Goal: Task Accomplishment & Management: Complete application form

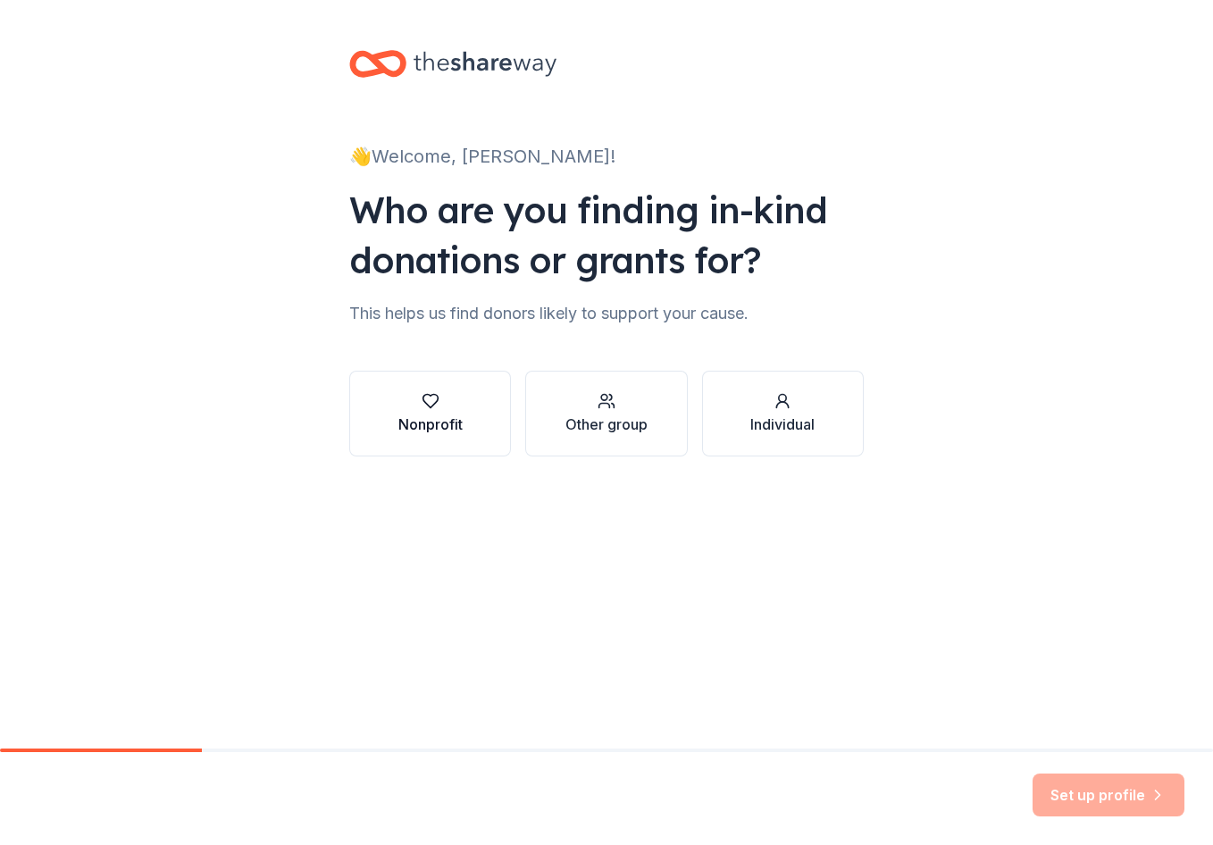
click at [466, 391] on button "Nonprofit" at bounding box center [430, 414] width 162 height 86
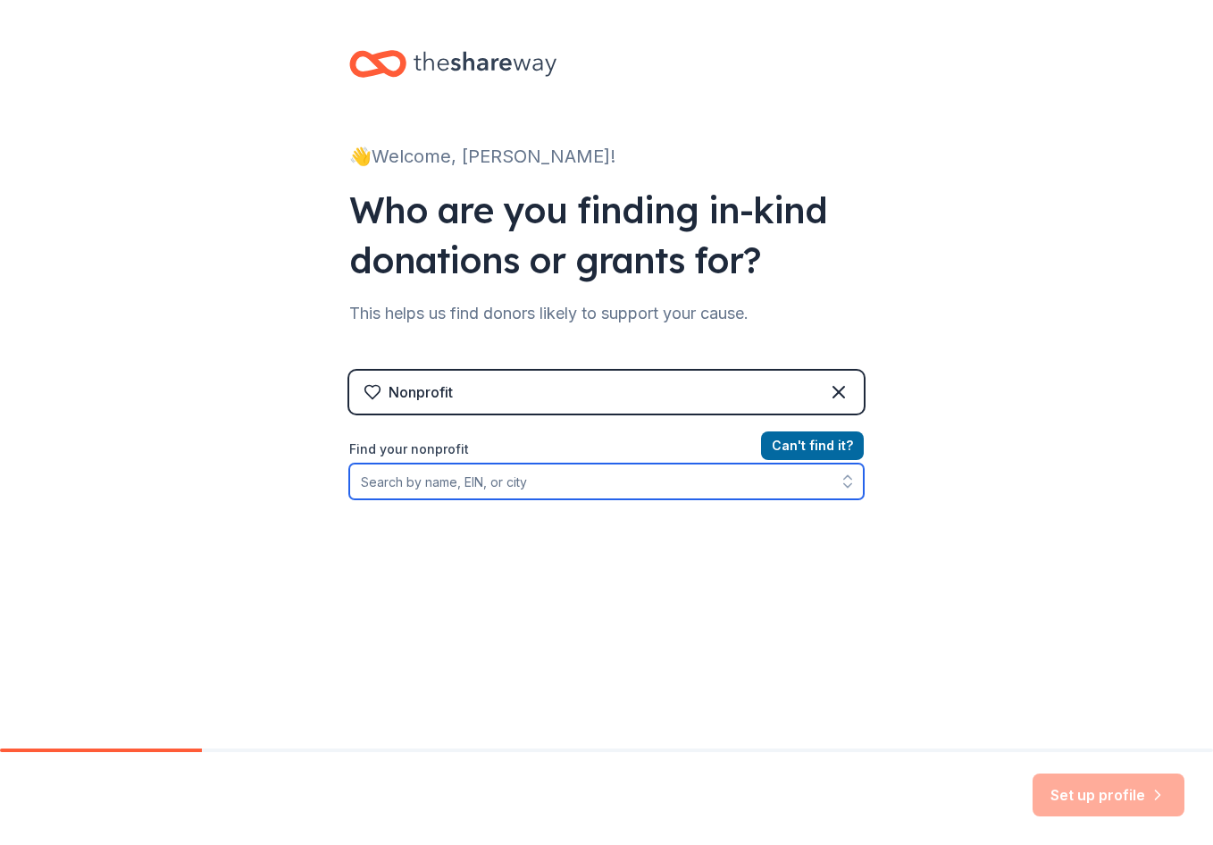
click at [574, 485] on input "Find your nonprofit" at bounding box center [606, 482] width 515 height 36
type input "face to face enrichment center"
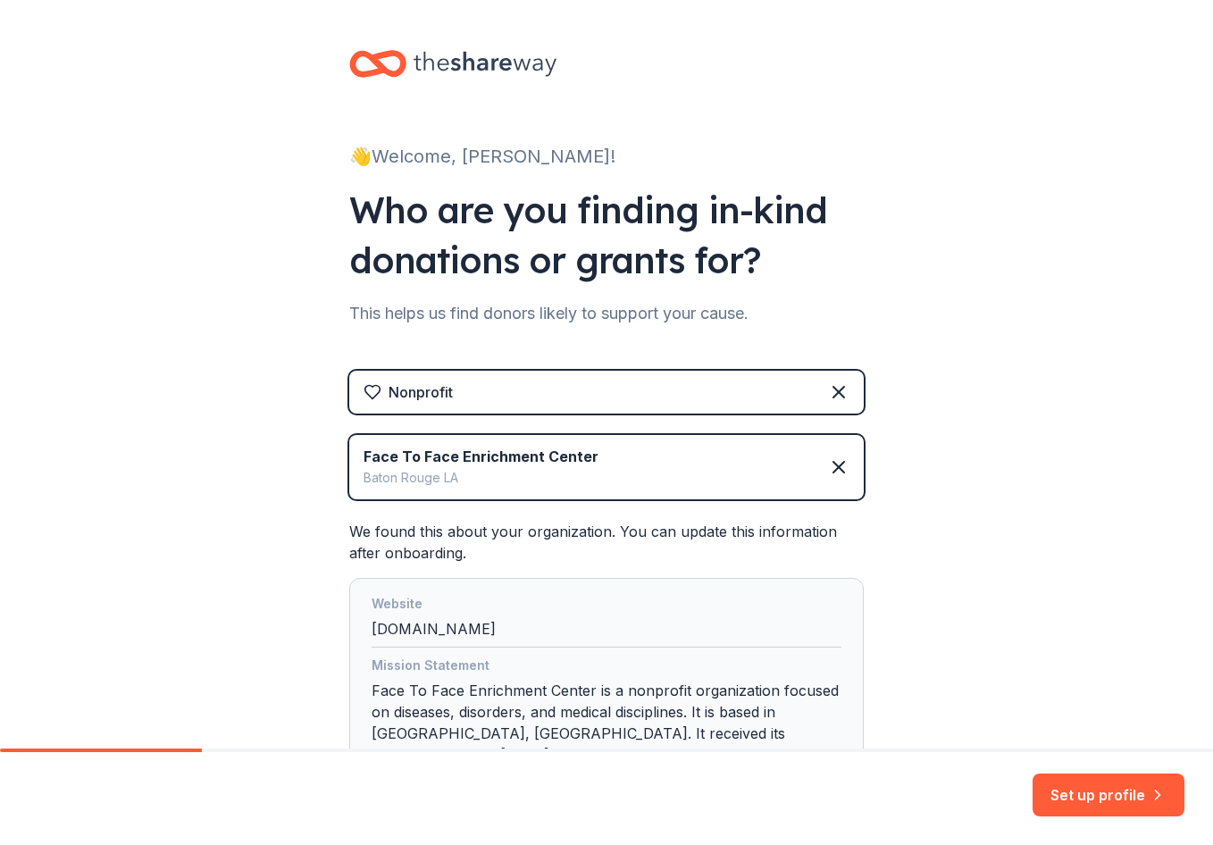
click at [992, 576] on div "👋 Welcome, [PERSON_NAME]! Who are you finding in-kind donations or grants for? …" at bounding box center [606, 454] width 1213 height 909
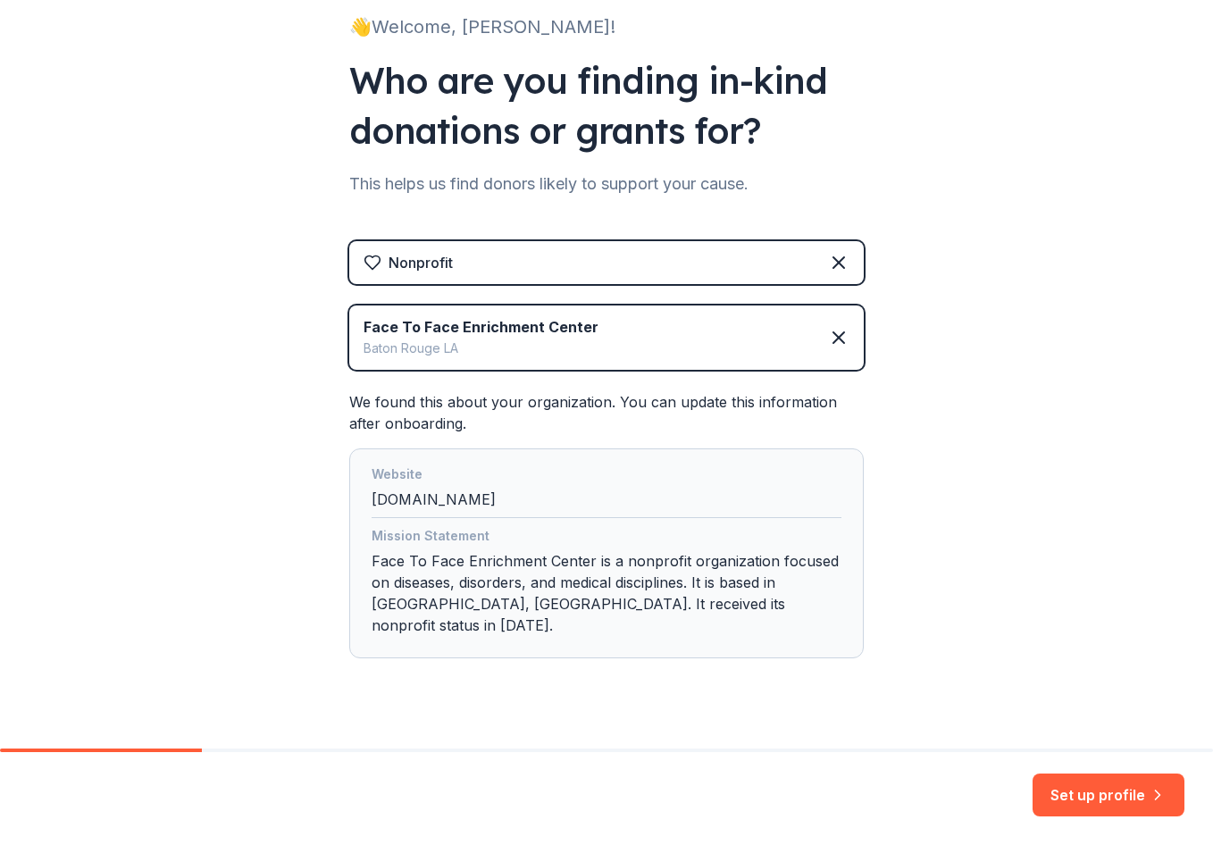
scroll to position [139, 0]
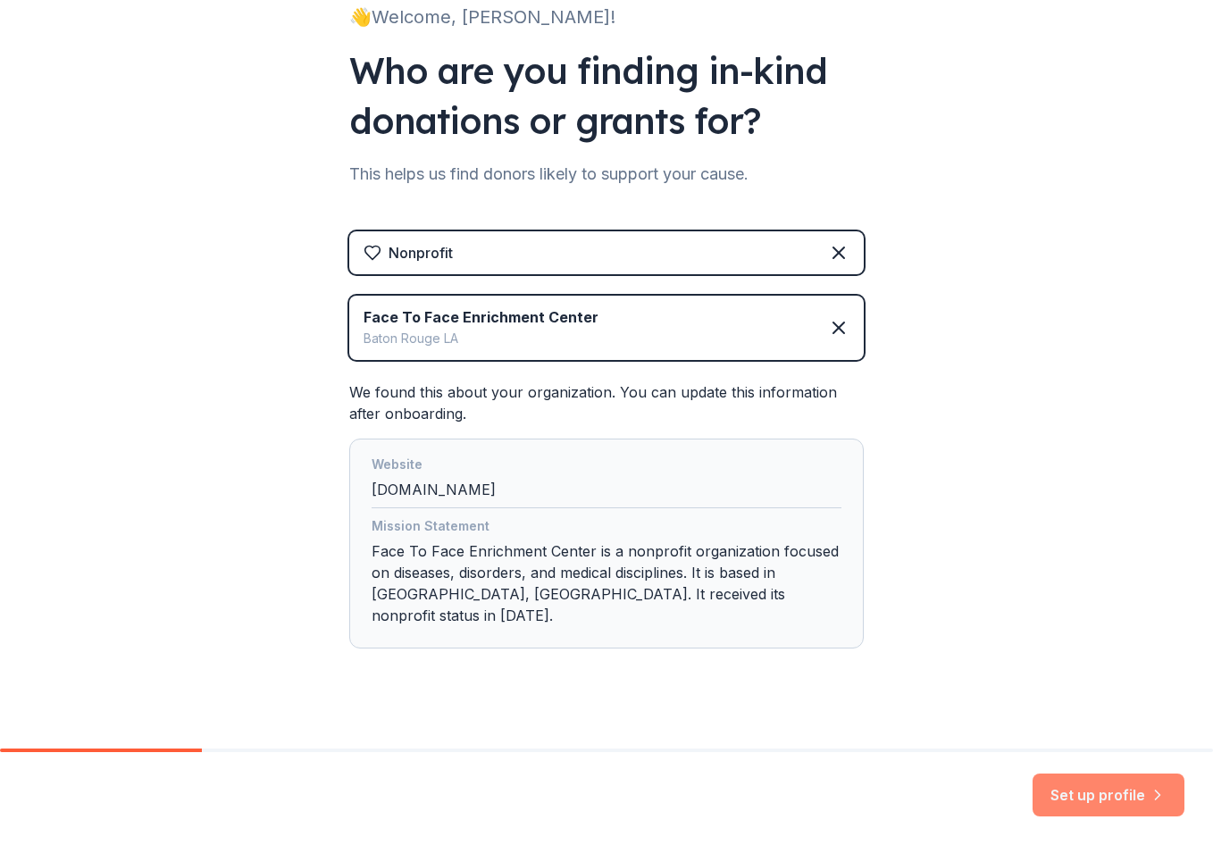
click at [1110, 783] on button "Set up profile" at bounding box center [1109, 795] width 152 height 43
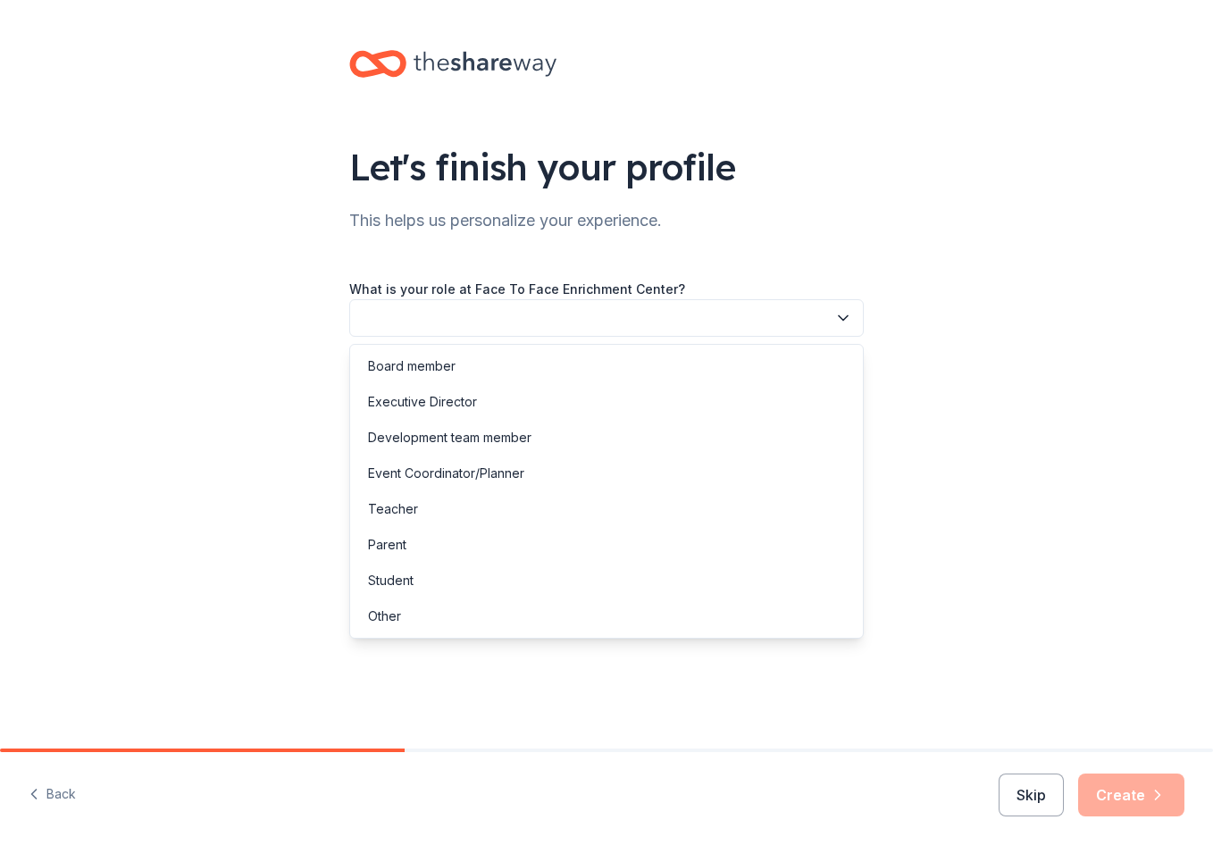
click at [541, 316] on button "button" at bounding box center [606, 318] width 515 height 38
click at [494, 625] on div "Other" at bounding box center [607, 617] width 506 height 36
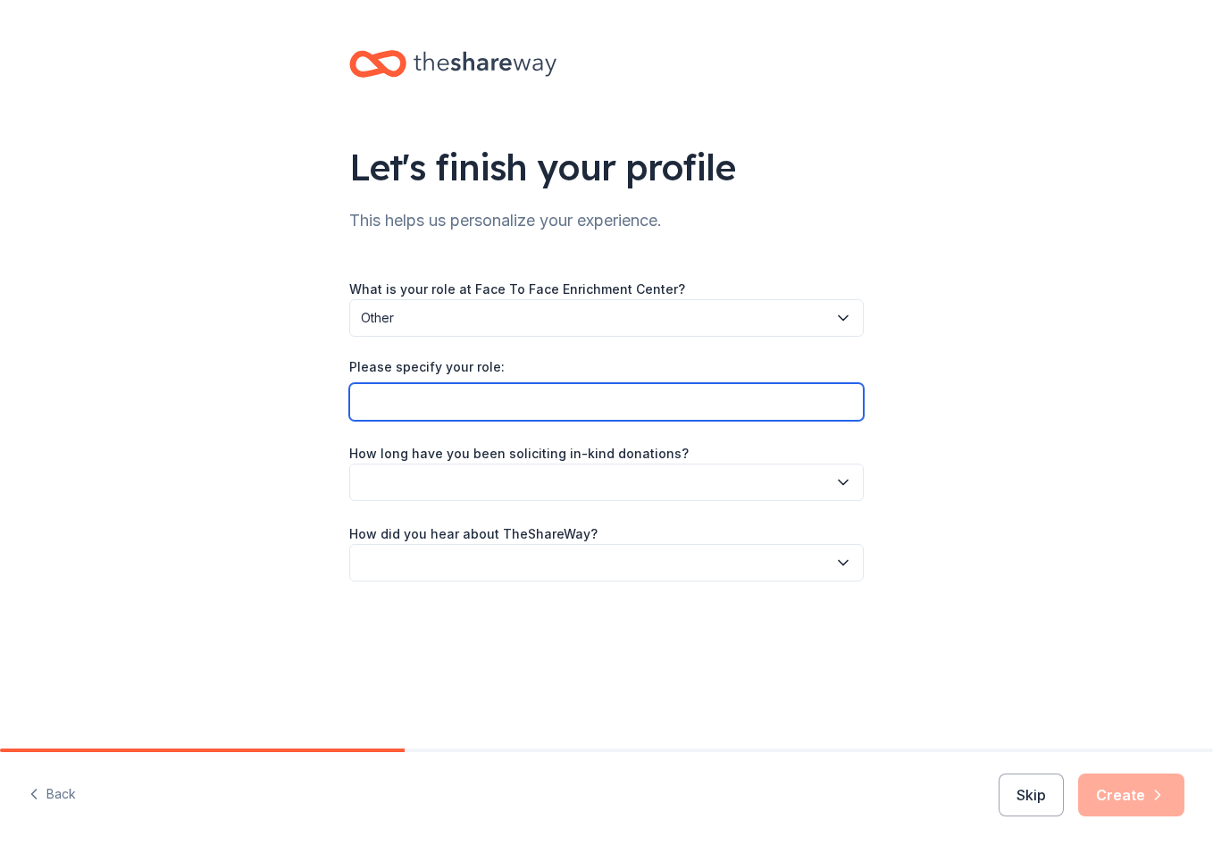
click at [534, 415] on input "Please specify your role:" at bounding box center [606, 402] width 515 height 38
type input "Program Director"
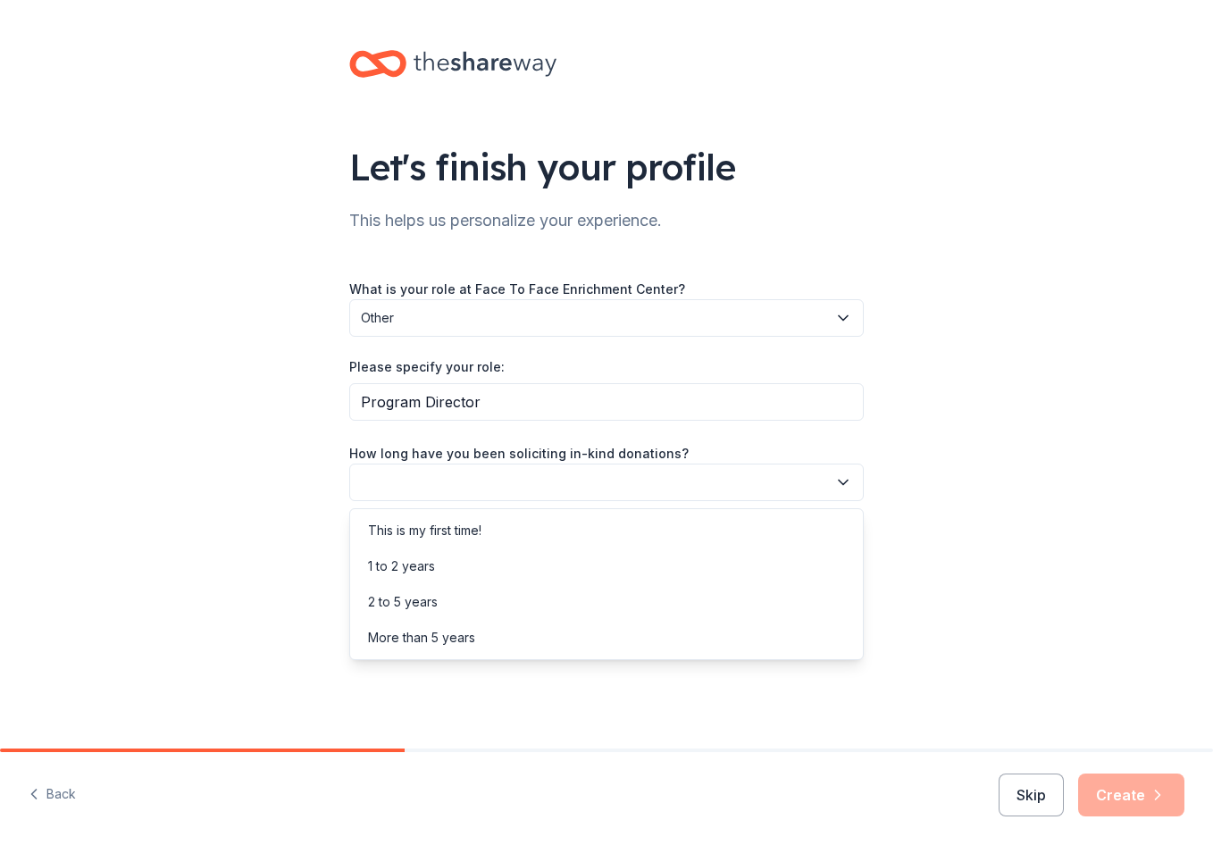
click at [579, 471] on button "button" at bounding box center [606, 483] width 515 height 38
click at [540, 555] on div "1 to 2 years" at bounding box center [607, 566] width 506 height 36
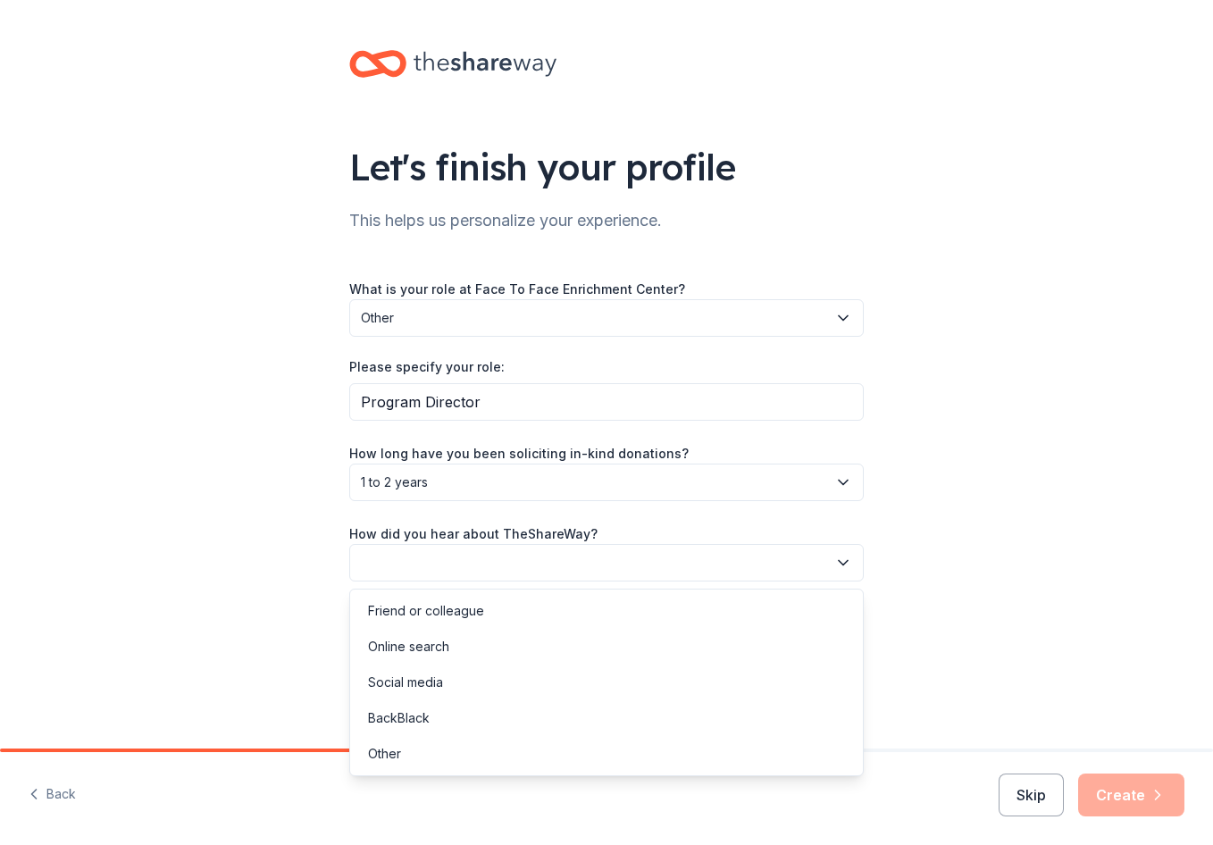
click at [535, 552] on button "button" at bounding box center [606, 563] width 515 height 38
click at [505, 637] on div "Online search" at bounding box center [607, 647] width 506 height 36
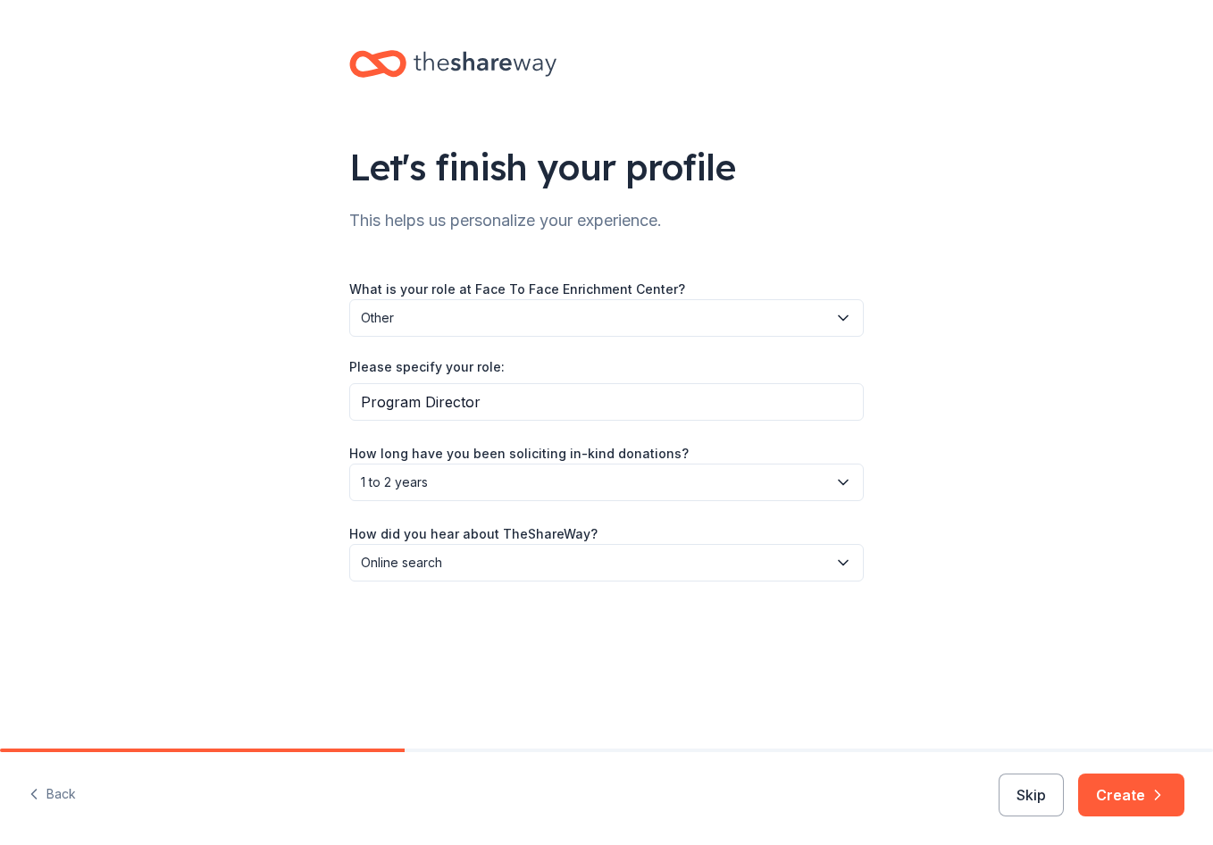
drag, startPoint x: 961, startPoint y: 641, endPoint x: 1051, endPoint y: 660, distance: 92.2
click at [968, 644] on div "Let's finish your profile This helps us personalize your experience. What is yo…" at bounding box center [606, 333] width 1213 height 667
click at [1130, 779] on button "Create" at bounding box center [1131, 795] width 106 height 43
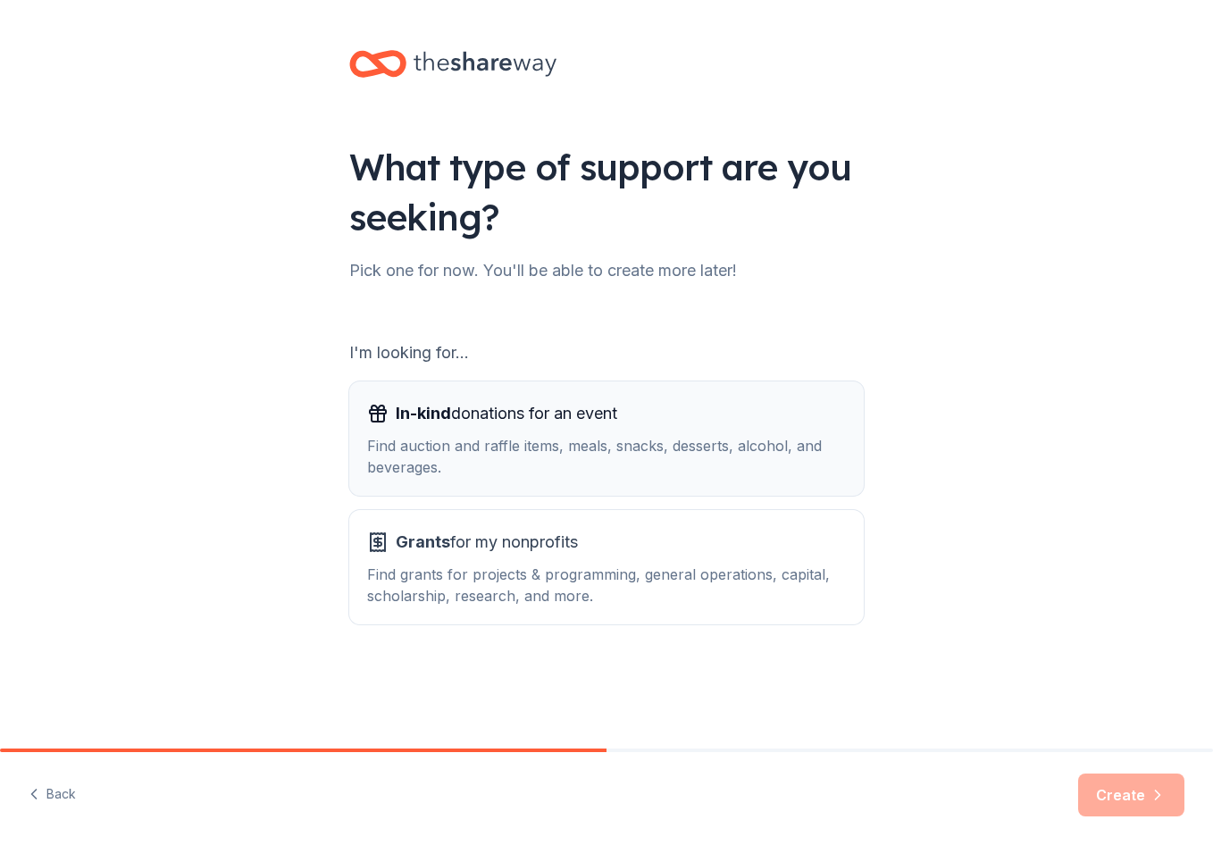
click at [519, 433] on div "In-kind donations for an event Find auction and raffle items, meals, snacks, de…" at bounding box center [606, 438] width 479 height 79
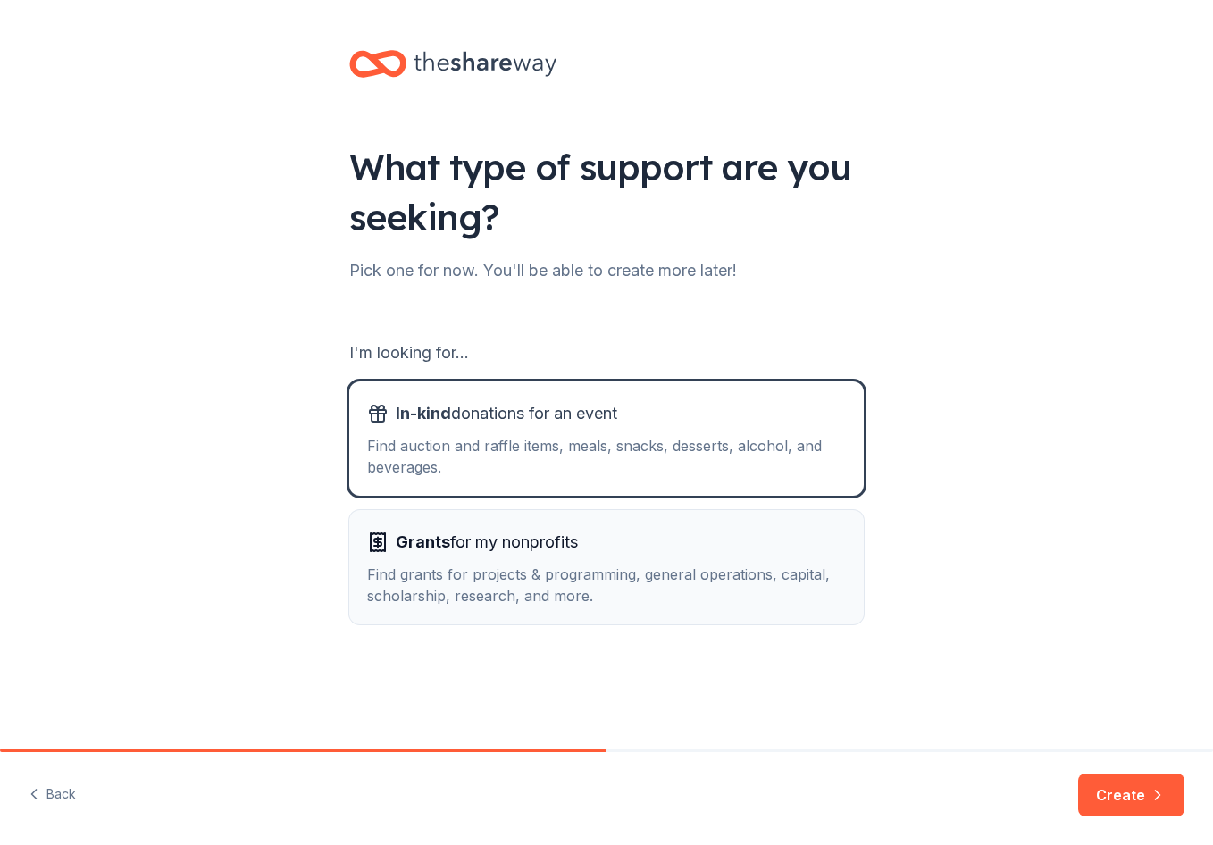
click at [495, 532] on span "Grants for my nonprofits" at bounding box center [487, 542] width 182 height 29
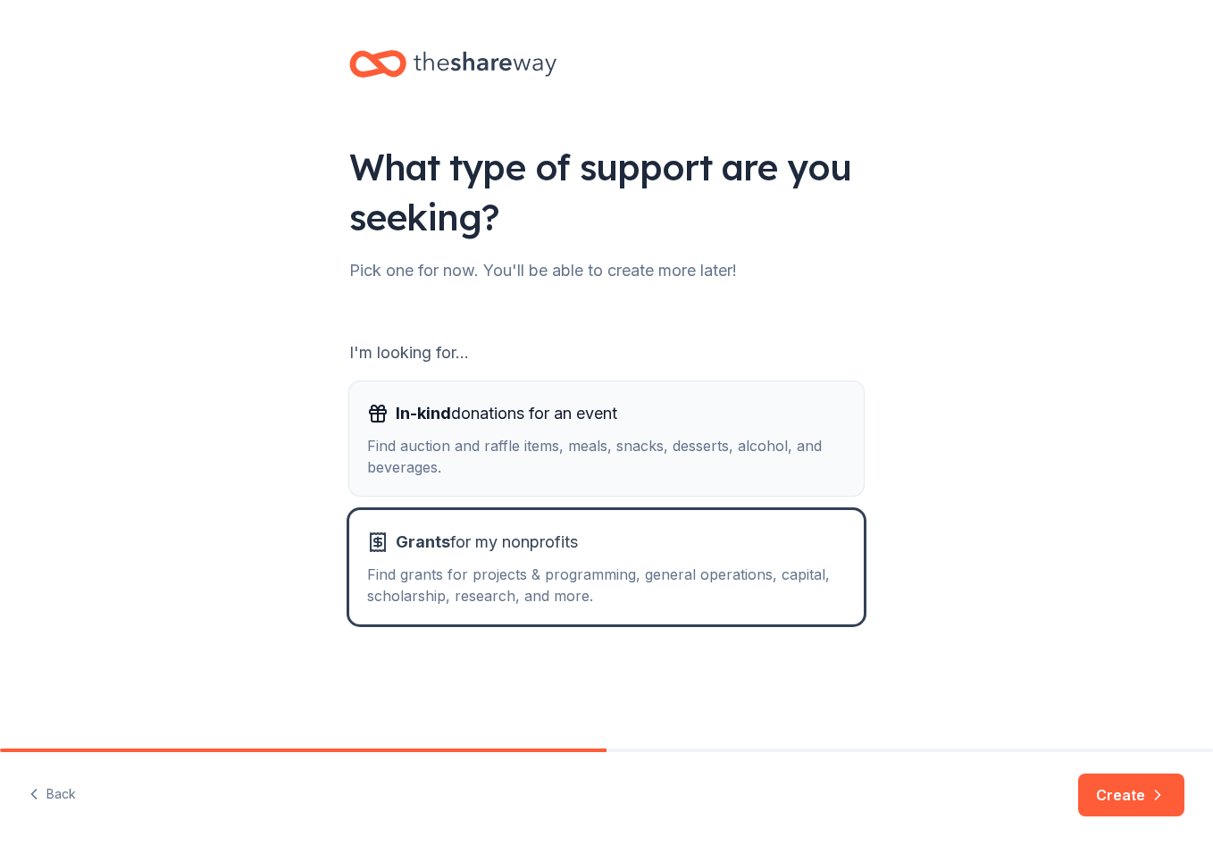
click at [541, 448] on div "Find auction and raffle items, meals, snacks, desserts, alcohol, and beverages." at bounding box center [606, 456] width 479 height 43
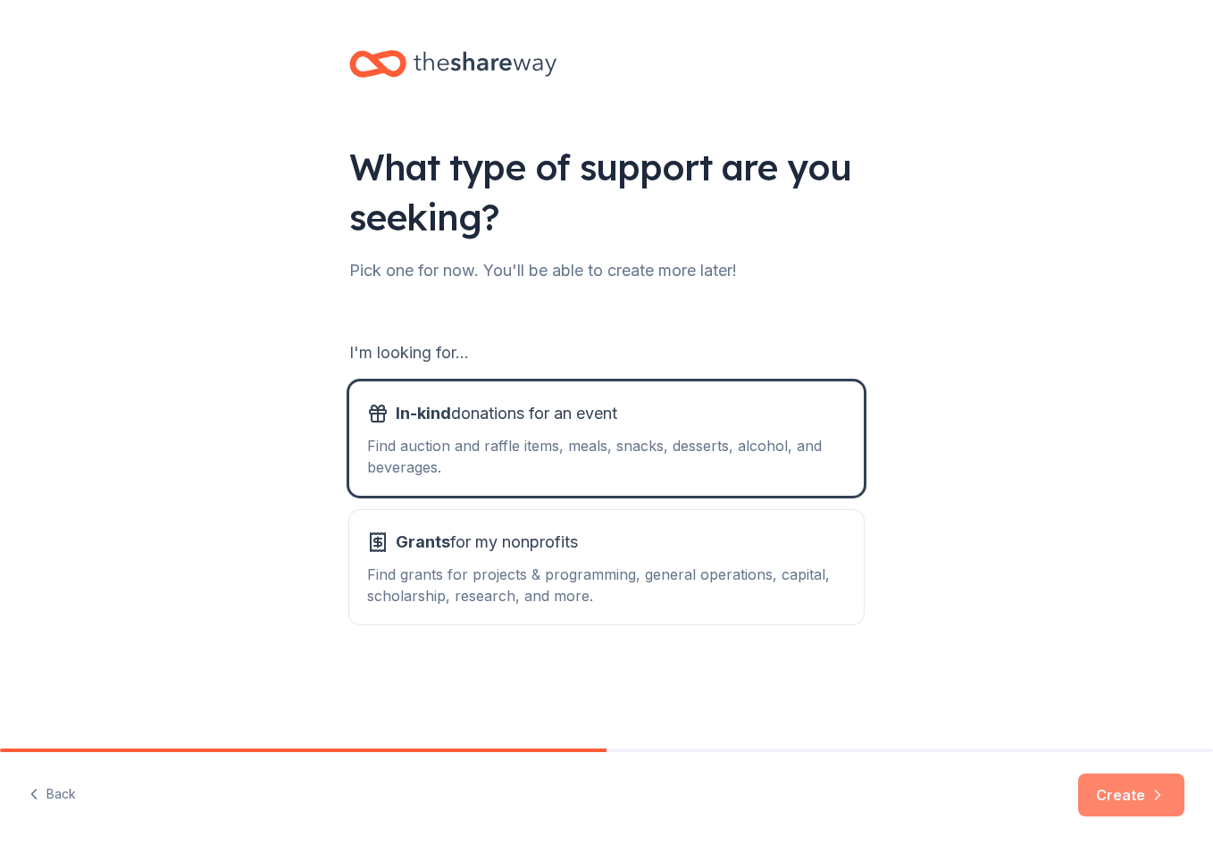
click at [1128, 791] on button "Create" at bounding box center [1131, 795] width 106 height 43
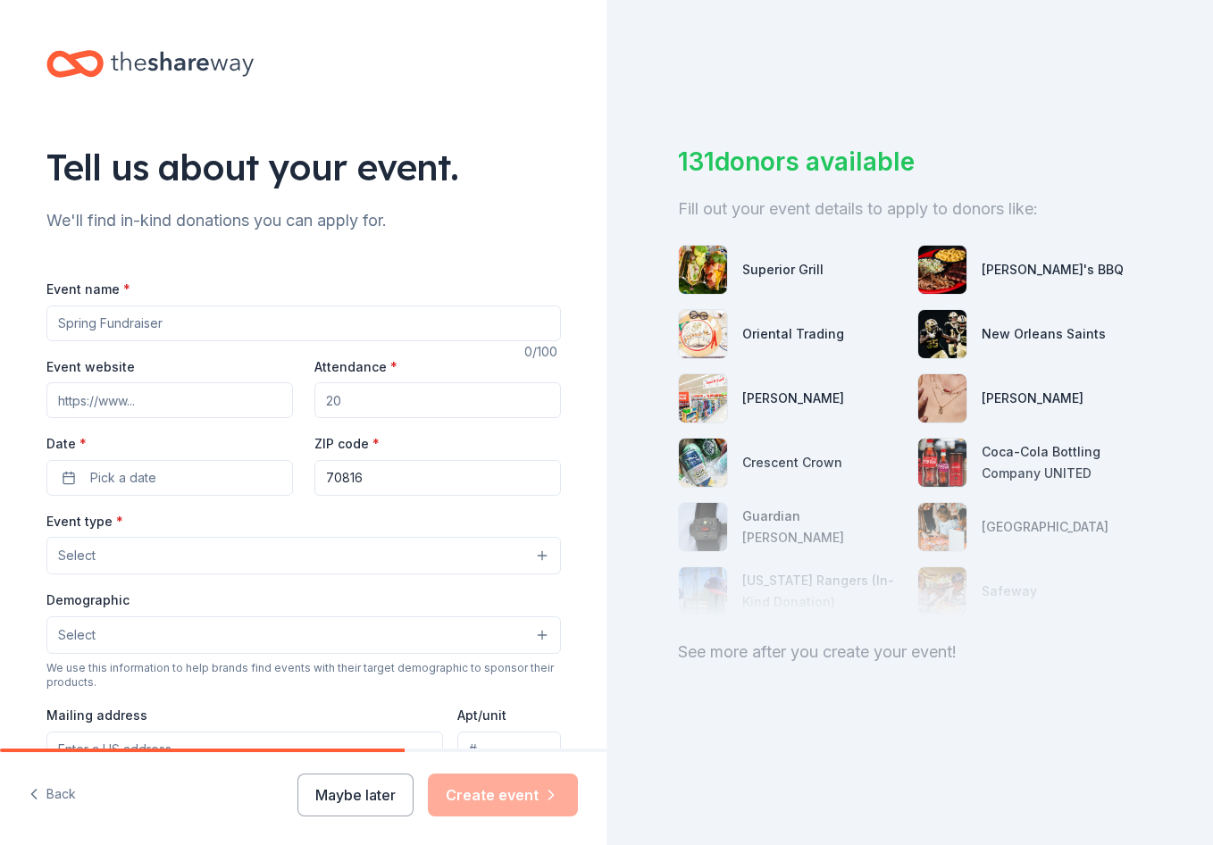
click at [428, 331] on input "Event name *" at bounding box center [303, 324] width 515 height 36
type input "Fall Festival"
click at [247, 406] on input "Event website" at bounding box center [169, 400] width 247 height 36
type input "www.facetofacecenter.org"
drag, startPoint x: 404, startPoint y: 404, endPoint x: 318, endPoint y: 399, distance: 85.9
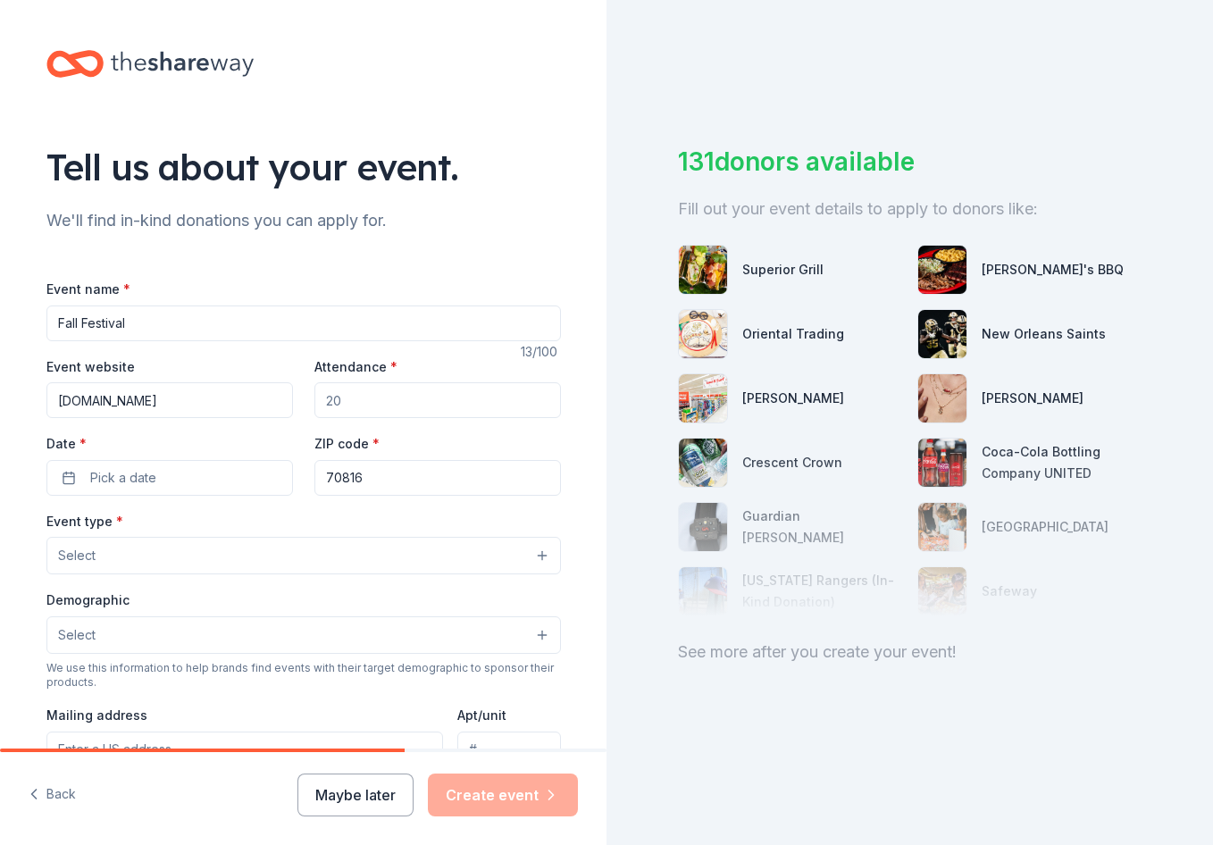
click at [318, 399] on input "Attendance *" at bounding box center [437, 400] width 247 height 36
type input "300"
click at [207, 465] on button "Pick a date" at bounding box center [169, 478] width 247 height 36
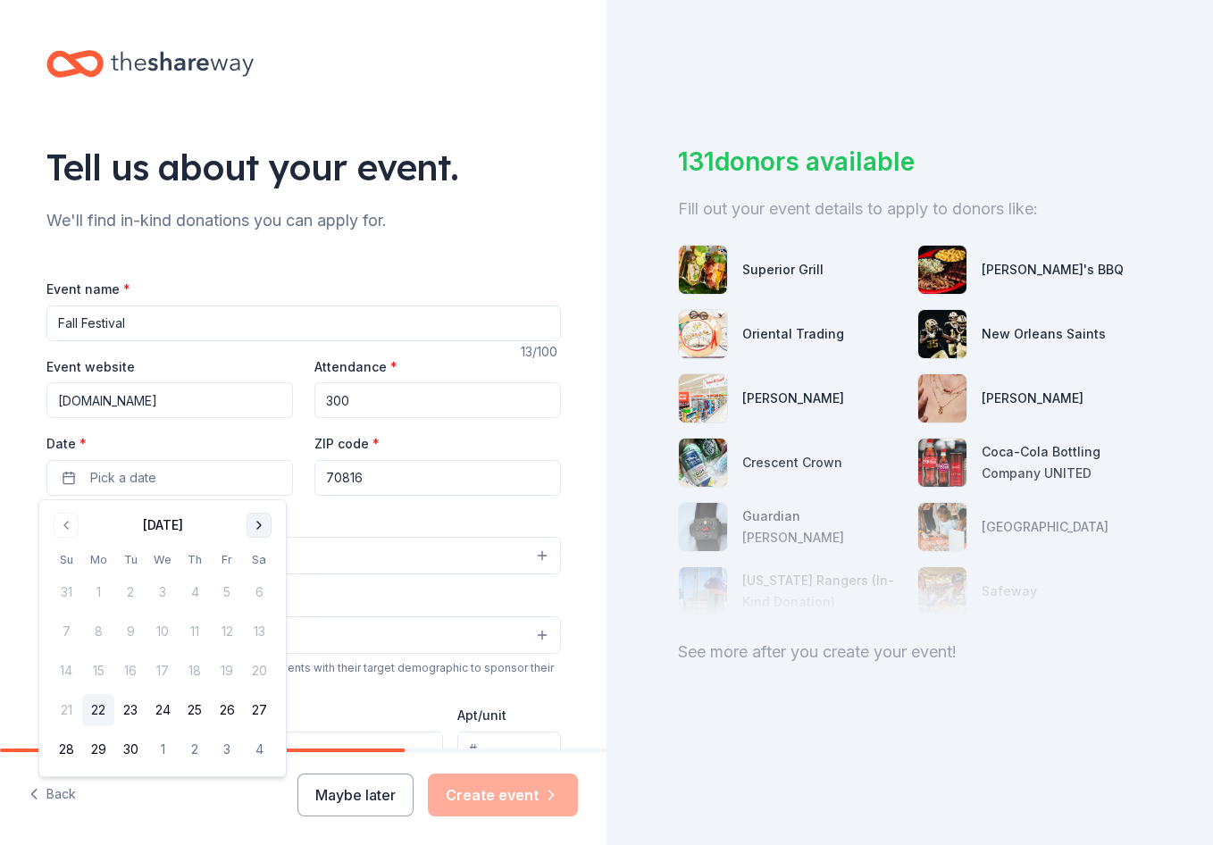
click at [256, 529] on button "Go to next month" at bounding box center [259, 525] width 25 height 25
click at [60, 672] on button "12" at bounding box center [66, 671] width 32 height 32
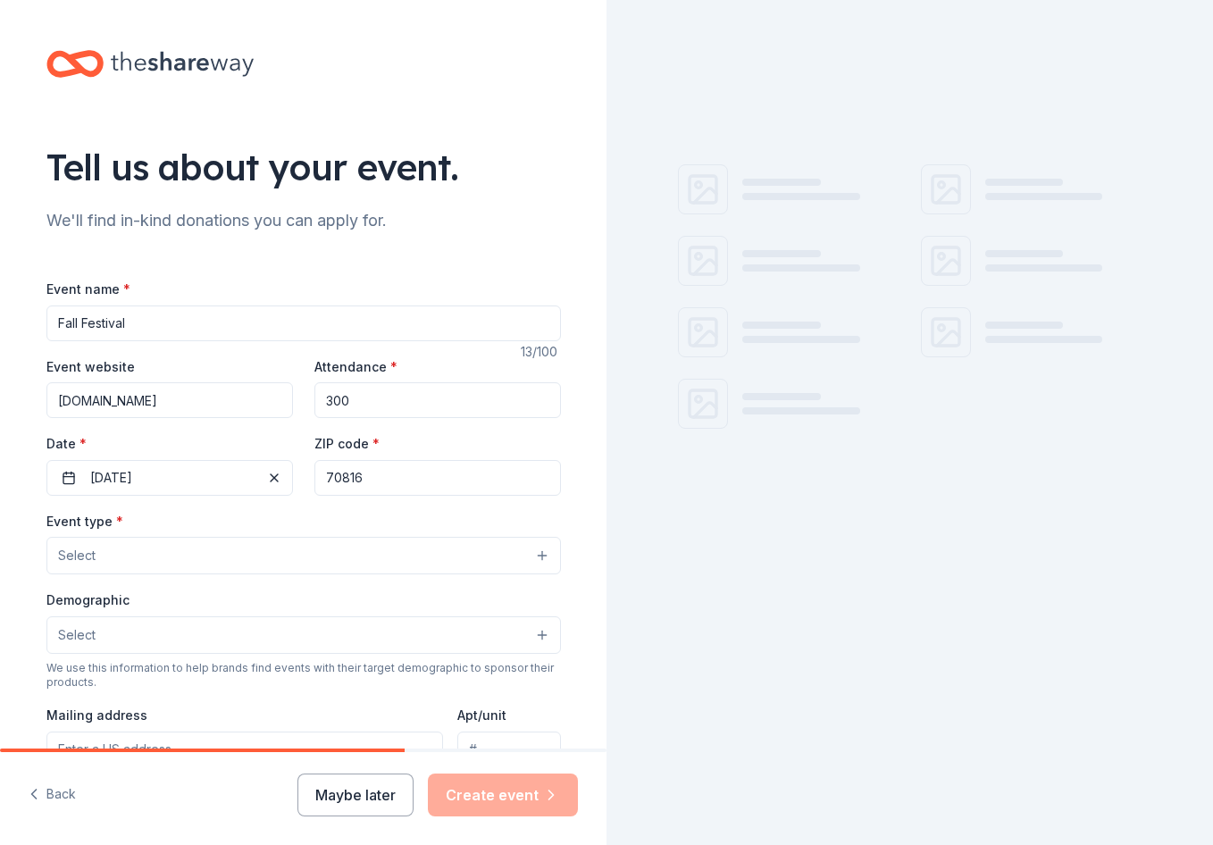
drag, startPoint x: 377, startPoint y: 475, endPoint x: 294, endPoint y: 474, distance: 83.1
click at [294, 474] on div "Event website www.facetofacecenter.org Attendance * 300 Date * 10/12/2025 ZIP c…" at bounding box center [303, 426] width 515 height 140
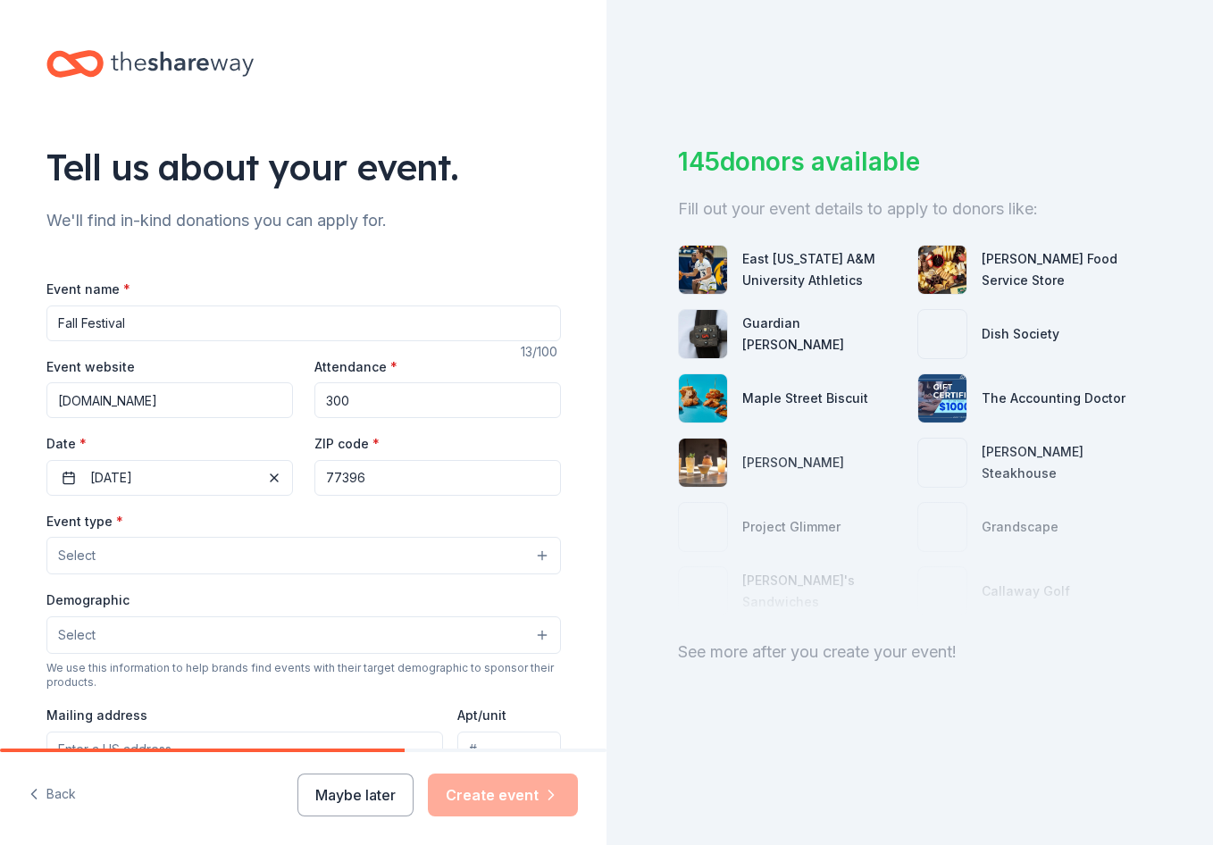
type input "77396"
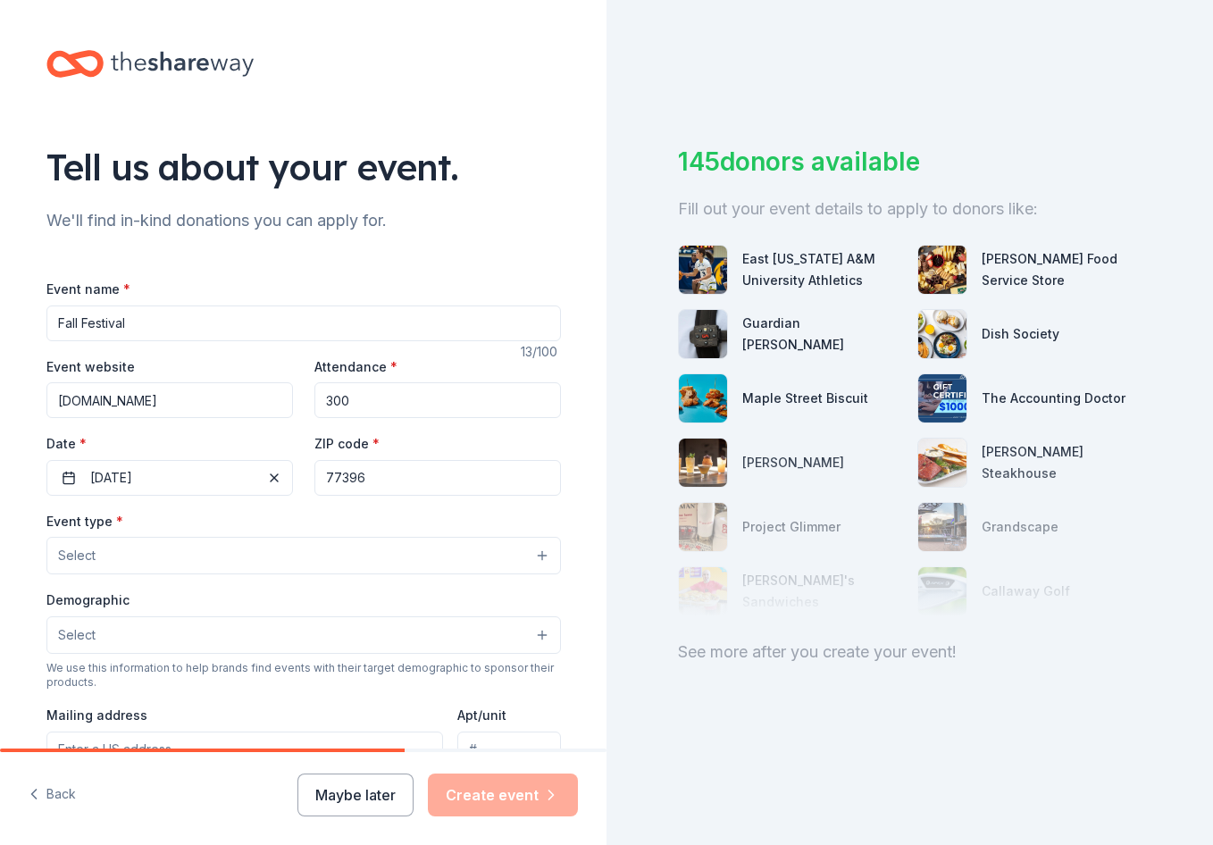
click at [457, 251] on div "Event name * Fall Festival 13 /100 Event website www.facetofacecenter.org Atten…" at bounding box center [303, 676] width 515 height 854
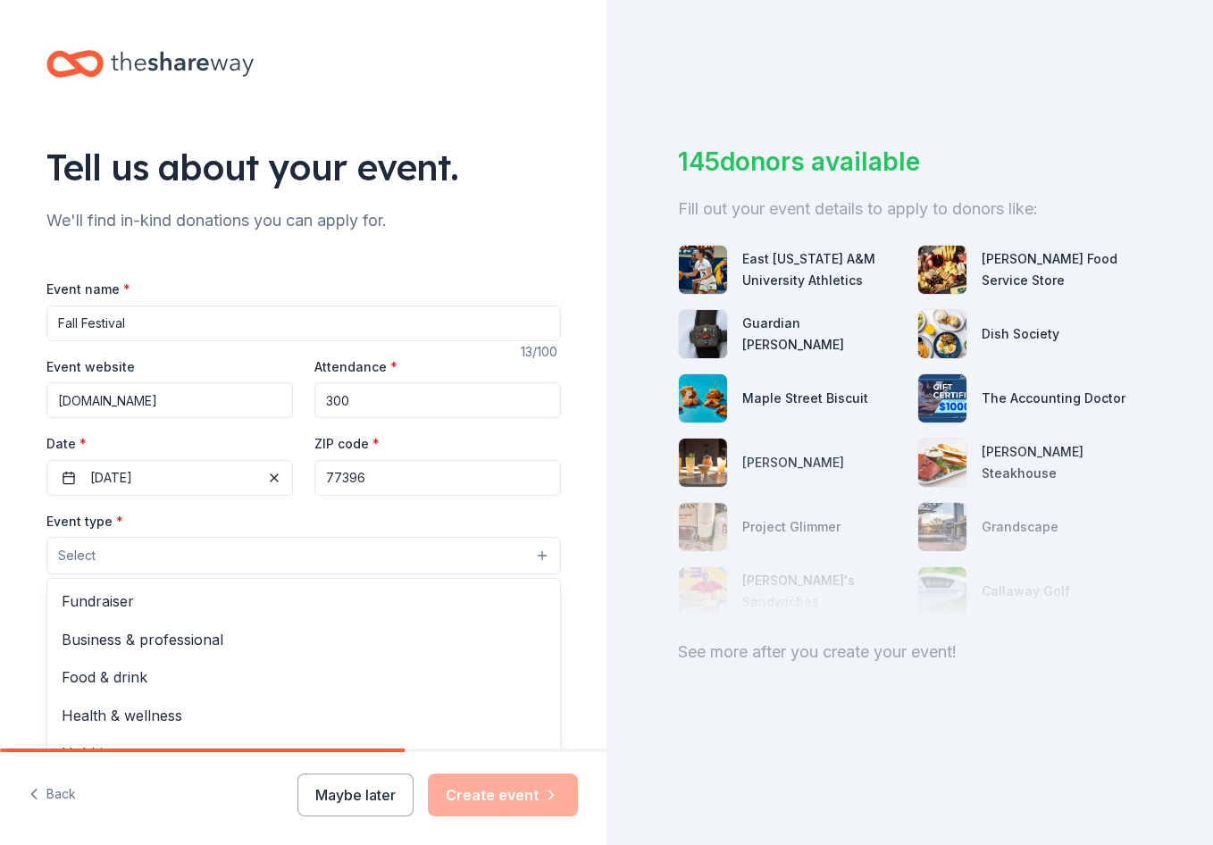
click at [140, 557] on button "Select" at bounding box center [303, 556] width 515 height 38
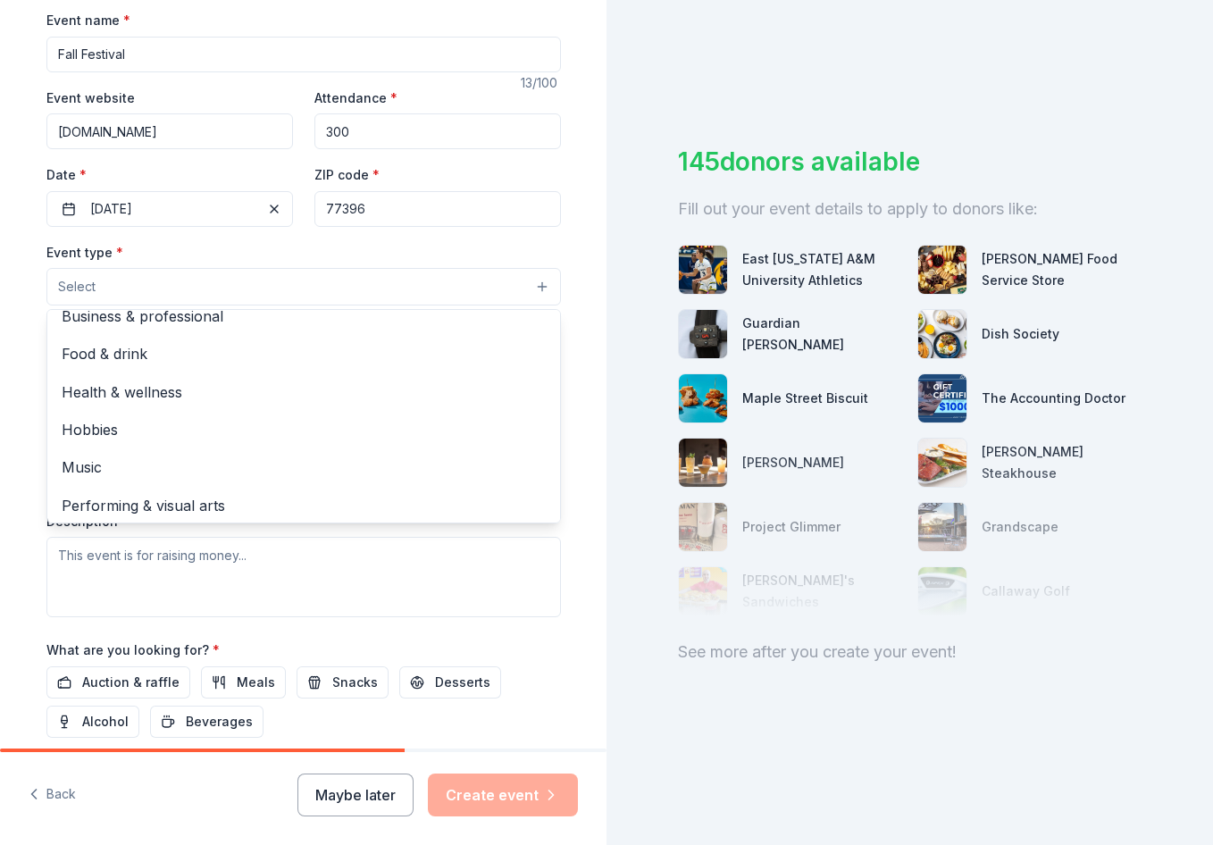
scroll to position [60, 0]
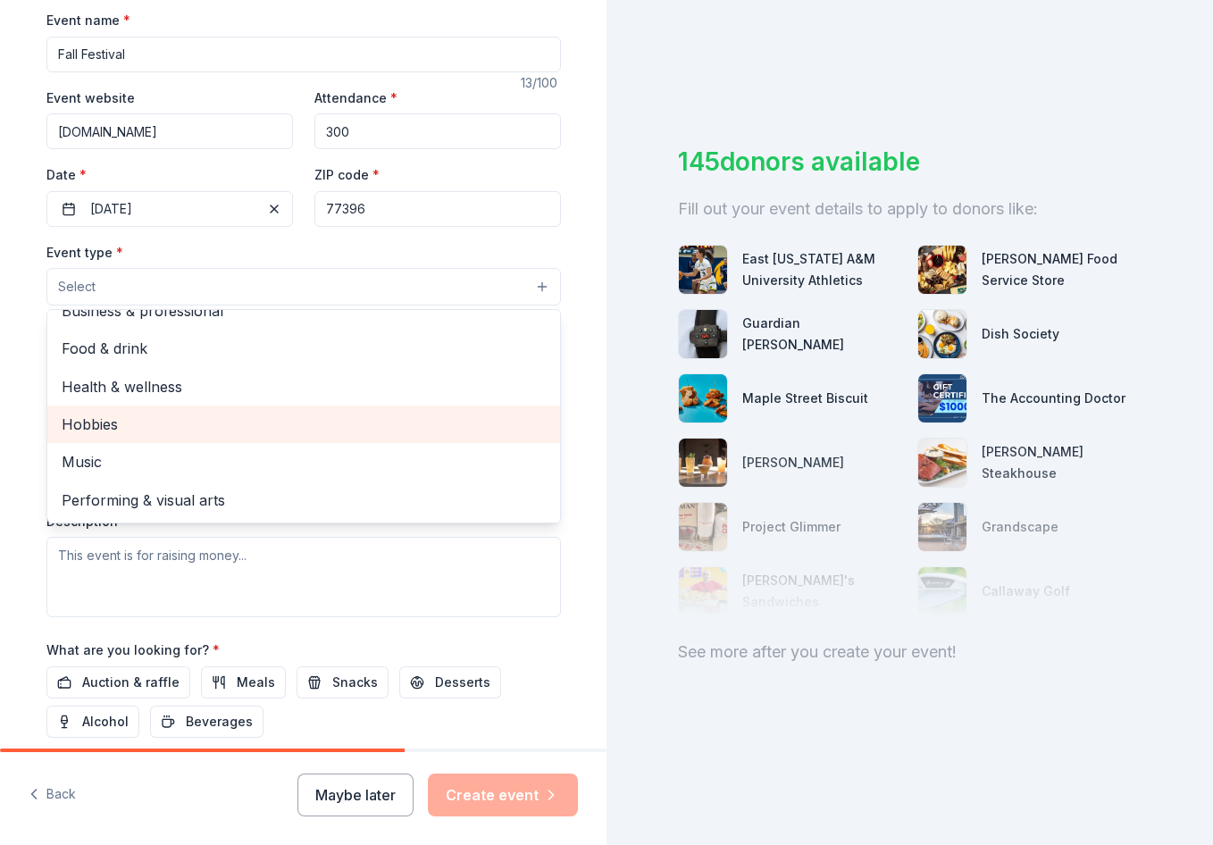
click at [451, 436] on span "Hobbies" at bounding box center [304, 424] width 484 height 23
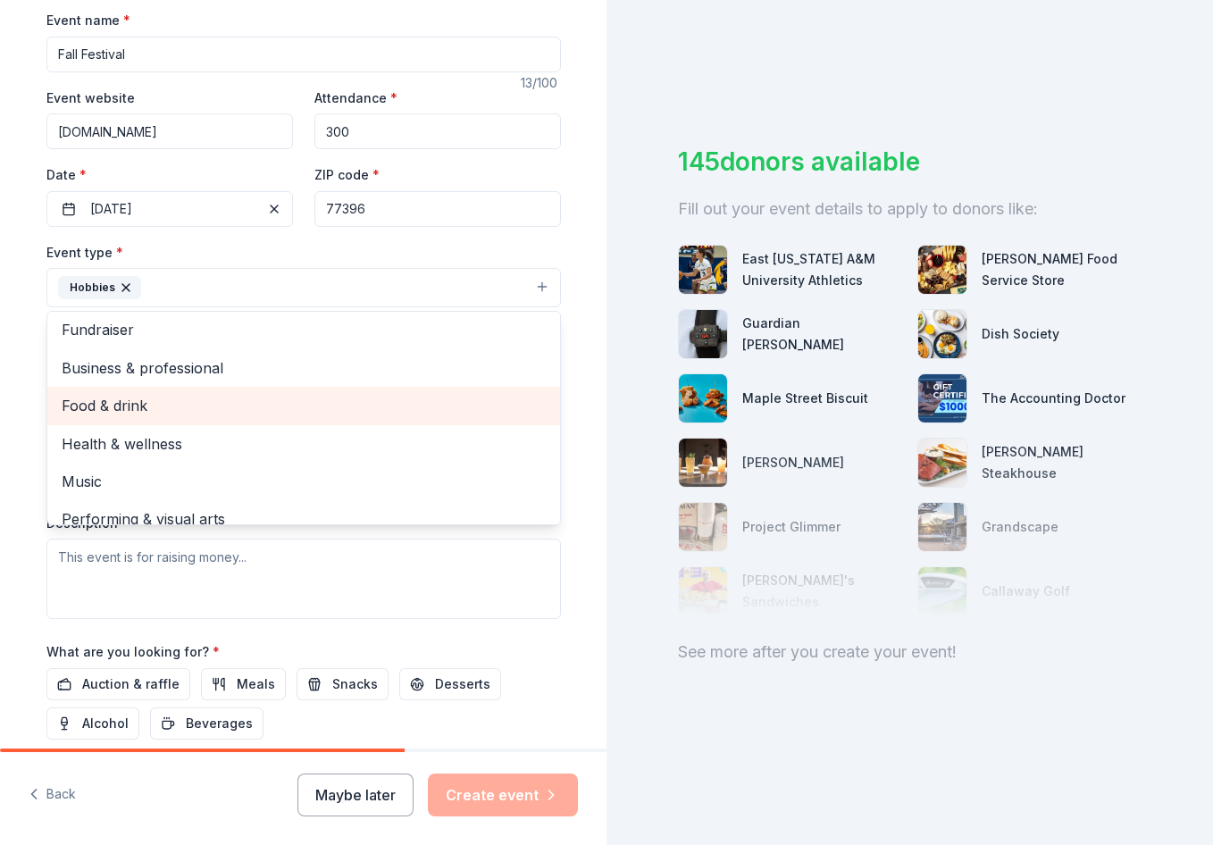
scroll to position [0, 0]
click at [283, 414] on span "Food & drink" at bounding box center [304, 409] width 484 height 23
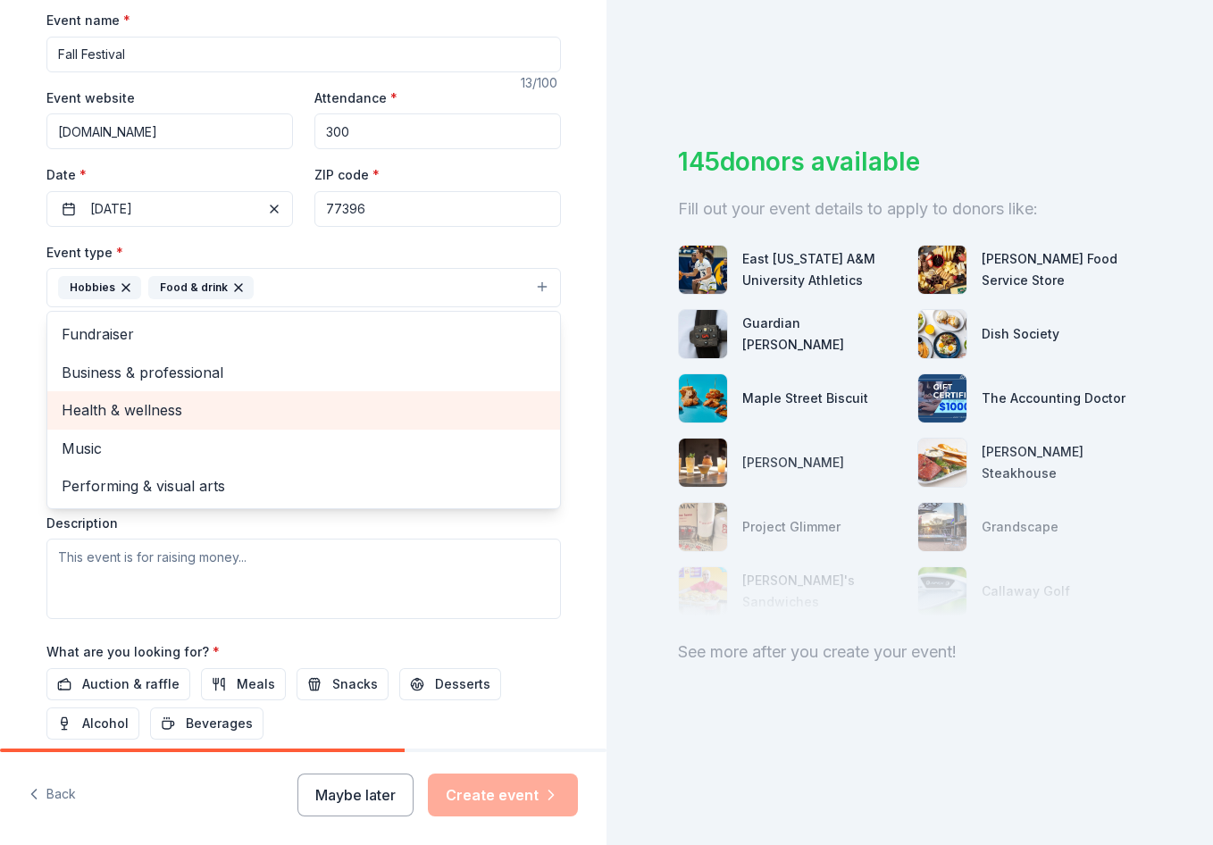
click at [239, 411] on span "Health & wellness" at bounding box center [304, 409] width 484 height 23
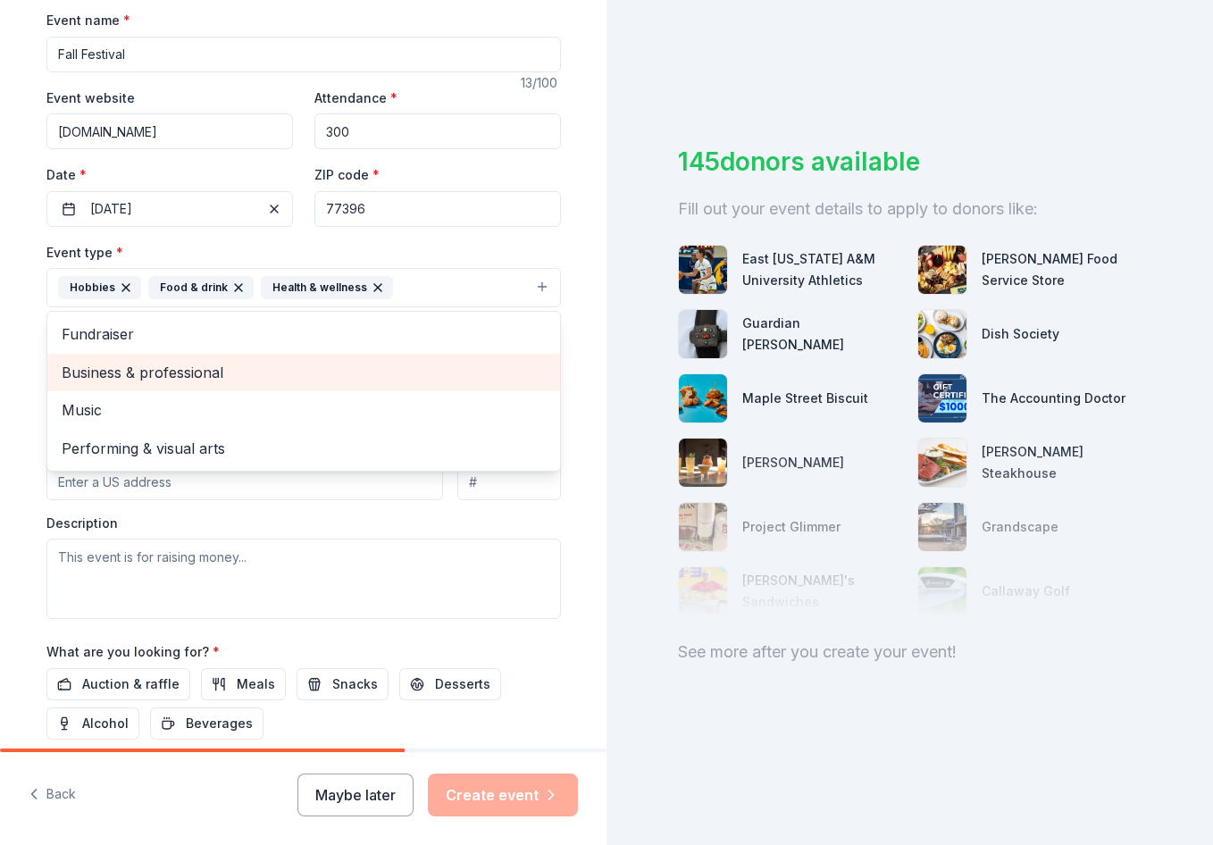
click at [505, 377] on span "Business & professional" at bounding box center [304, 372] width 484 height 23
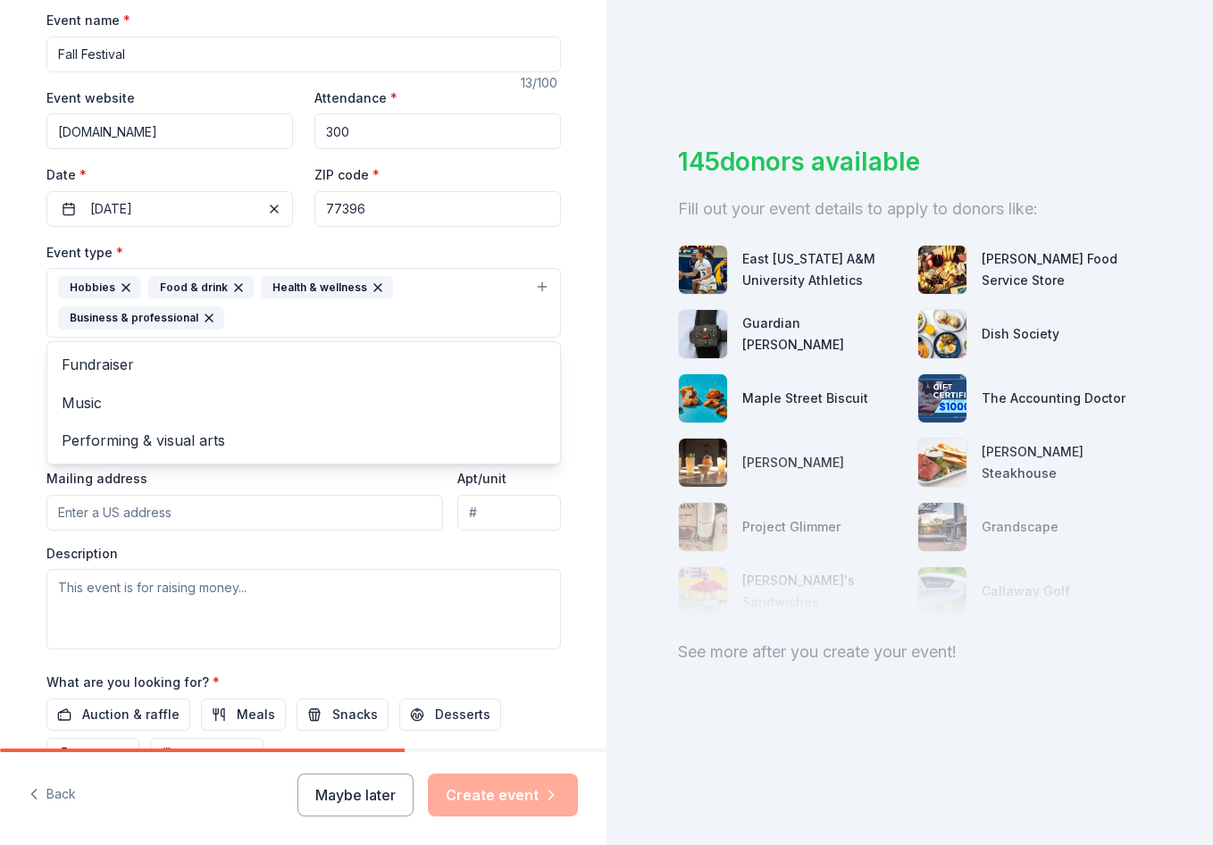
click at [572, 485] on div "Tell us about your event. We'll find in-kind donations you can apply for. Event…" at bounding box center [304, 341] width 572 height 1221
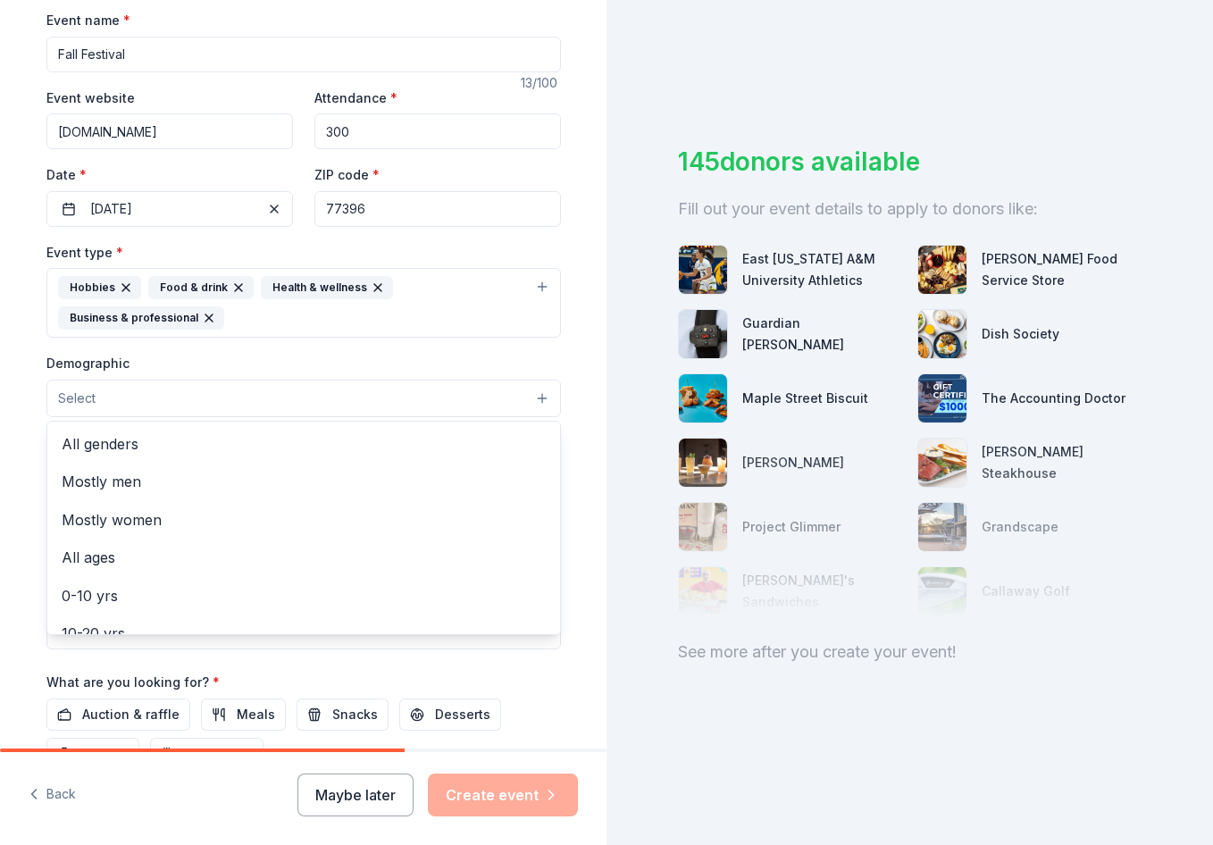
click at [426, 412] on button "Select" at bounding box center [303, 399] width 515 height 38
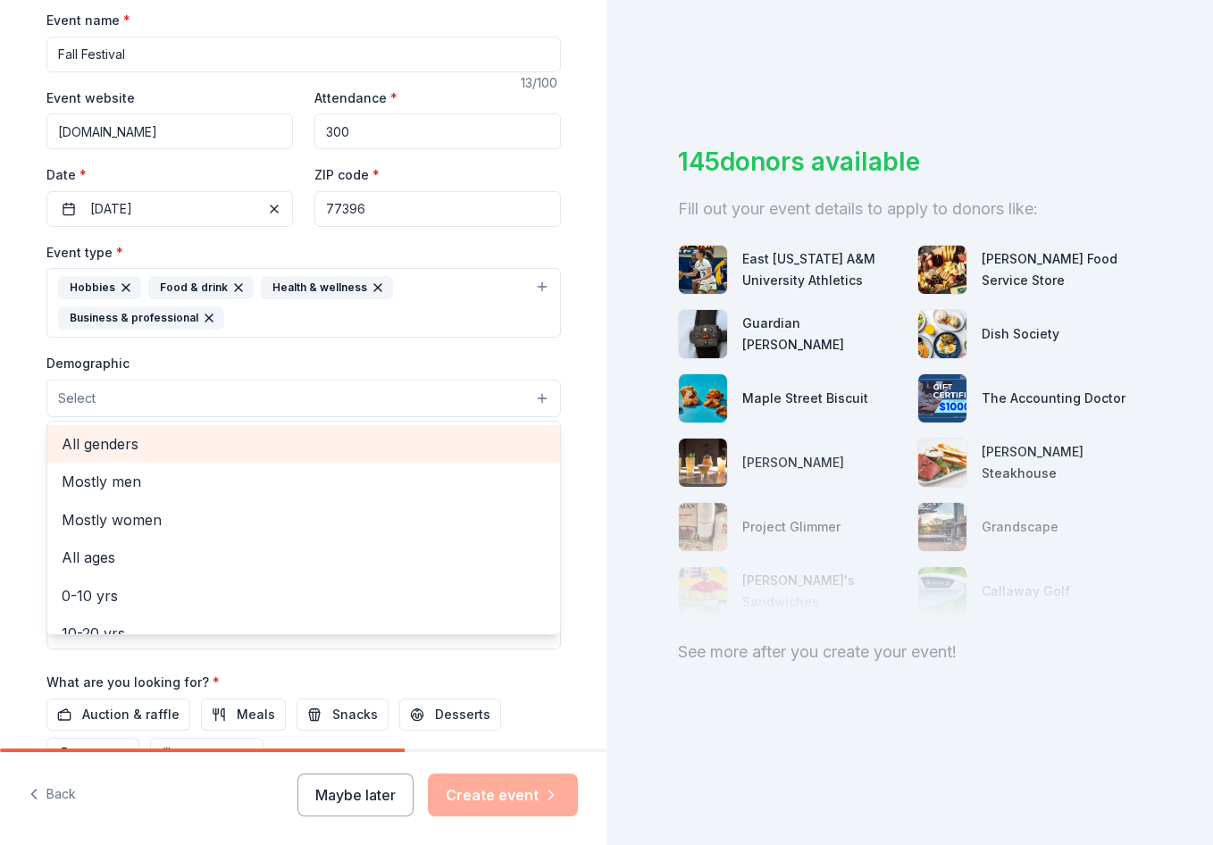
click at [332, 444] on span "All genders" at bounding box center [304, 443] width 484 height 23
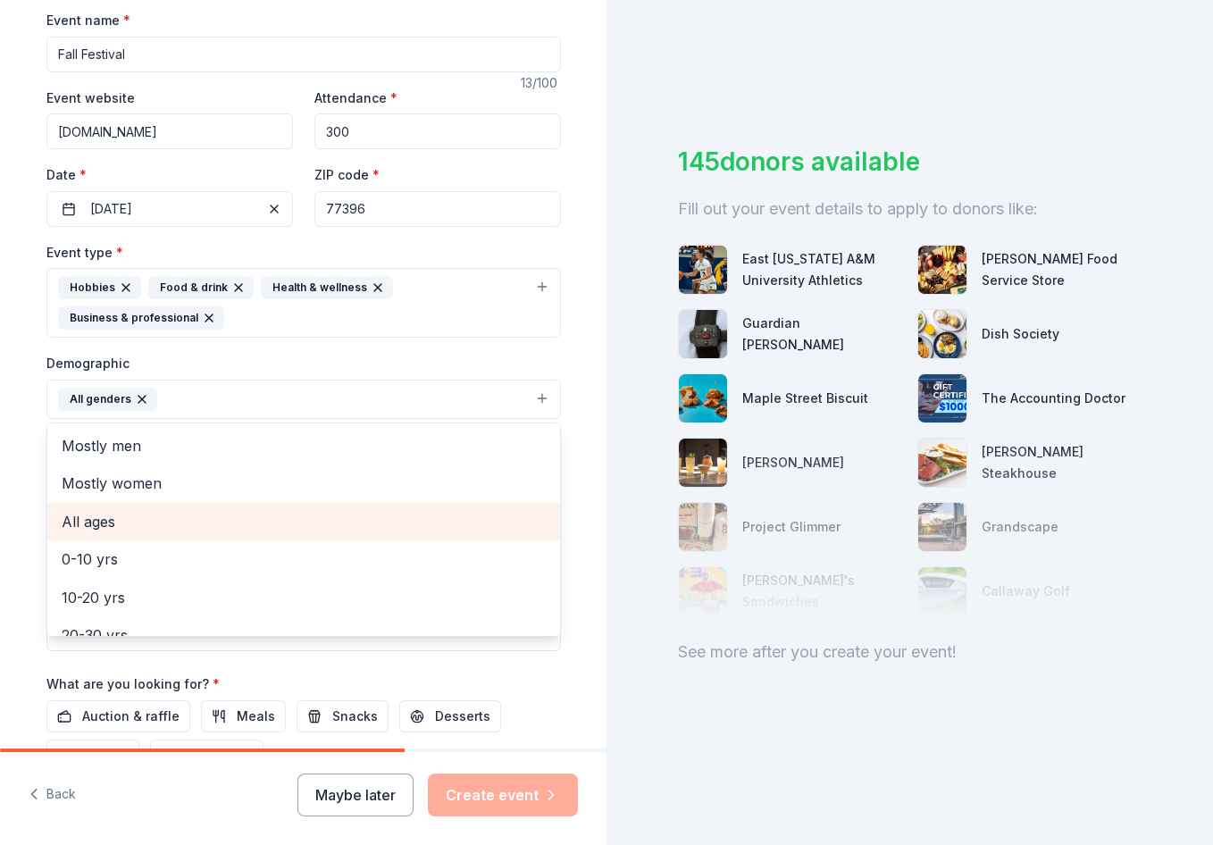
scroll to position [89, 0]
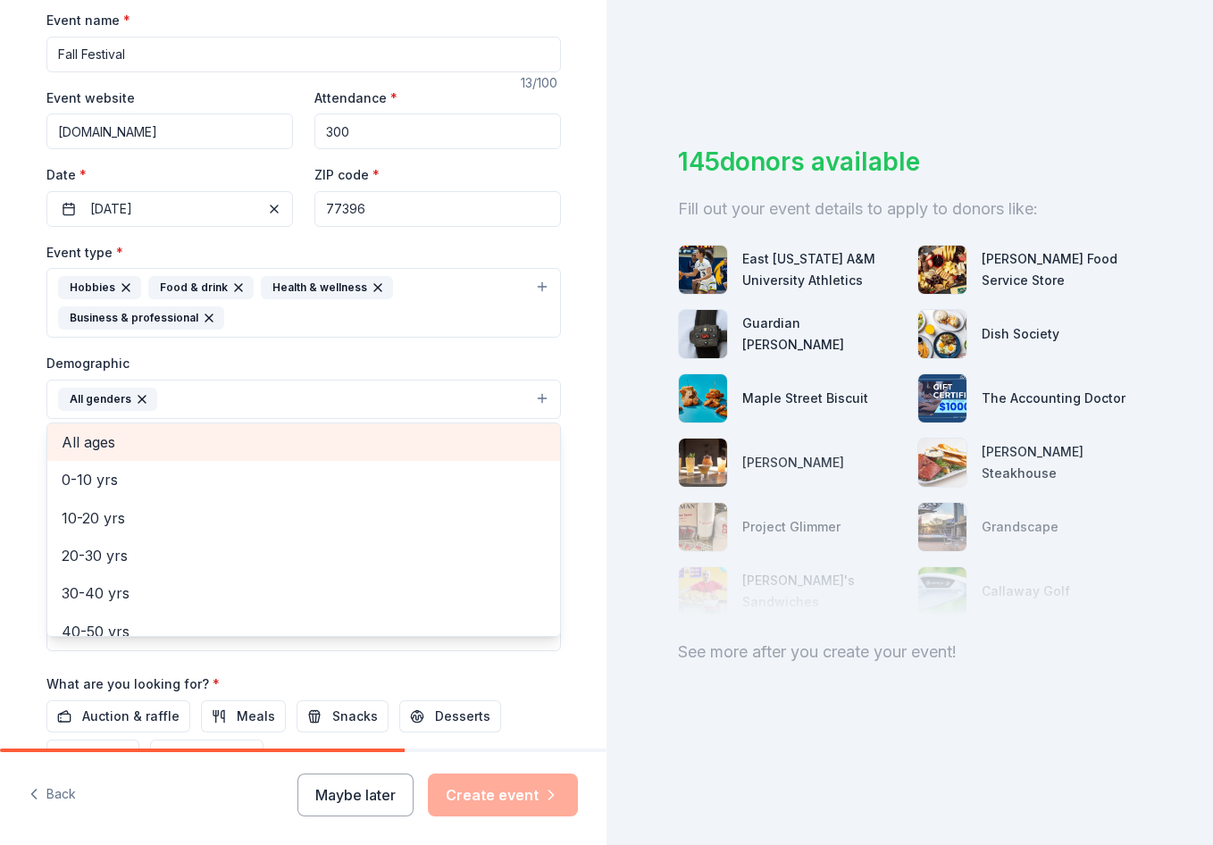
click at [276, 442] on span "All ages" at bounding box center [304, 442] width 484 height 23
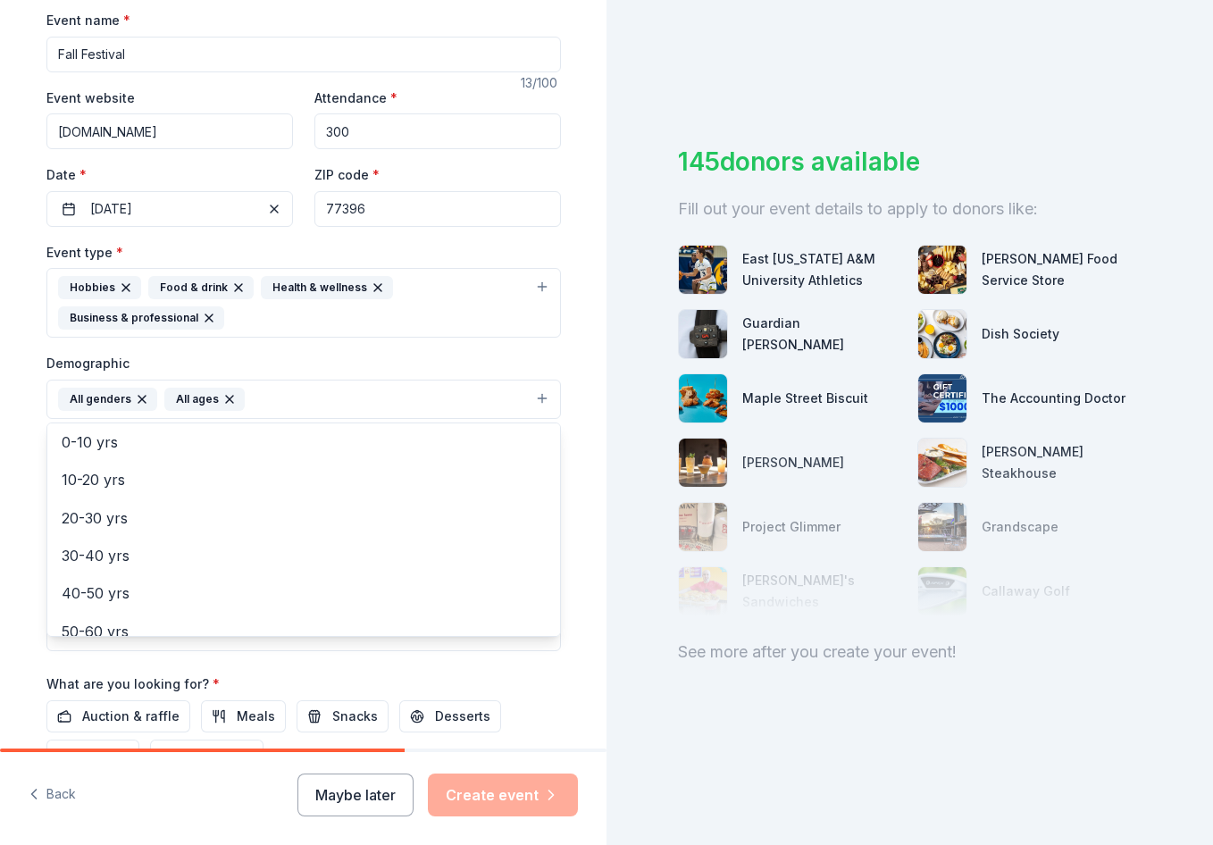
scroll to position [42, 0]
click at [574, 388] on div "Tell us about your event. We'll find in-kind donations you can apply for. Event…" at bounding box center [304, 342] width 572 height 1223
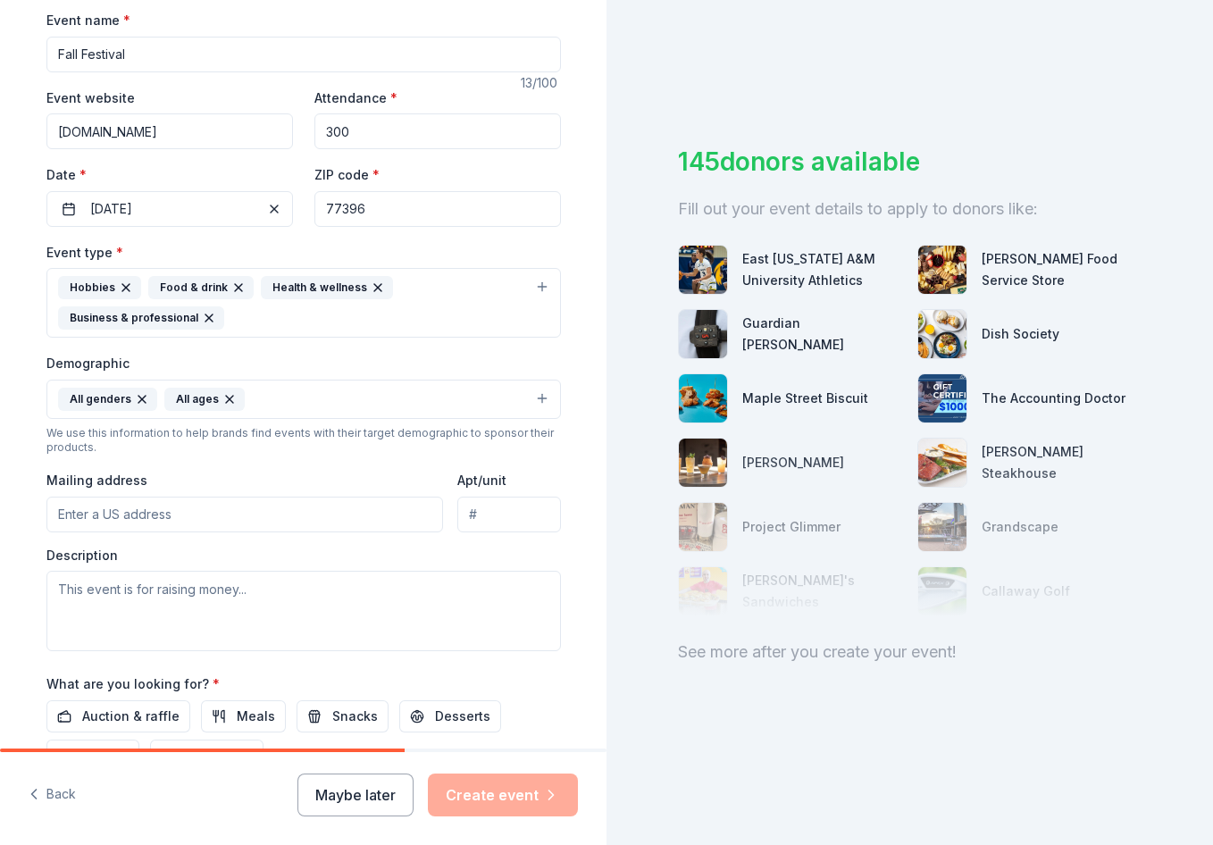
click at [252, 506] on input "Mailing address" at bounding box center [245, 515] width 398 height 36
type input "11339 N. Sam Houston Pkwy E"
click at [590, 493] on div "Tell us about your event. We'll find in-kind donations you can apply for. Event…" at bounding box center [303, 342] width 607 height 1223
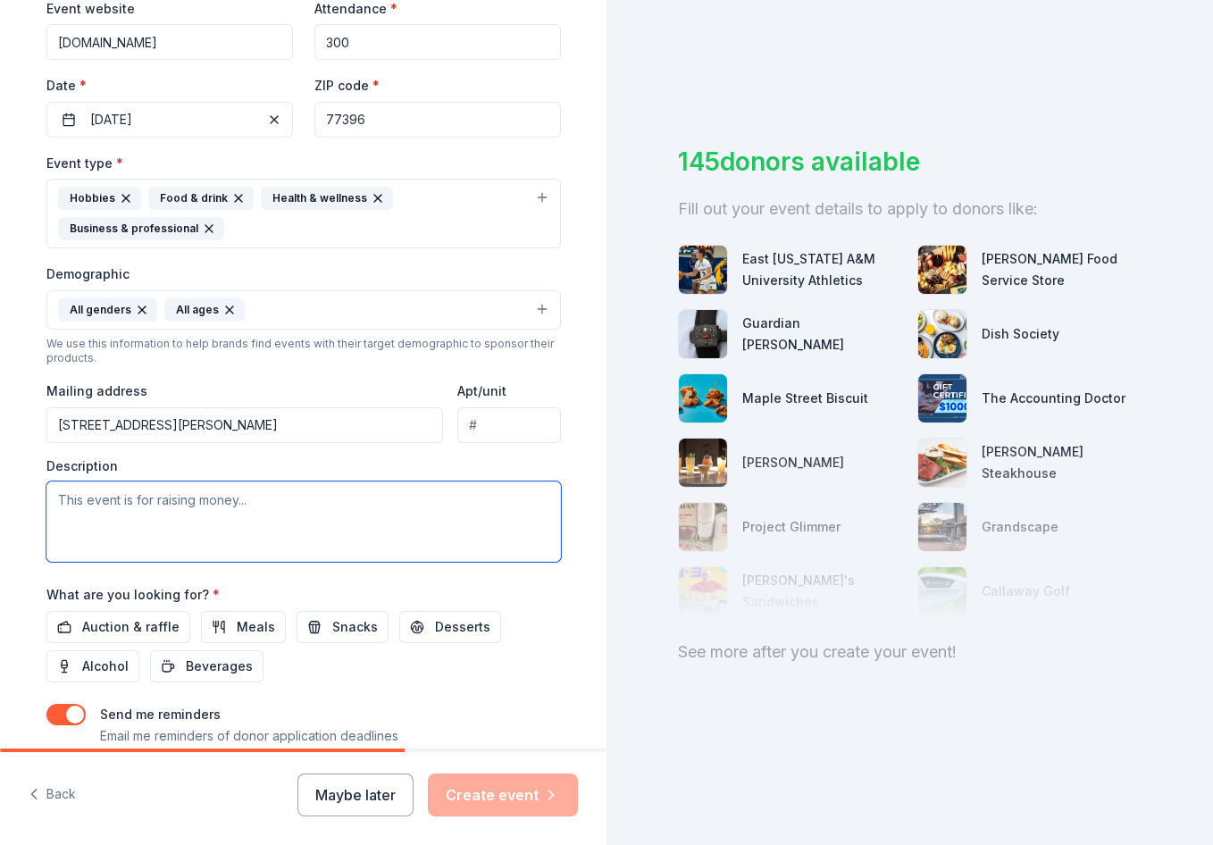
click at [220, 514] on textarea at bounding box center [303, 521] width 515 height 80
click at [216, 522] on textarea at bounding box center [303, 521] width 515 height 80
paste textarea "The Fall Festival is a fun-filled community event designed for families and chi…"
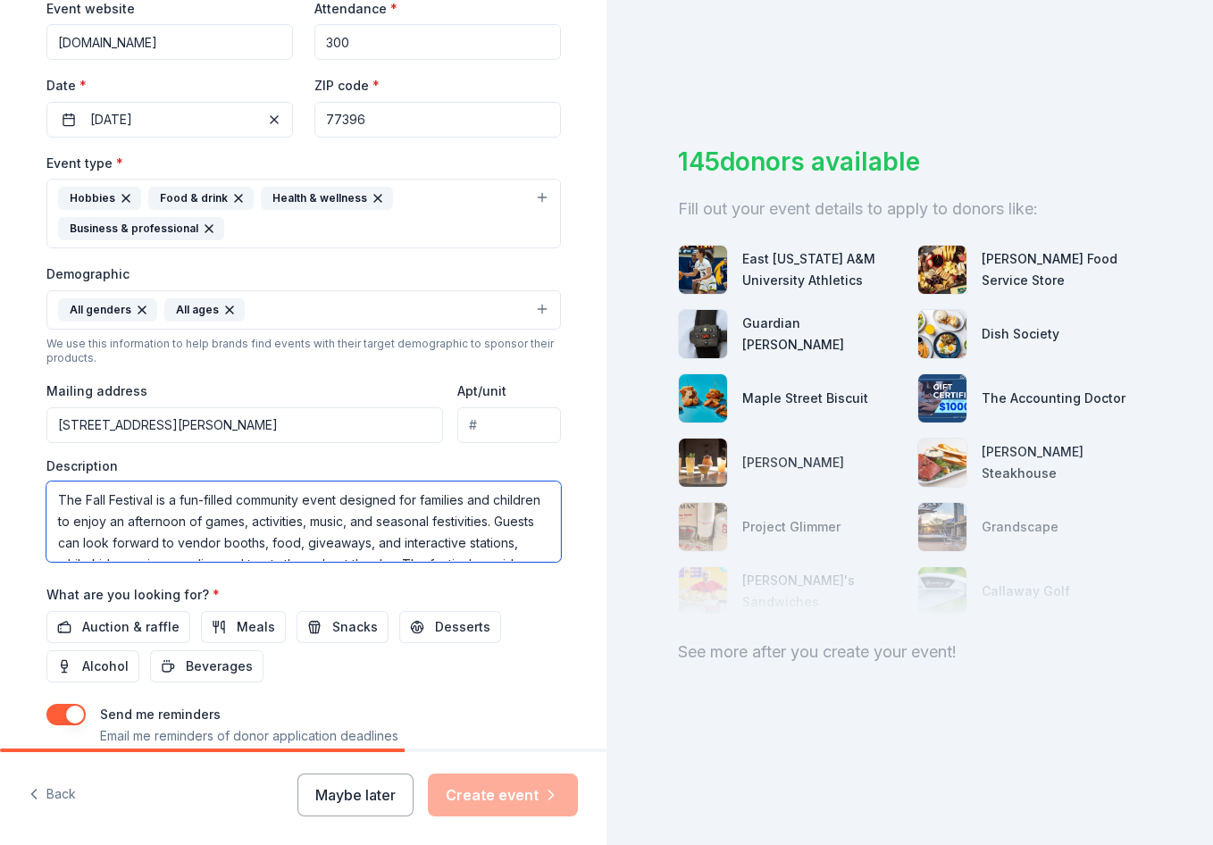
scroll to position [54, 0]
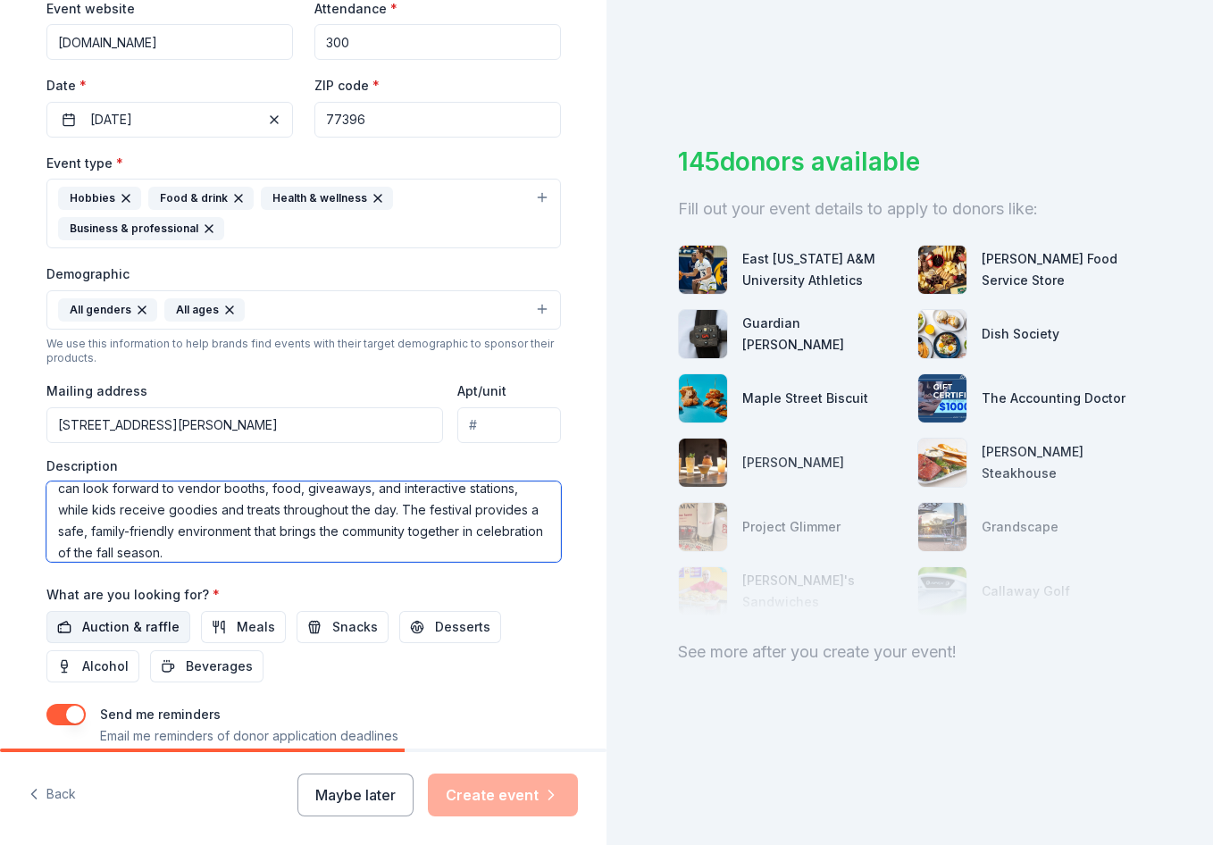
type textarea "The Fall Festival is a fun-filled community event designed for families and chi…"
click at [154, 635] on span "Auction & raffle" at bounding box center [130, 626] width 97 height 21
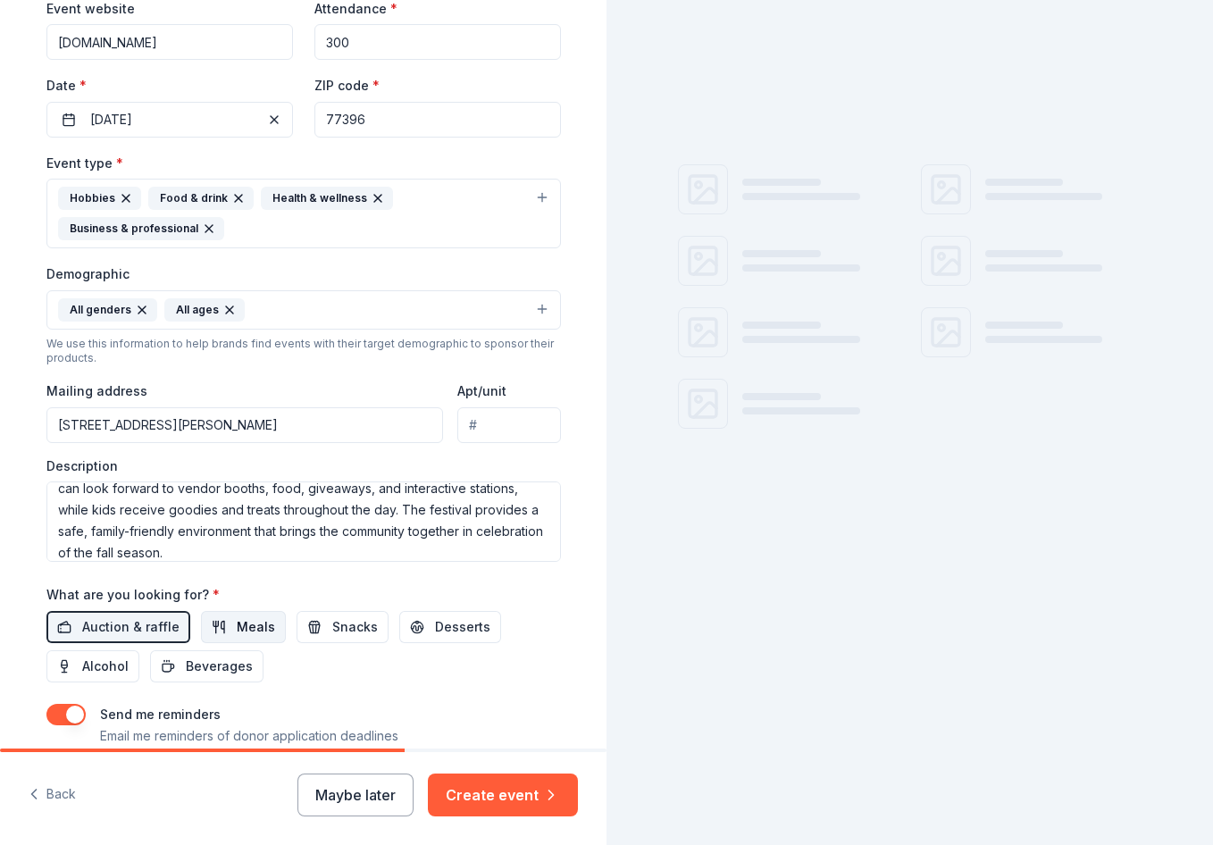
click at [214, 632] on button "Meals" at bounding box center [243, 627] width 85 height 32
drag, startPoint x: 332, startPoint y: 629, endPoint x: 362, endPoint y: 634, distance: 30.0
click at [335, 630] on span "Snacks" at bounding box center [355, 626] width 46 height 21
click at [435, 635] on span "Desserts" at bounding box center [462, 626] width 55 height 21
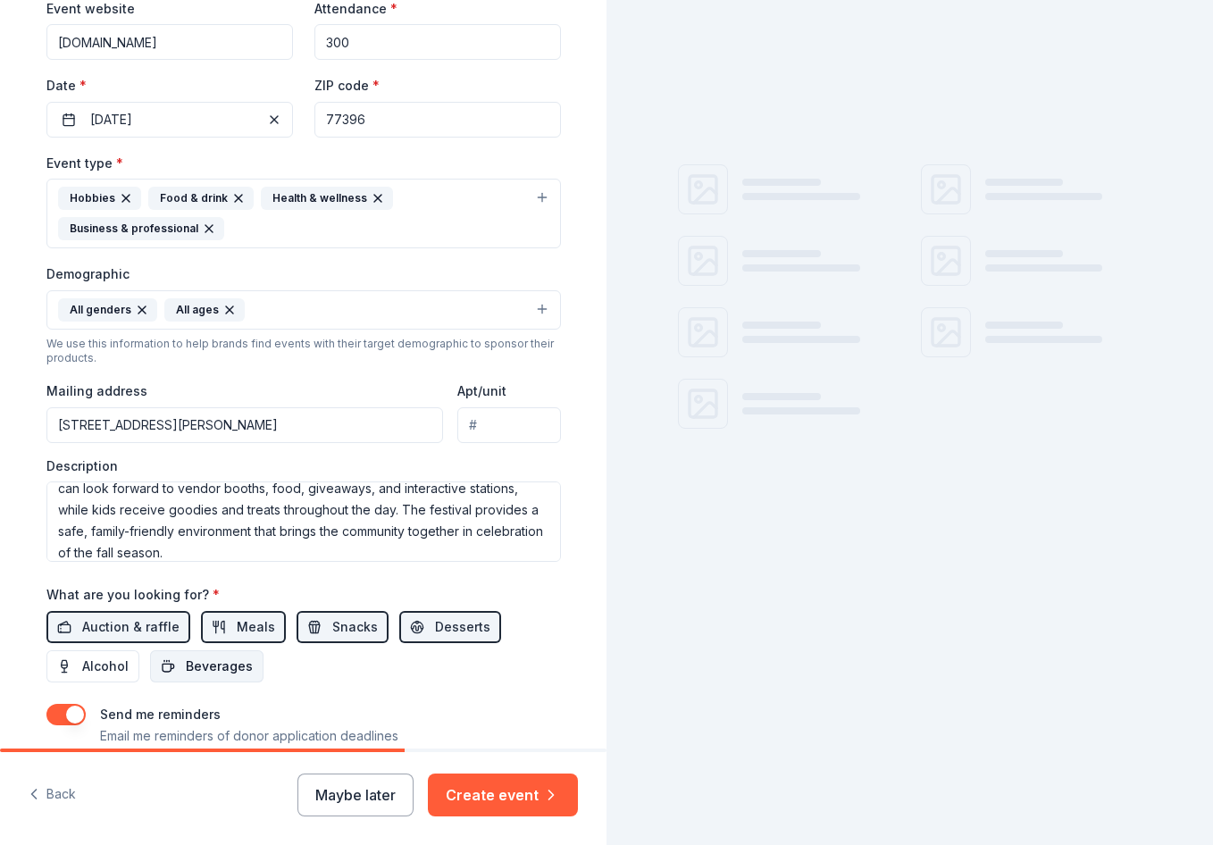
click at [214, 677] on button "Beverages" at bounding box center [206, 666] width 113 height 32
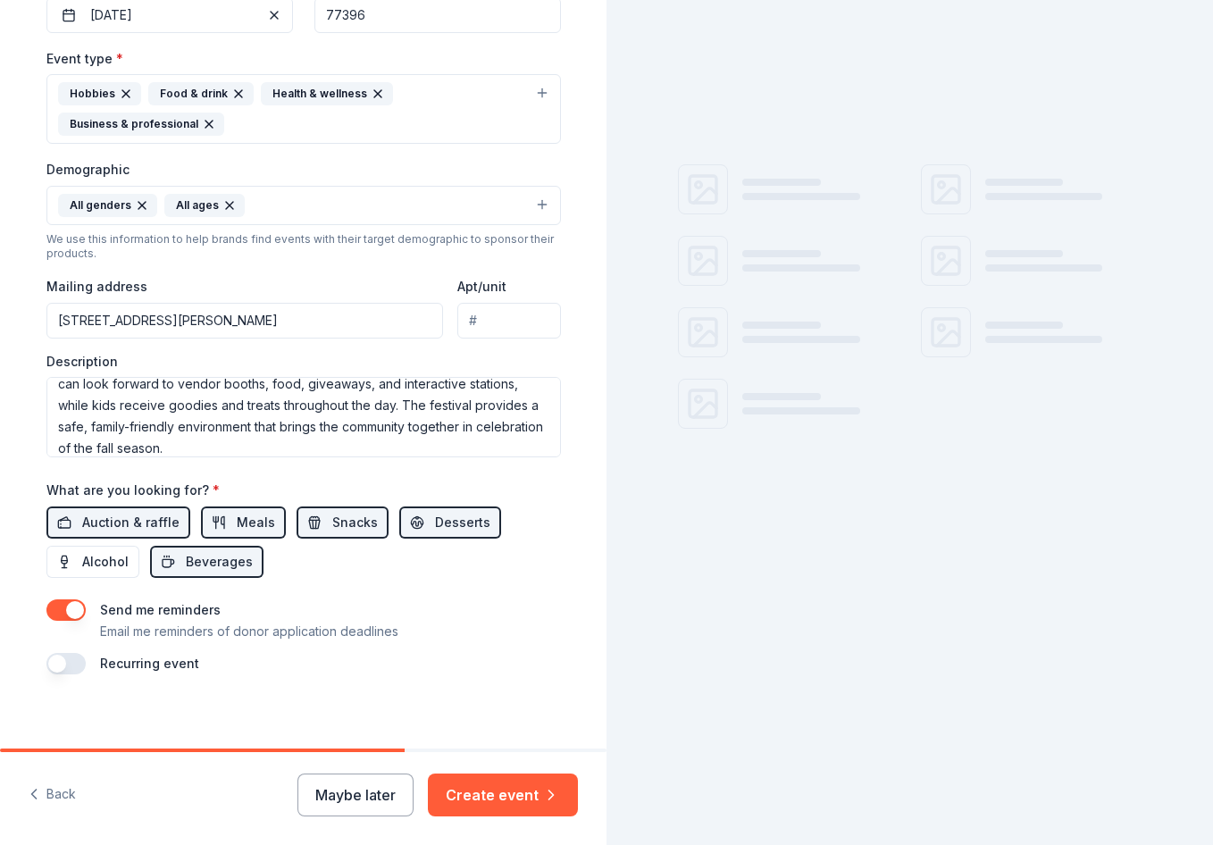
scroll to position [474, 0]
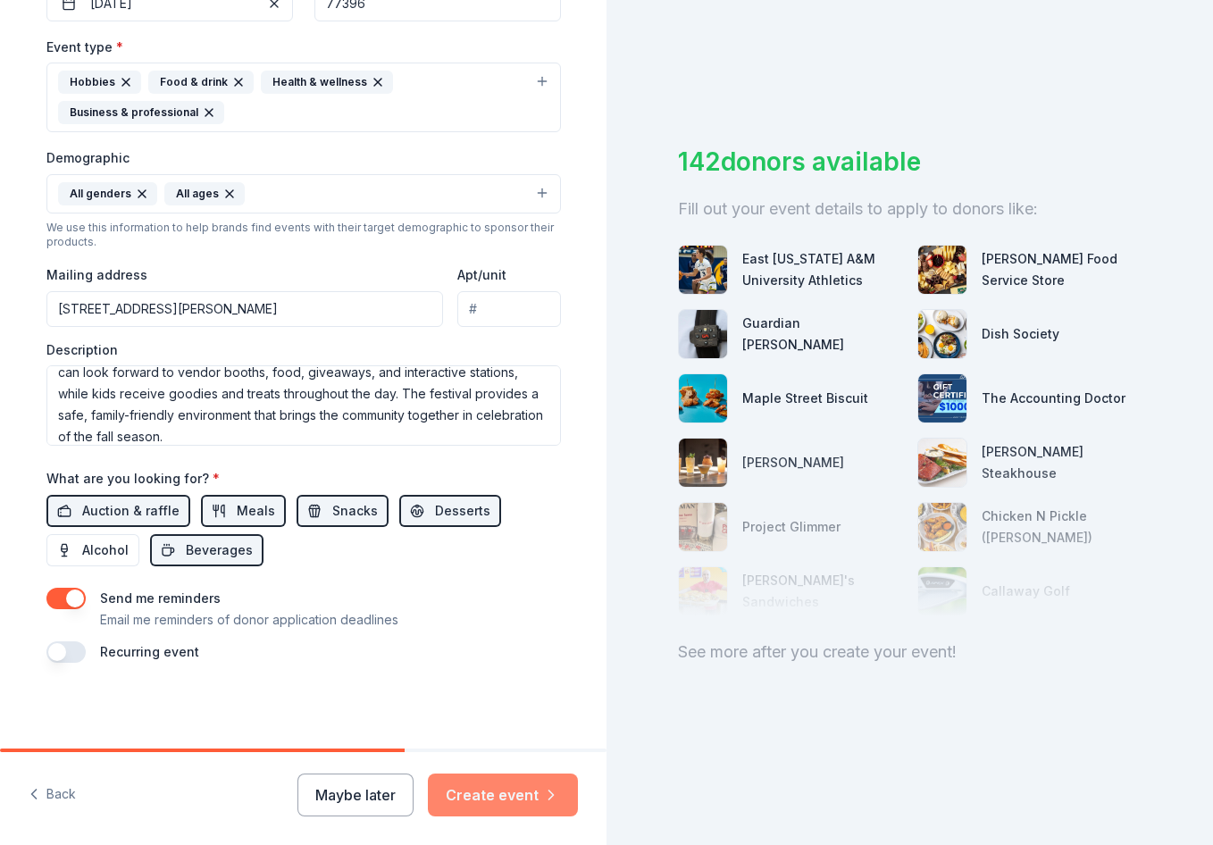
click at [490, 789] on button "Create event" at bounding box center [503, 795] width 150 height 43
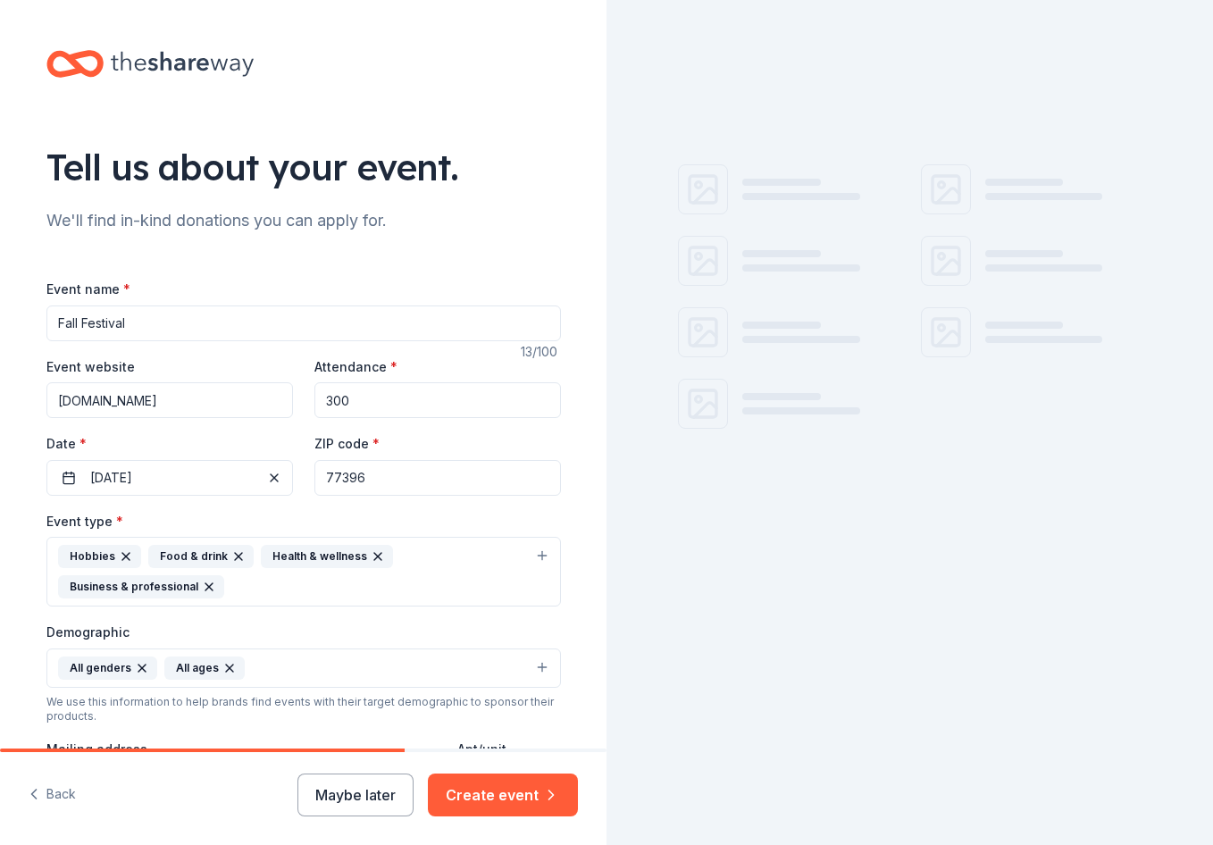
scroll to position [89, 0]
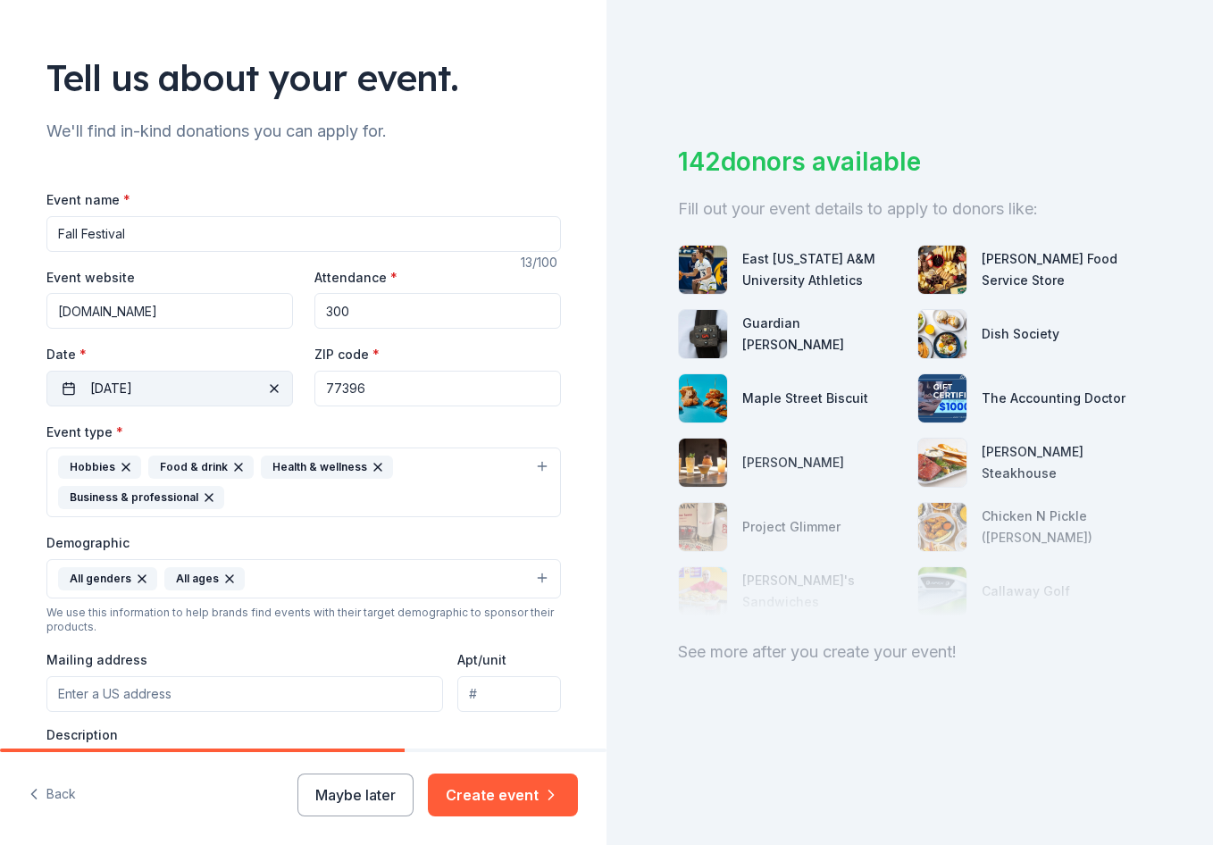
click at [192, 393] on button "10/12/2025" at bounding box center [169, 389] width 247 height 36
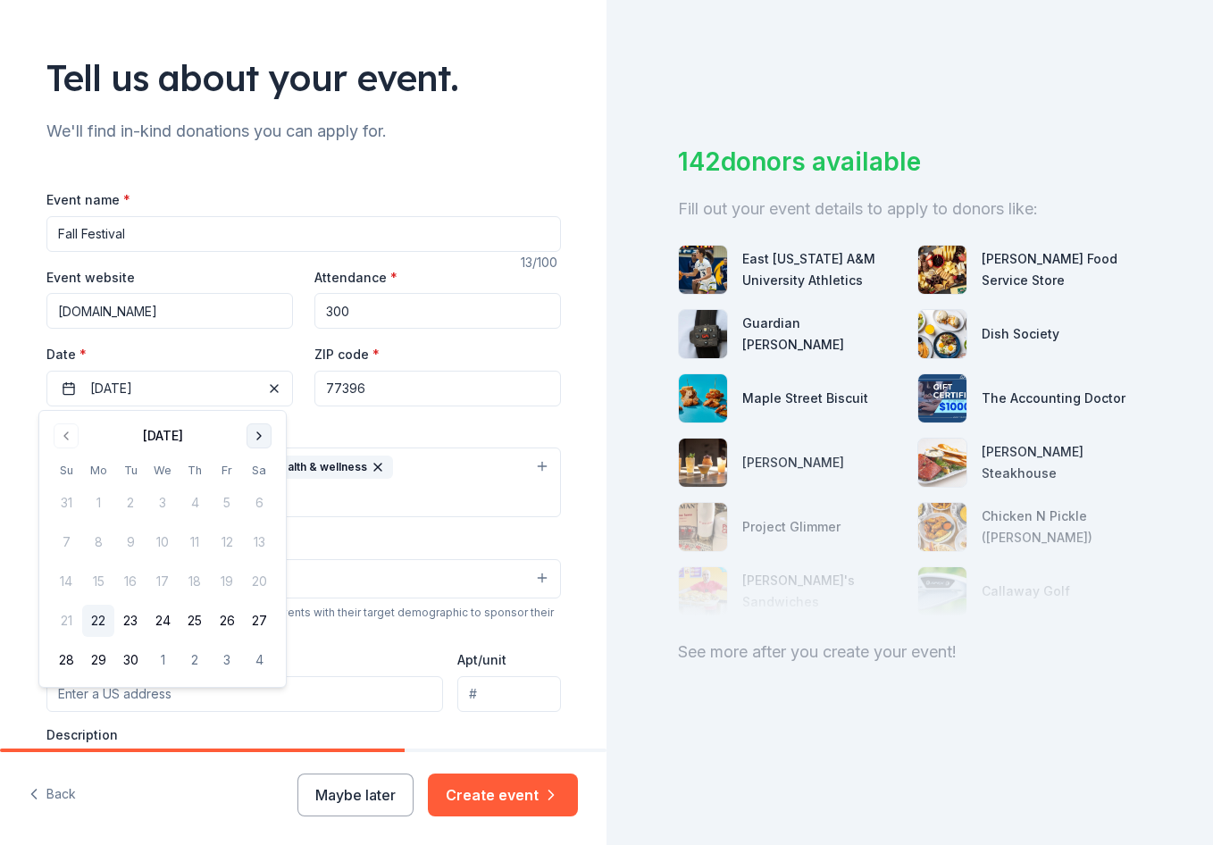
click at [262, 439] on button "Go to next month" at bounding box center [259, 435] width 25 height 25
click at [71, 579] on button "12" at bounding box center [66, 581] width 32 height 32
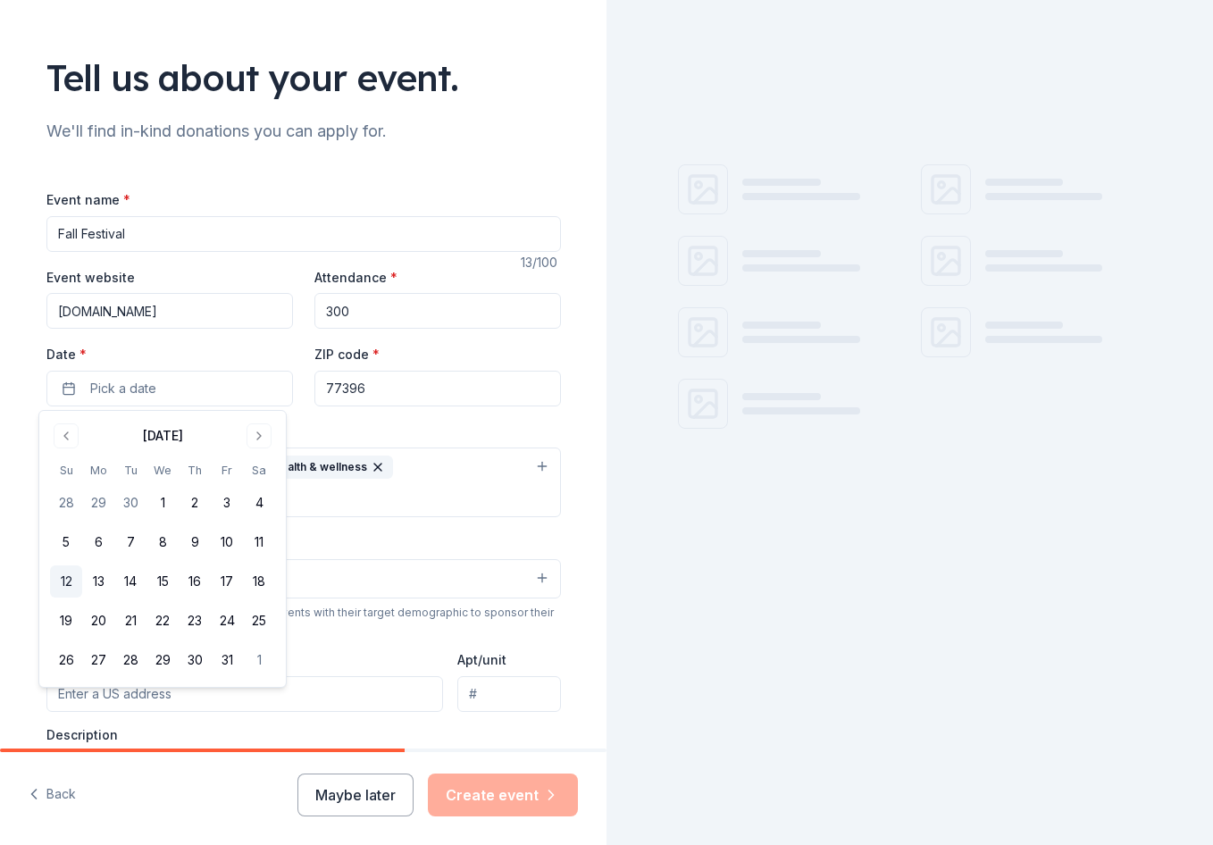
click at [71, 579] on button "12" at bounding box center [66, 581] width 32 height 32
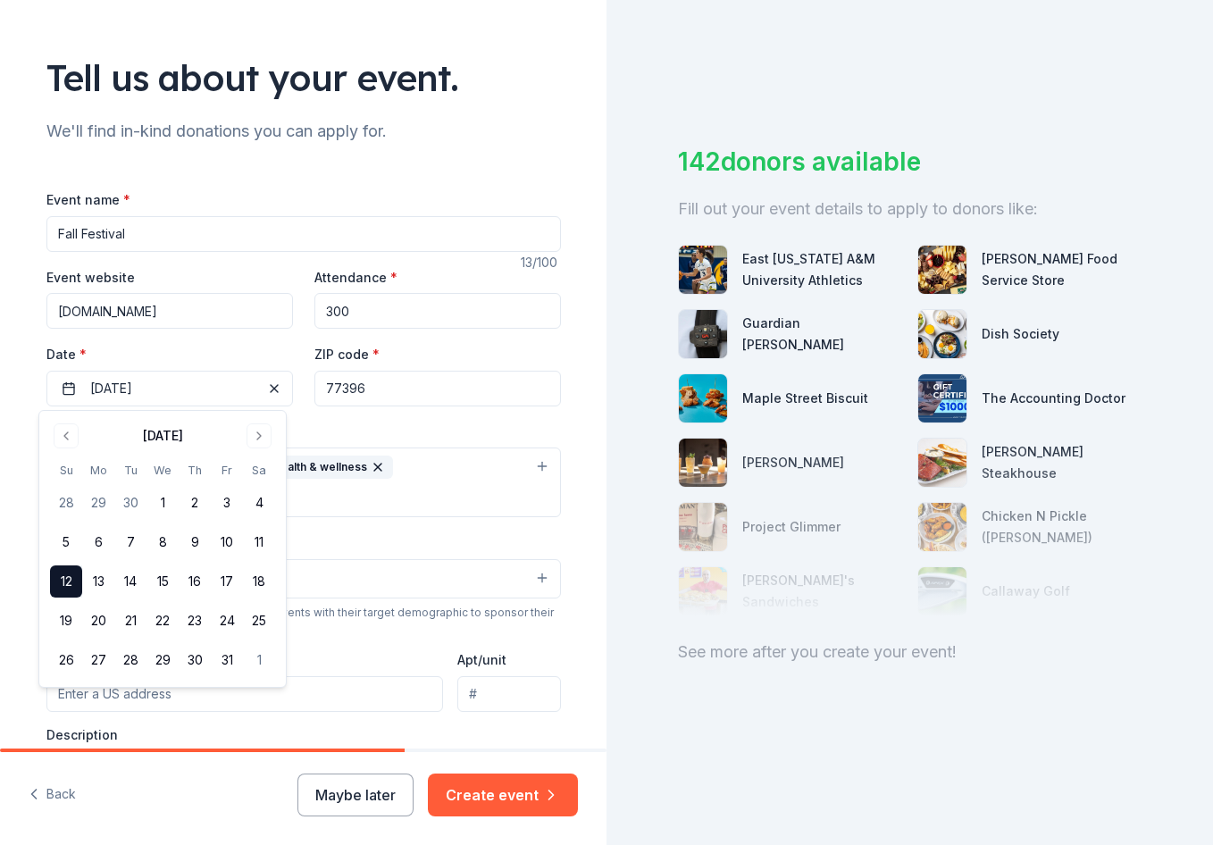
click at [557, 652] on div "Tell us about your event. We'll find in-kind donations you can apply for. Event…" at bounding box center [304, 522] width 572 height 1223
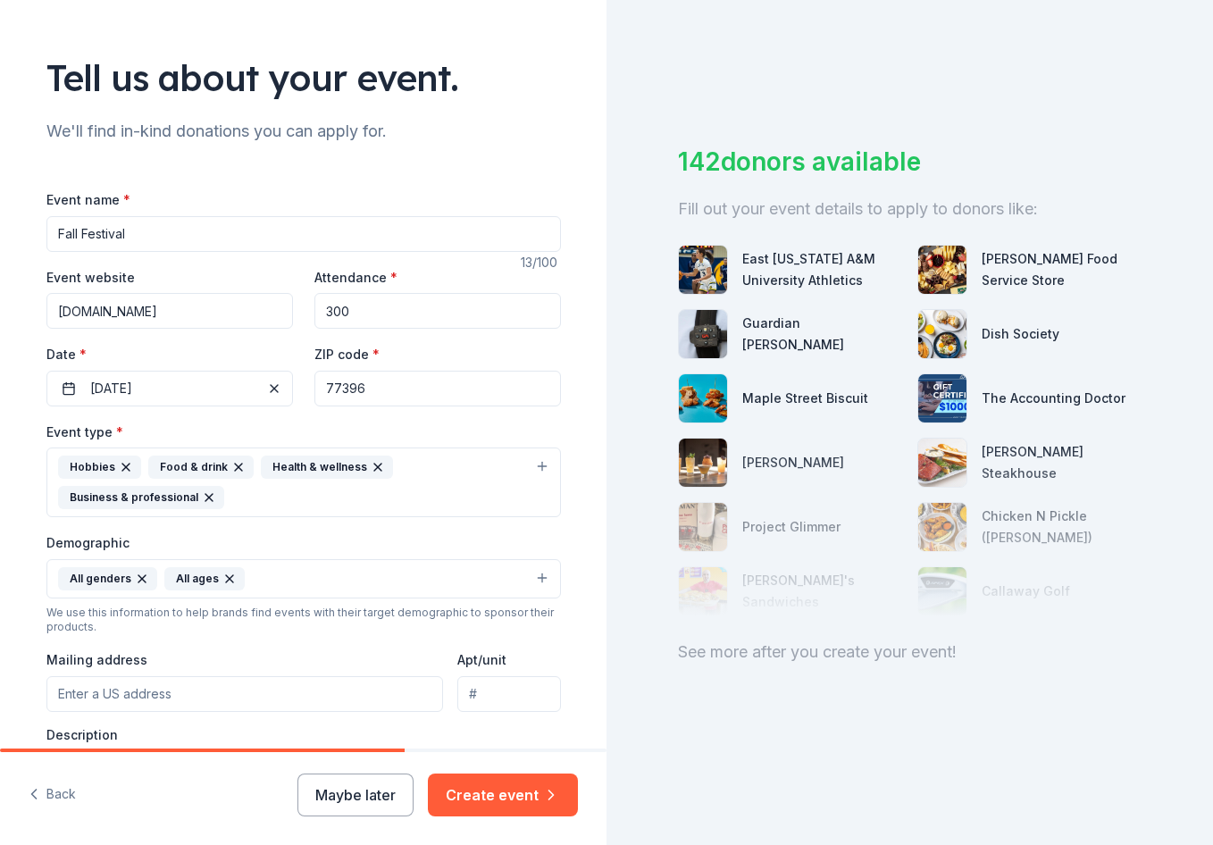
scroll to position [357, 0]
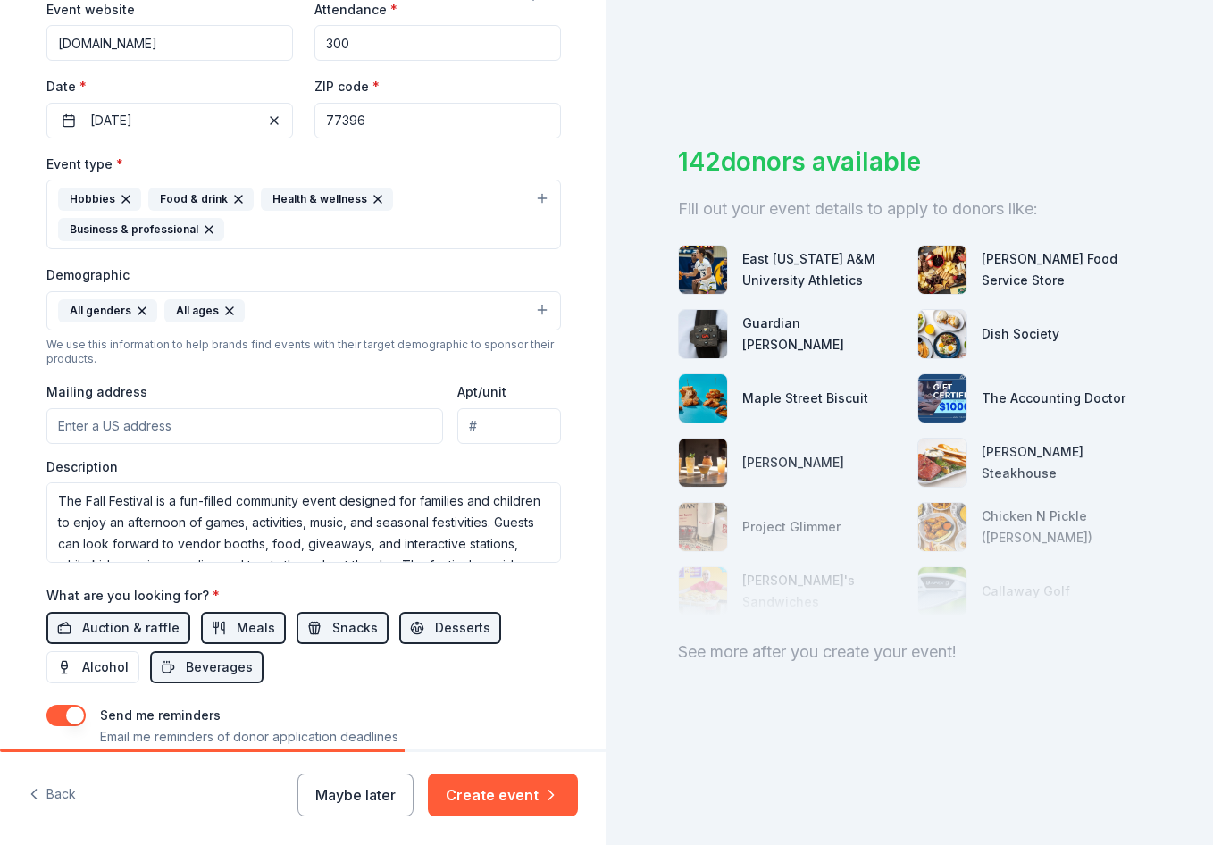
click at [219, 431] on input "Mailing address" at bounding box center [245, 426] width 398 height 36
click at [572, 452] on div "Tell us about your event. We'll find in-kind donations you can apply for. Event…" at bounding box center [304, 254] width 572 height 1223
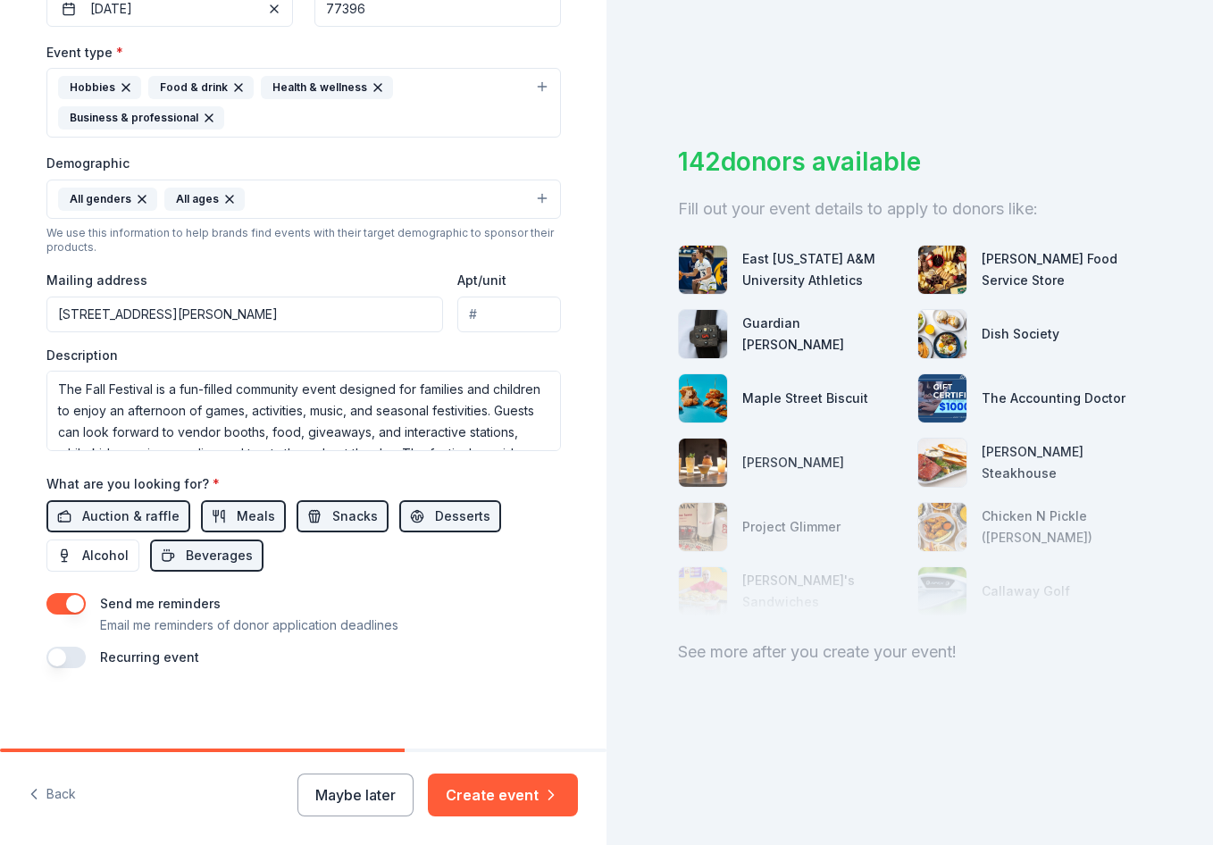
scroll to position [474, 0]
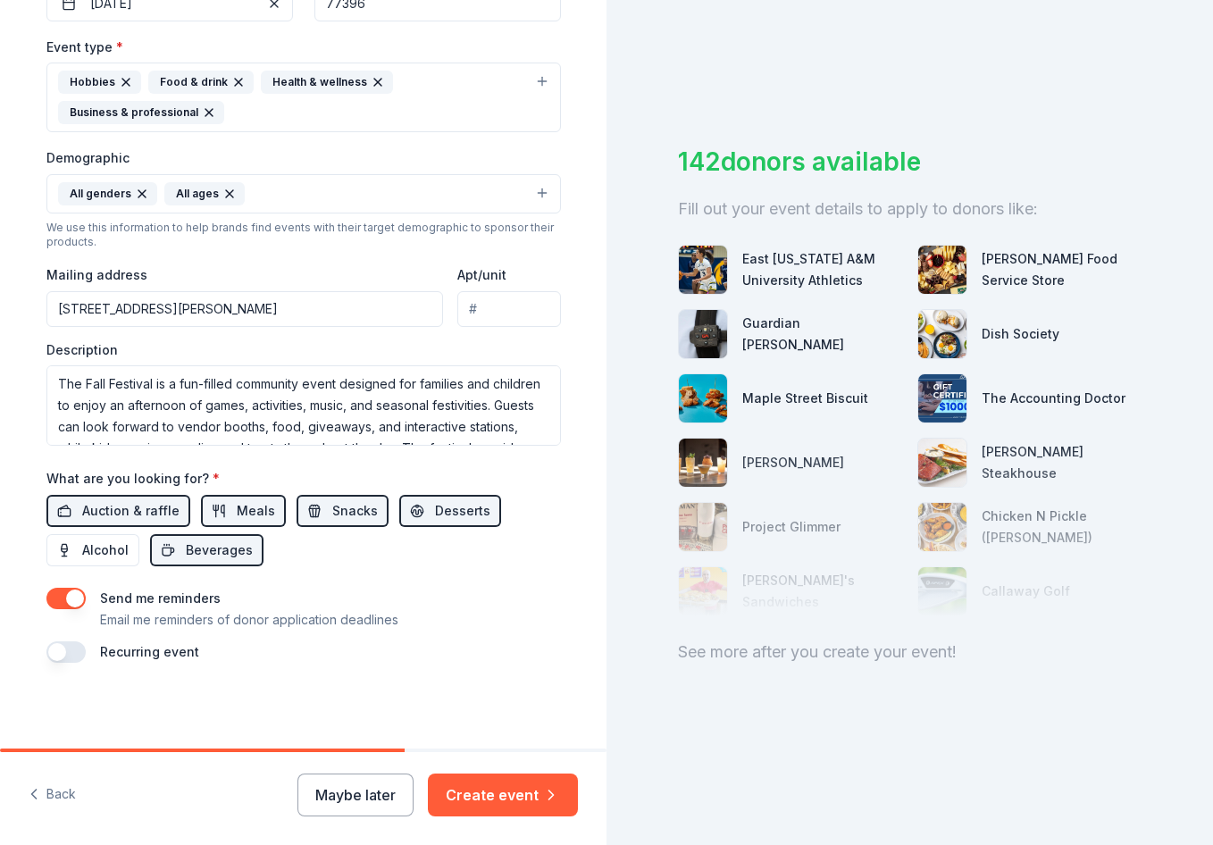
click at [327, 326] on input "11339 N. Sam Houston Pkwy E" at bounding box center [245, 309] width 398 height 36
type input "11339 N Sam Houston Pkwy E, Humble, TX 77396"
click at [564, 319] on div "Tell us about your event. We'll find in-kind donations you can apply for. Event…" at bounding box center [304, 137] width 572 height 1223
click at [486, 789] on button "Create event" at bounding box center [503, 795] width 150 height 43
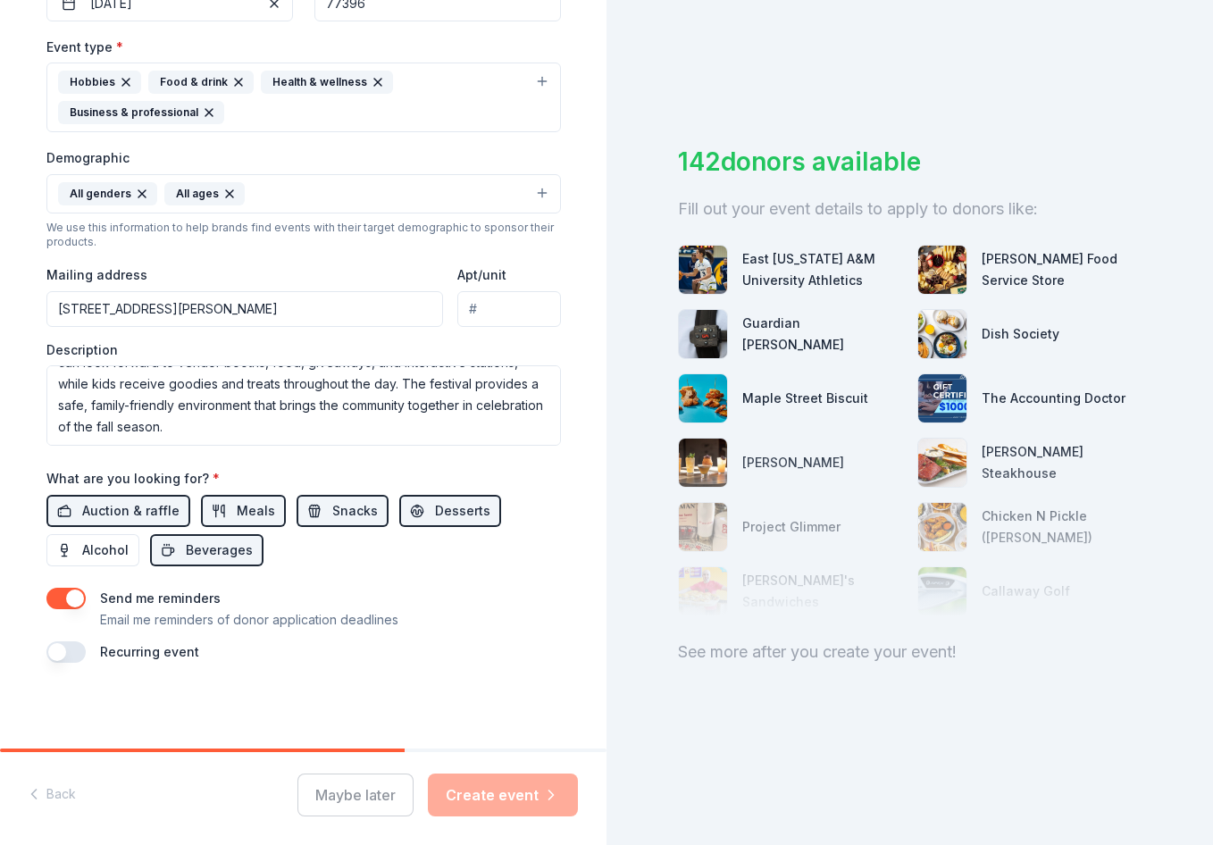
click at [525, 802] on div "Maybe later Create event" at bounding box center [437, 795] width 280 height 43
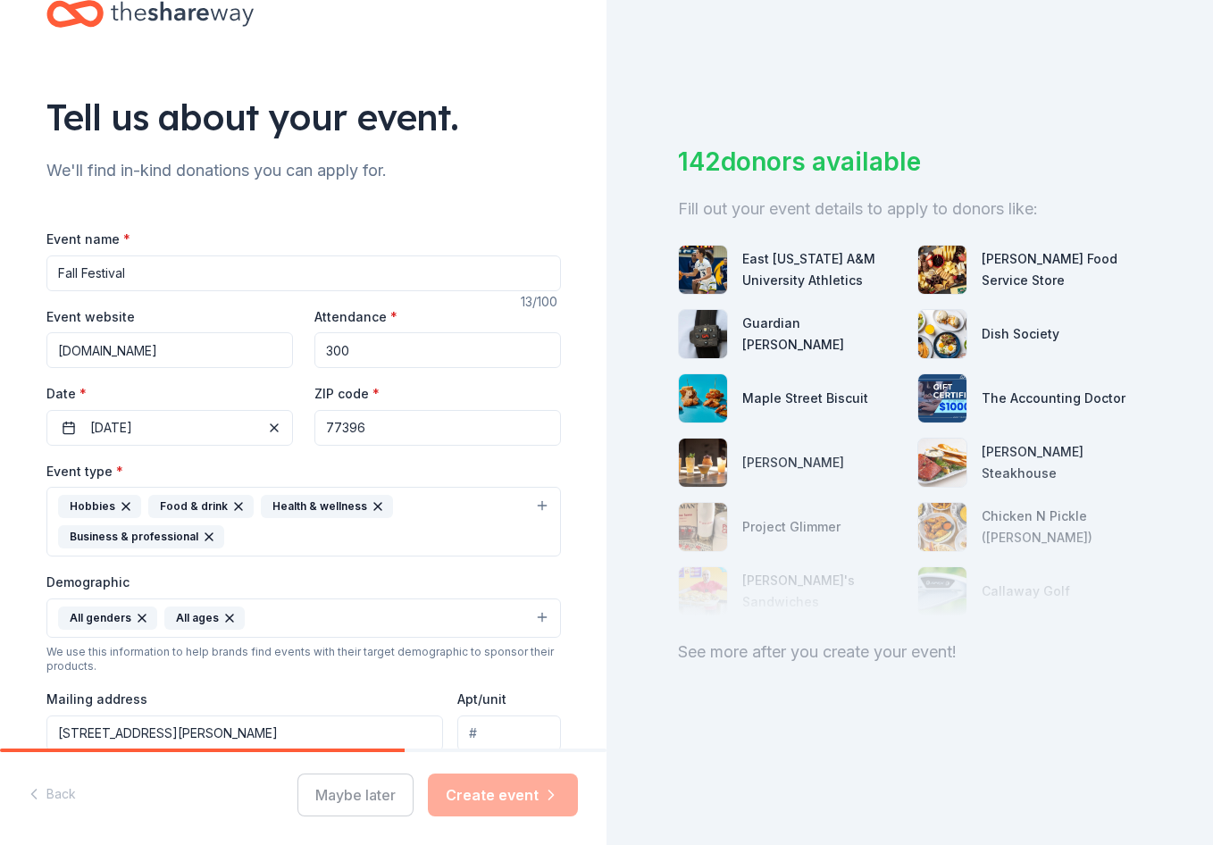
scroll to position [0, 0]
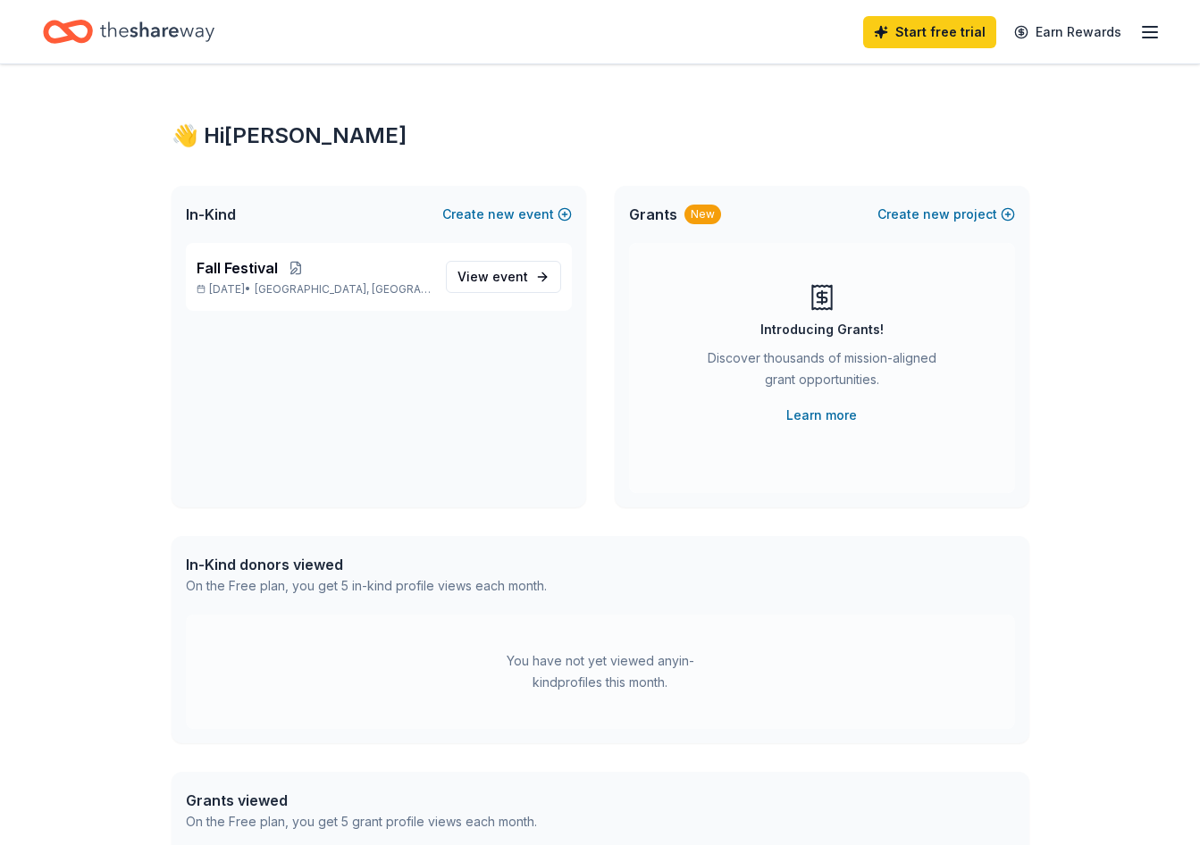
click at [1151, 28] on icon "button" at bounding box center [1149, 31] width 21 height 21
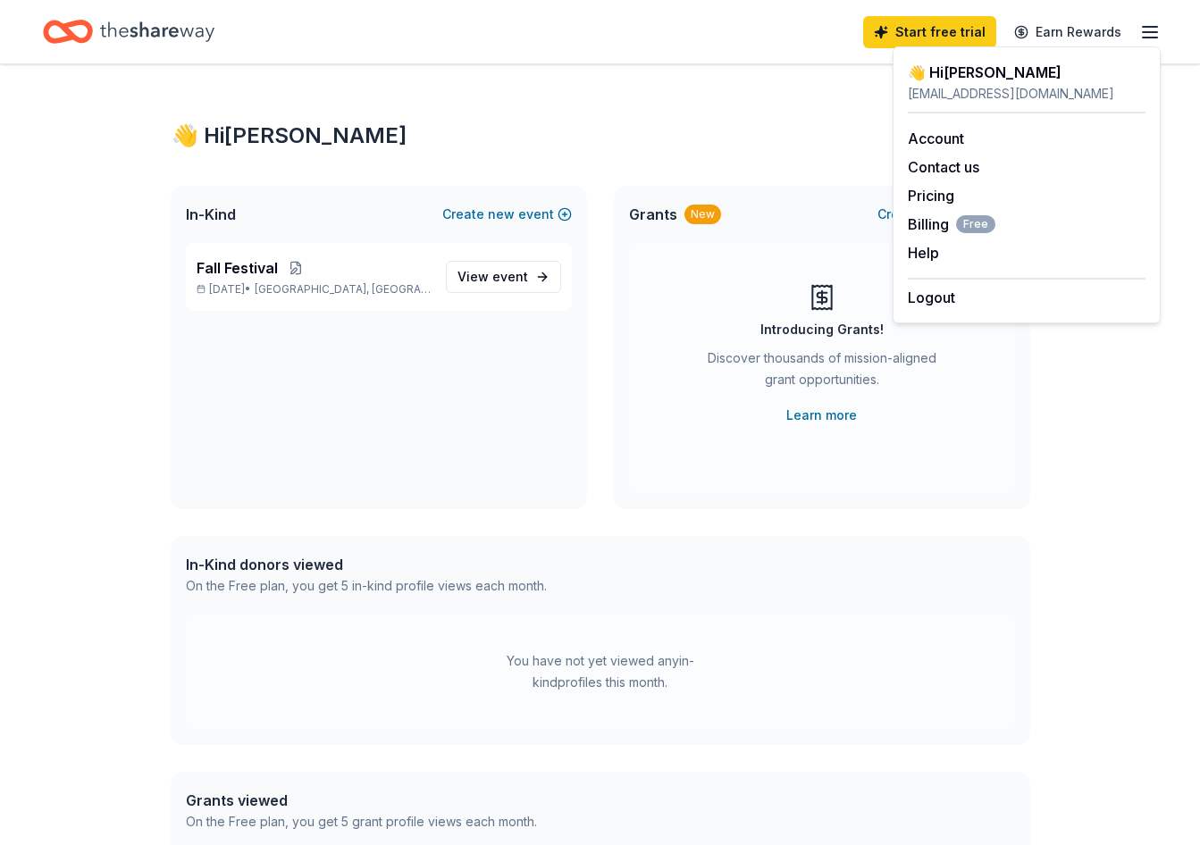
click at [717, 65] on div "👋 Hi Shannon In-Kind Create new event Fall Festival Oct 12, 2025 • Humble, TX V…" at bounding box center [600, 568] width 915 height 1008
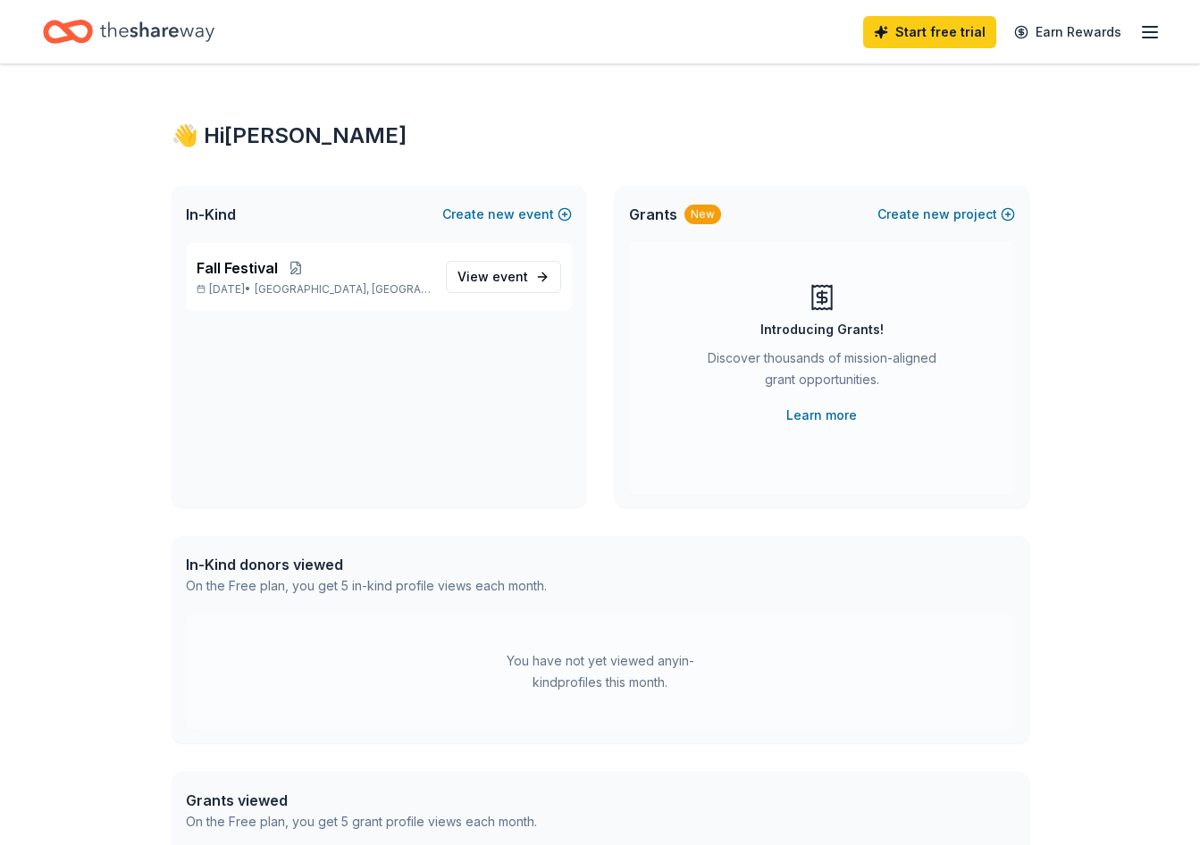
click at [138, 36] on icon "Home" at bounding box center [157, 31] width 114 height 37
click at [467, 270] on span "View event" at bounding box center [492, 276] width 71 height 21
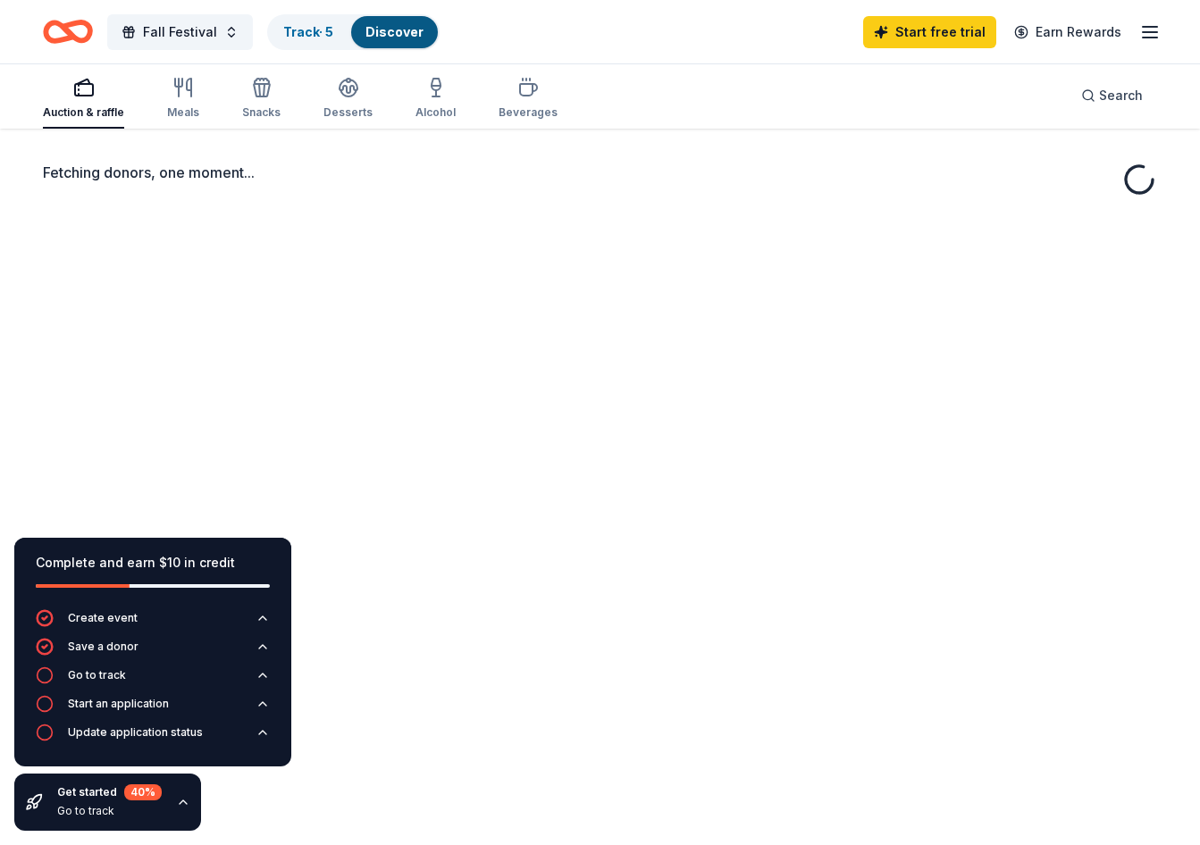
scroll to position [89, 0]
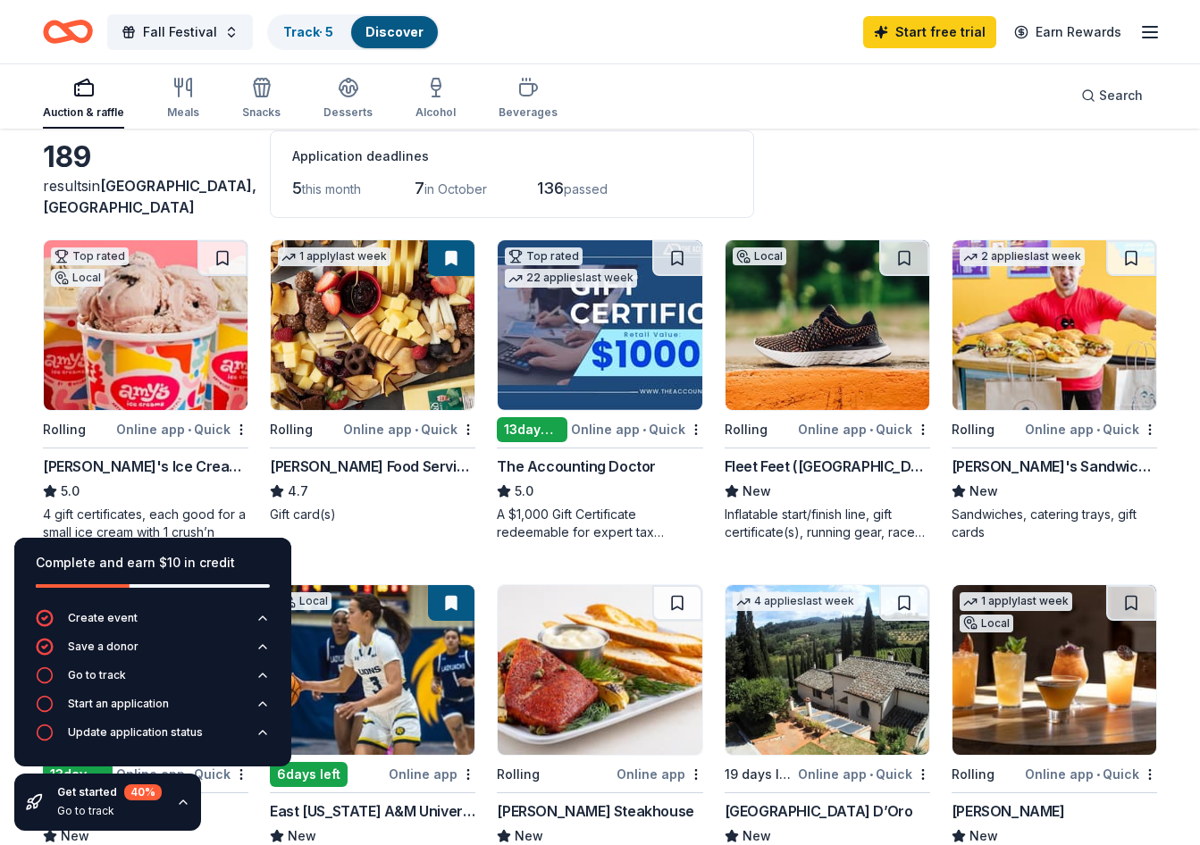
click at [454, 263] on button at bounding box center [451, 258] width 46 height 36
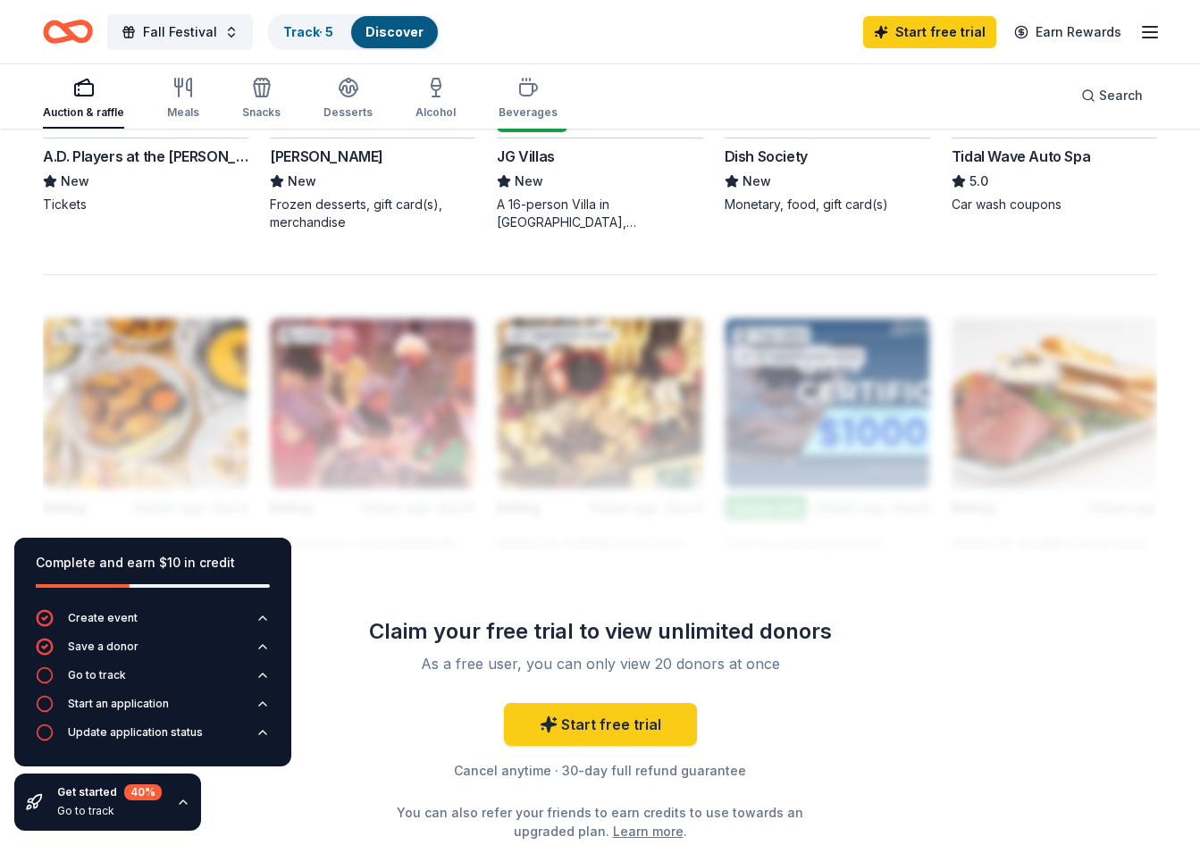
scroll to position [1133, 0]
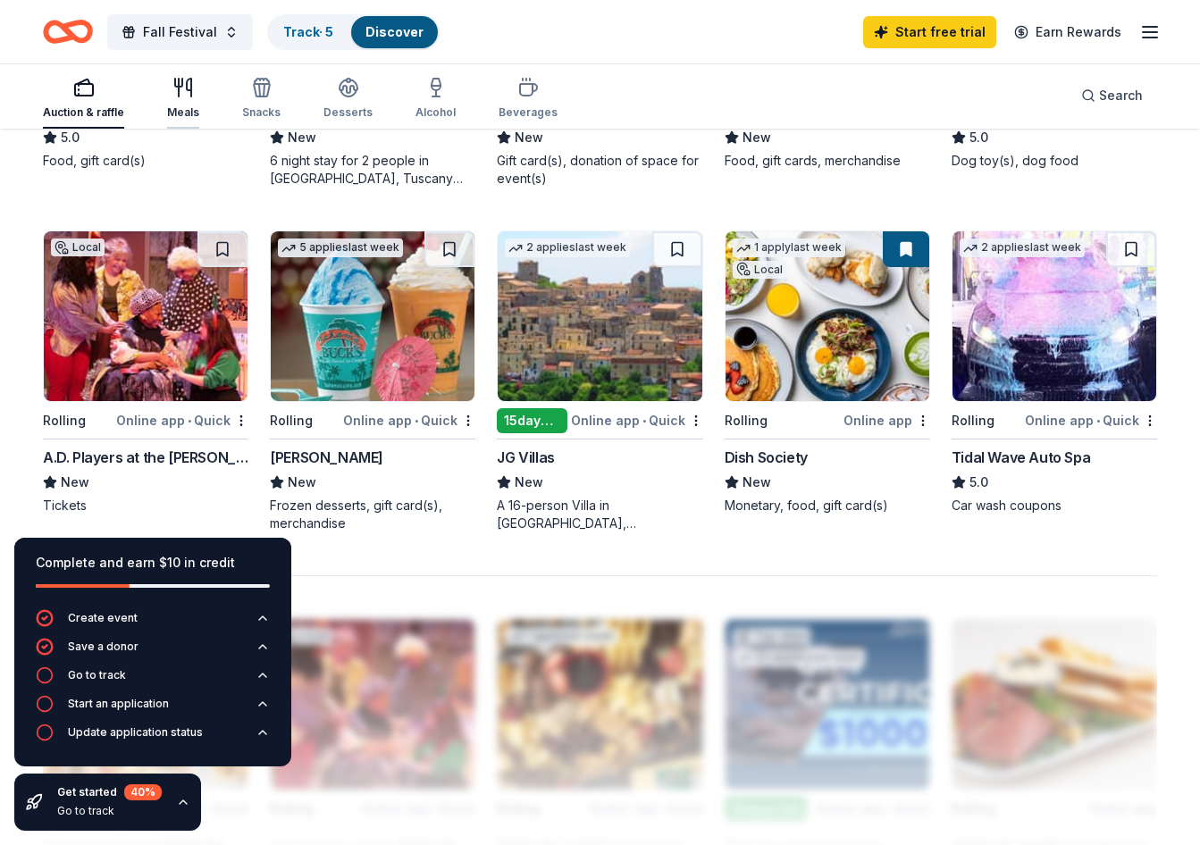
click at [188, 110] on div "Meals" at bounding box center [183, 112] width 32 height 14
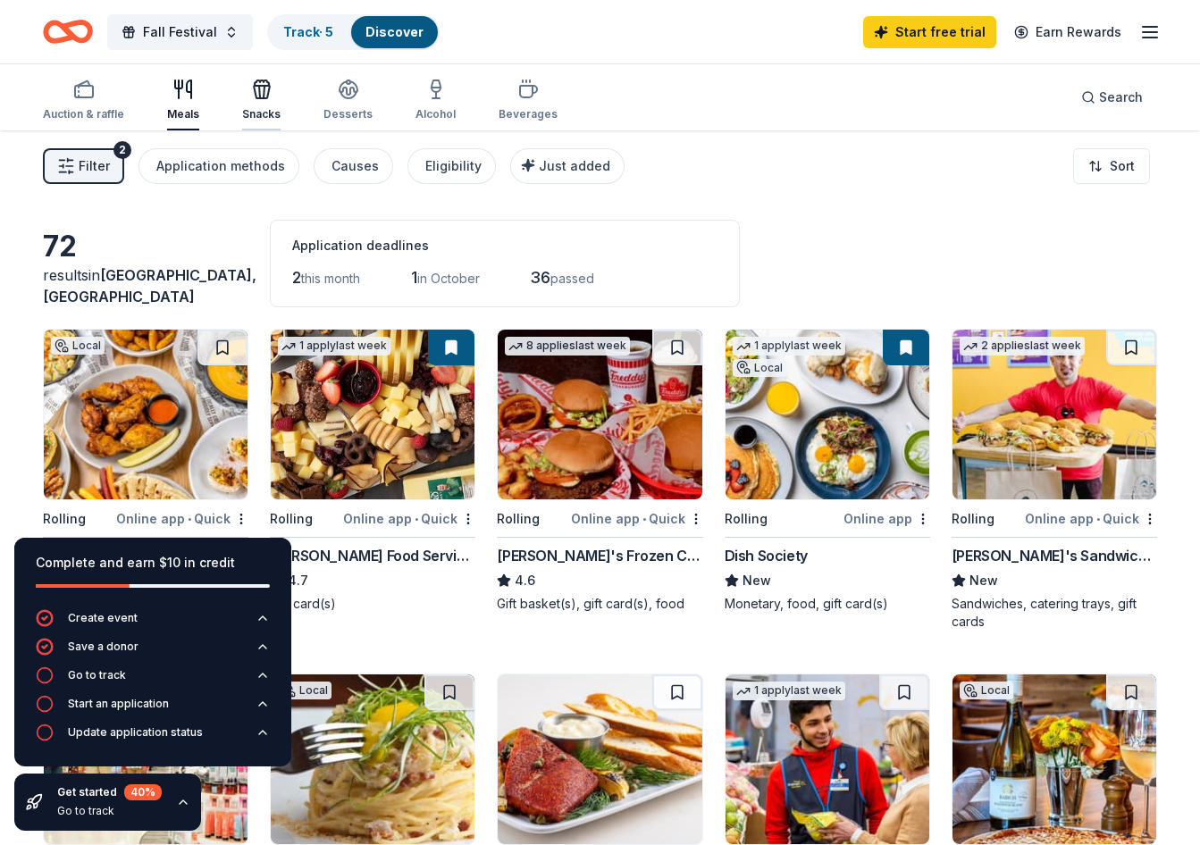
click at [254, 108] on div "Snacks" at bounding box center [261, 114] width 38 height 14
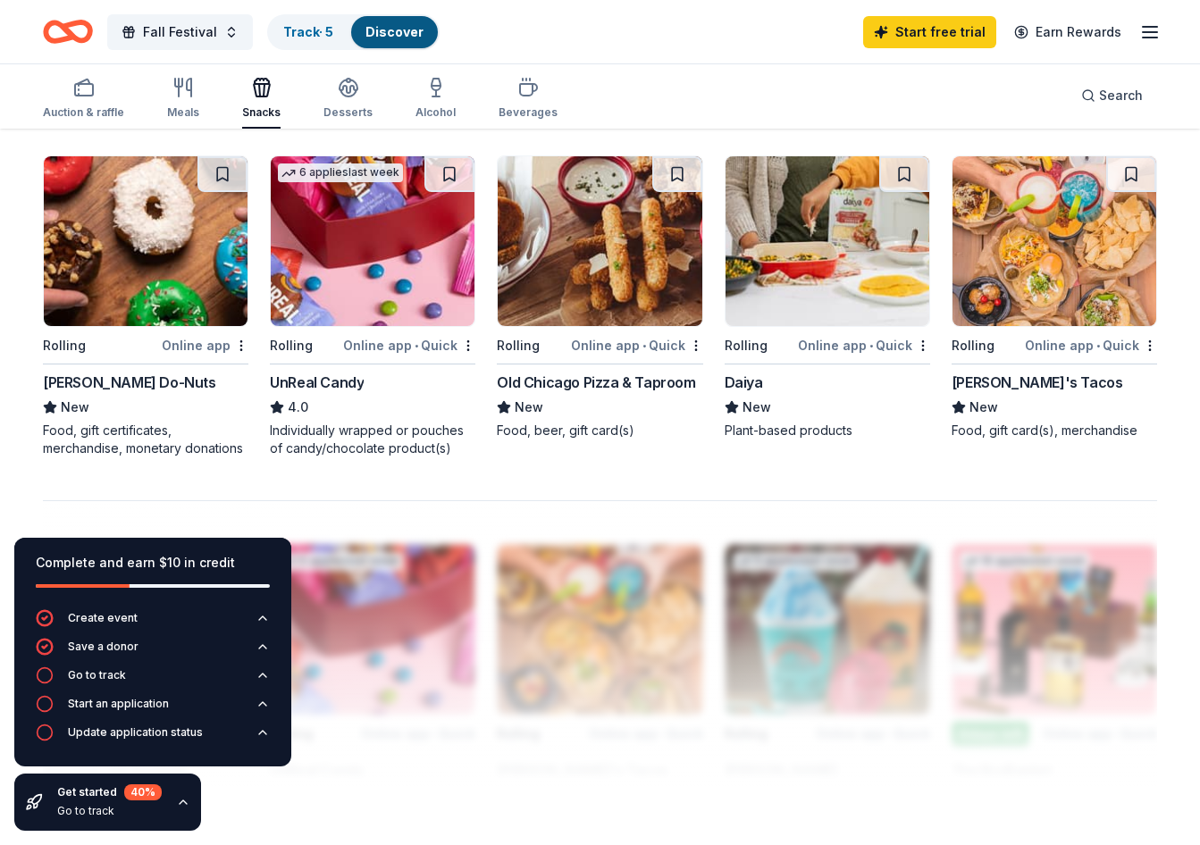
scroll to position [1251, 0]
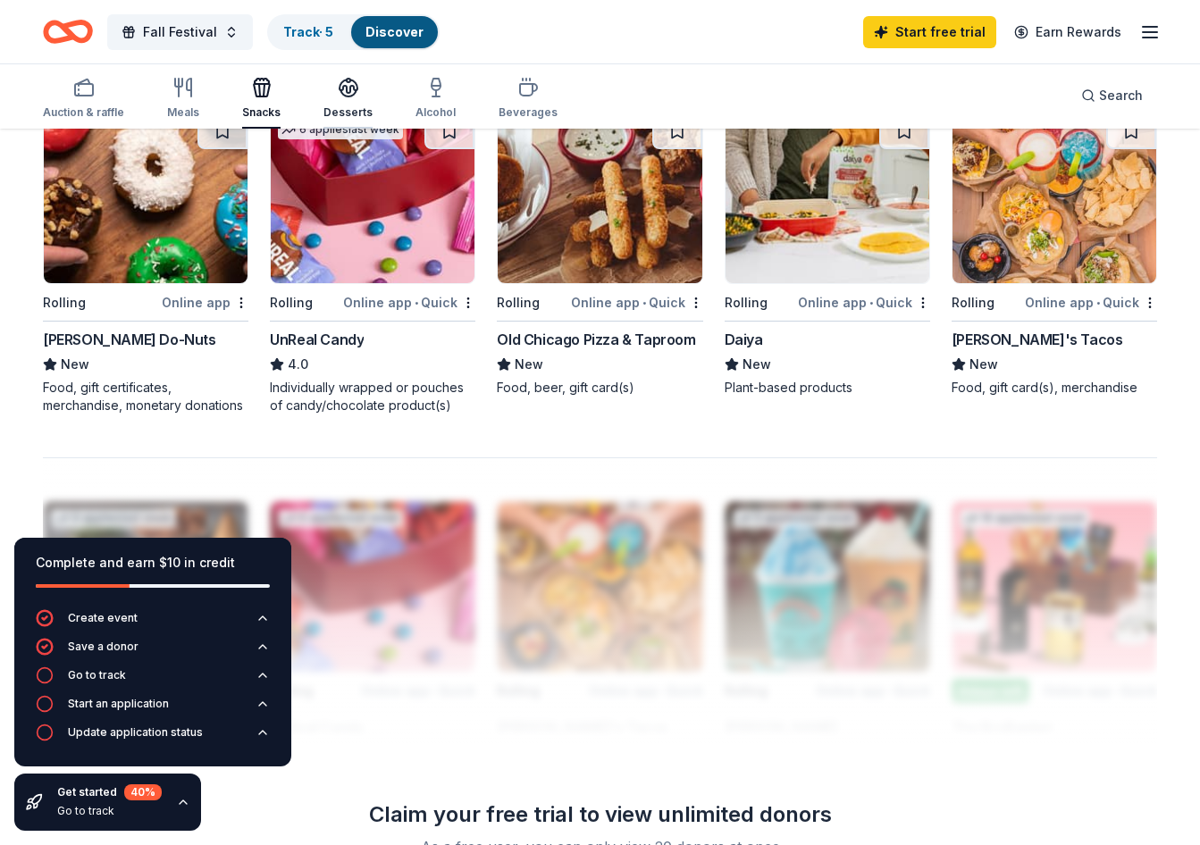
click at [345, 92] on icon "button" at bounding box center [348, 86] width 18 height 13
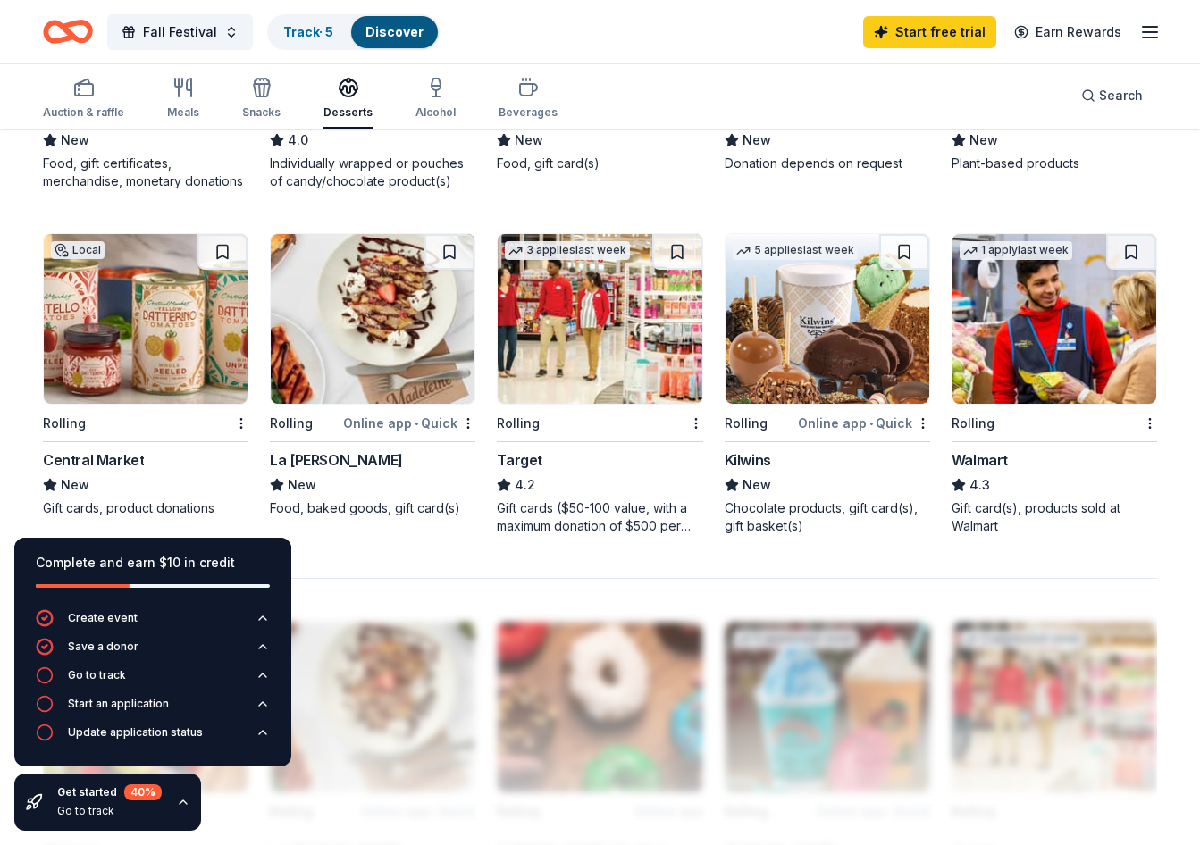
scroll to position [1072, 0]
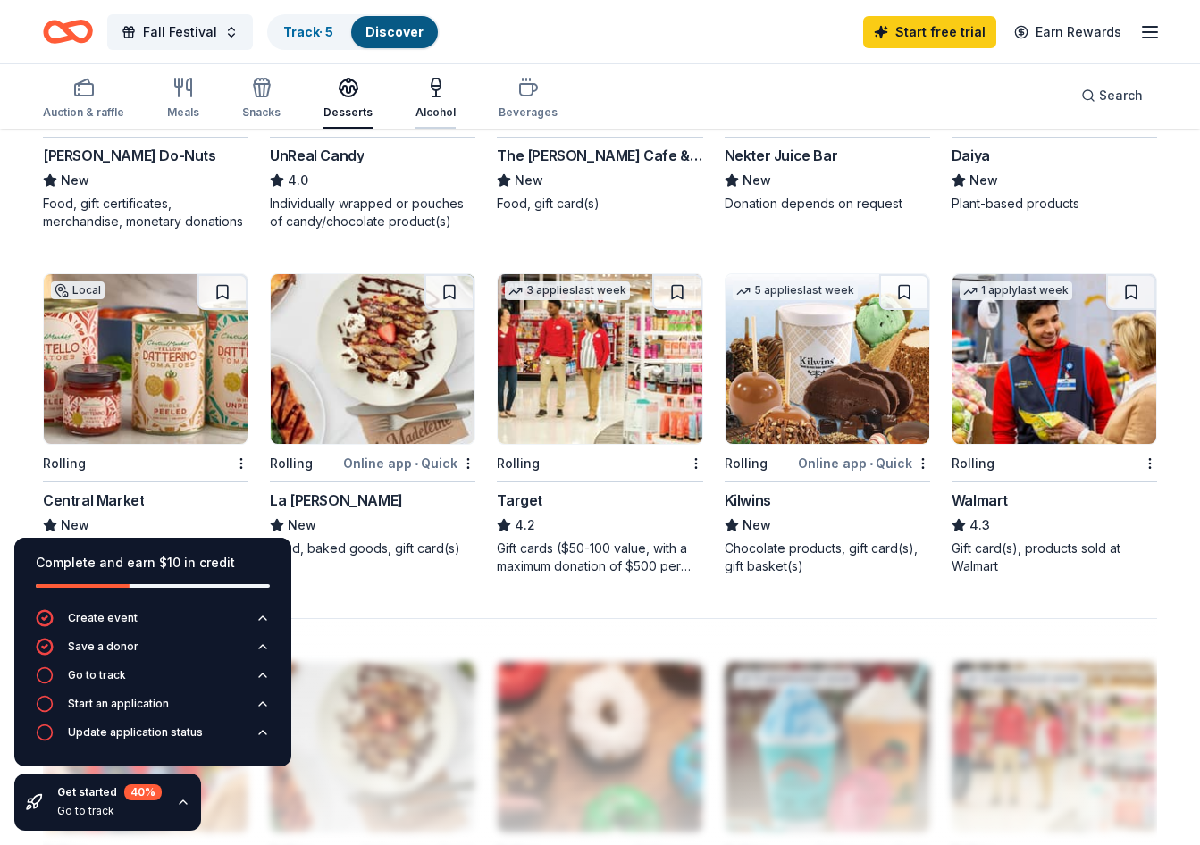
click at [443, 89] on div "button" at bounding box center [435, 87] width 40 height 21
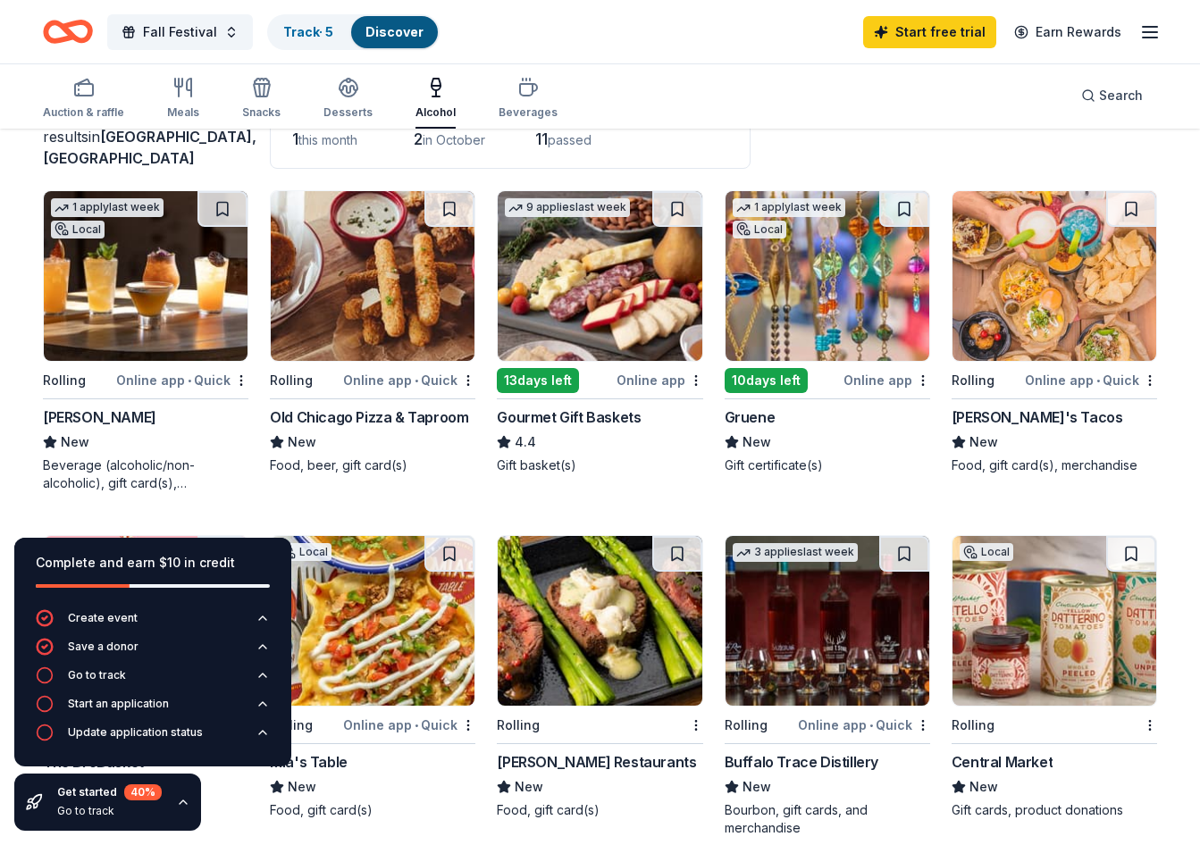
scroll to position [179, 0]
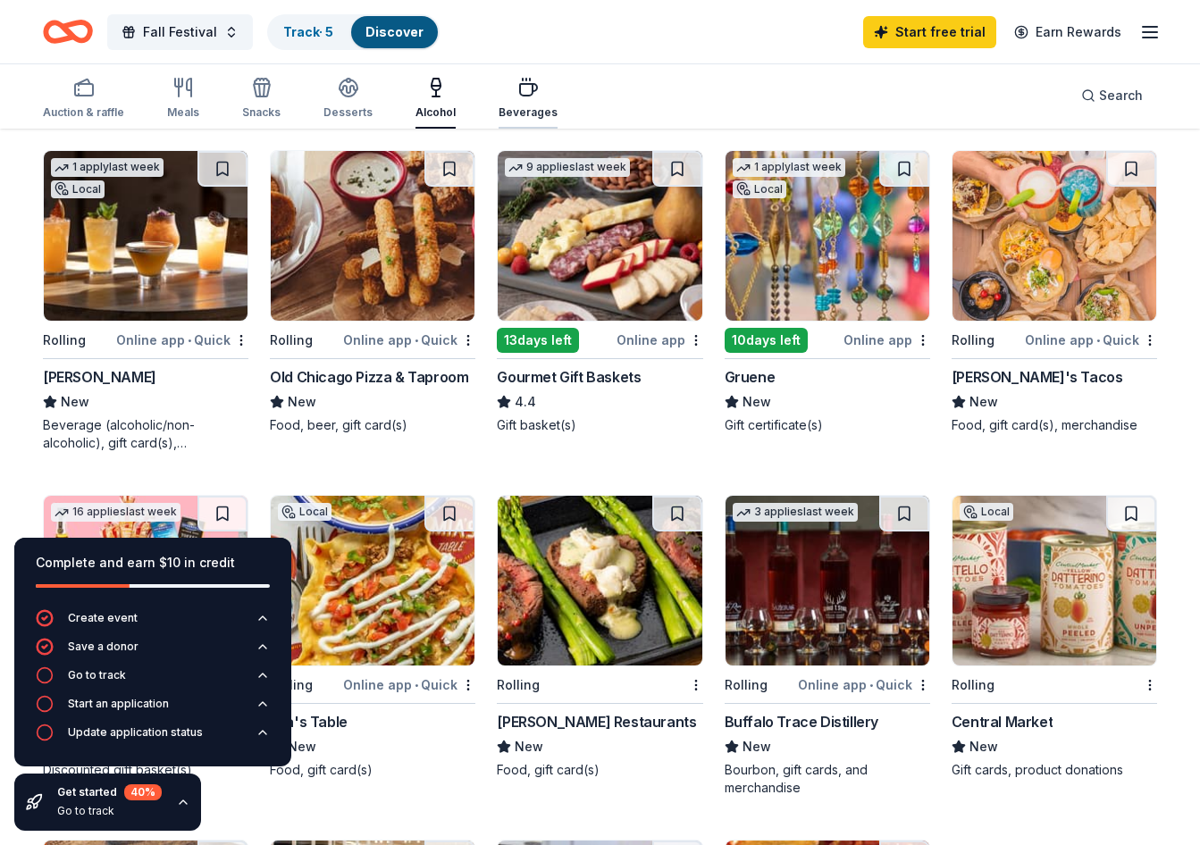
click at [520, 96] on icon "button" at bounding box center [528, 90] width 17 height 12
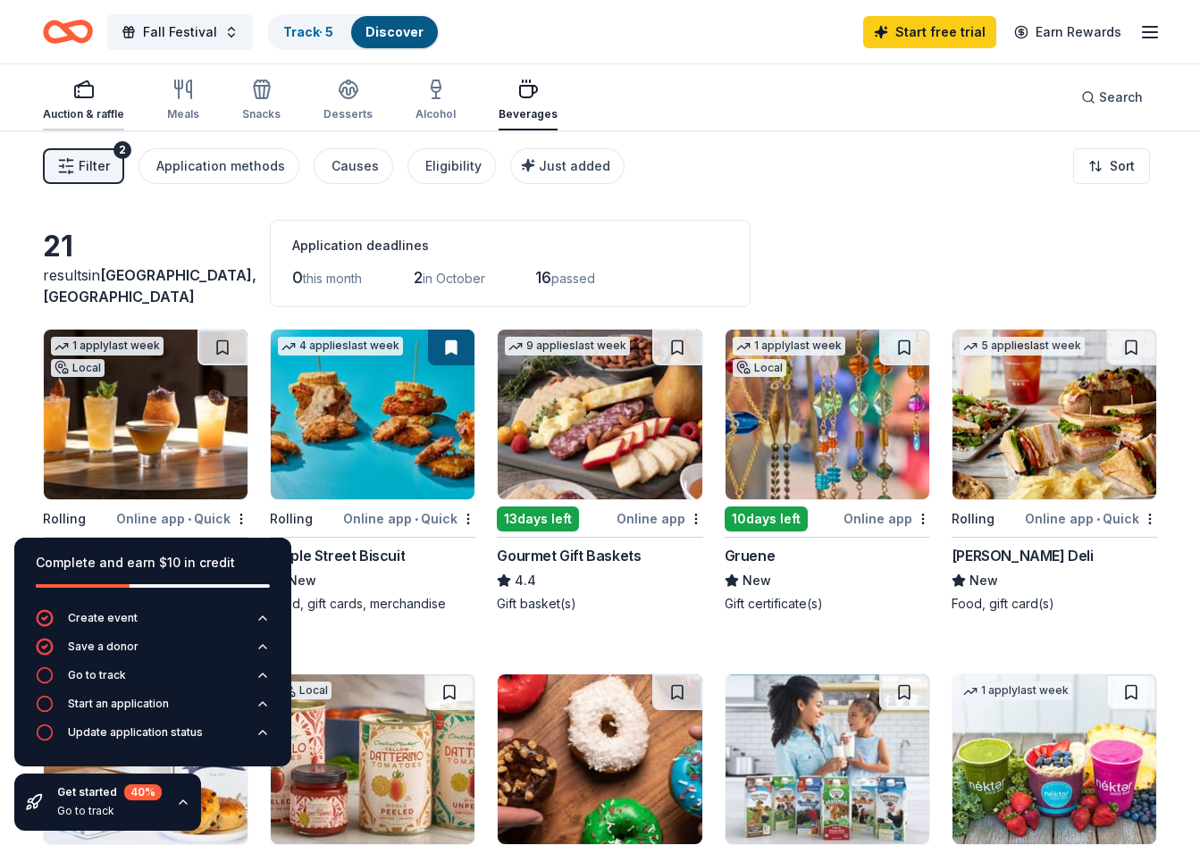
click at [91, 91] on rect "button" at bounding box center [84, 92] width 18 height 12
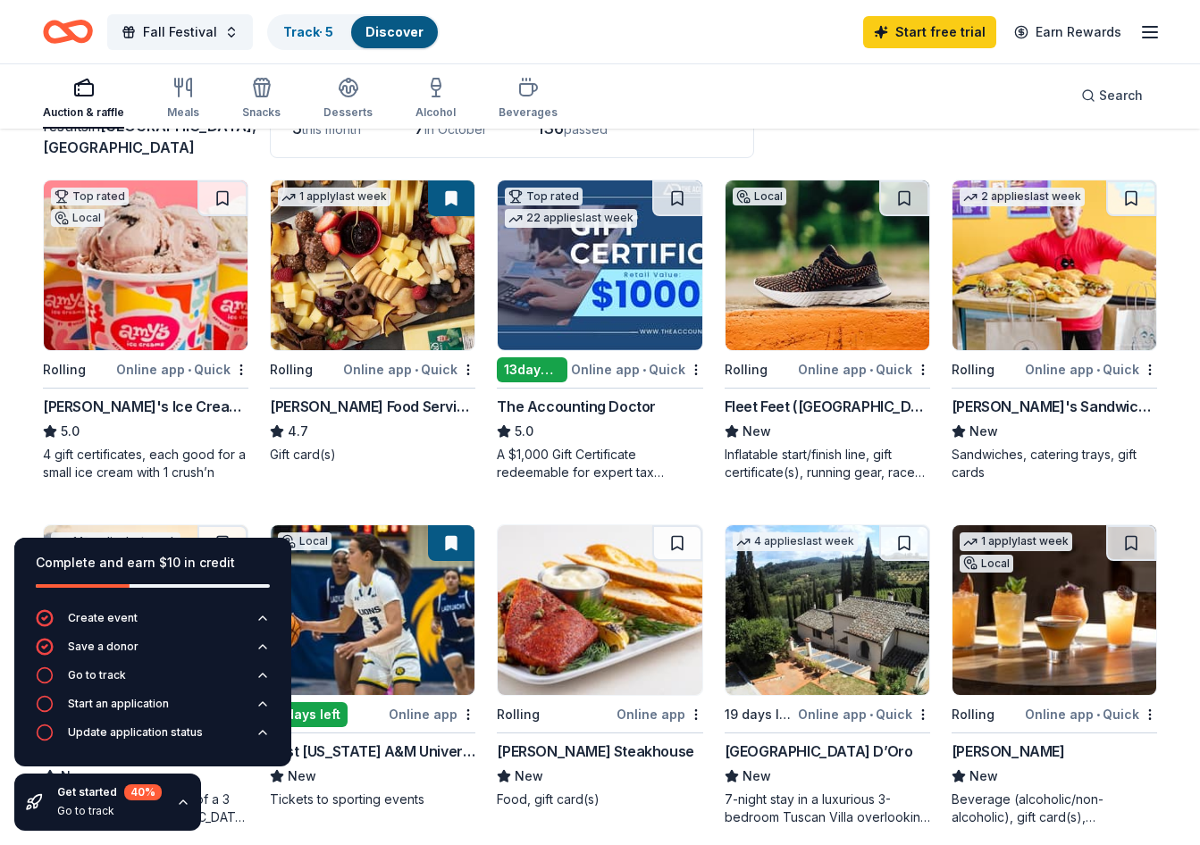
scroll to position [179, 0]
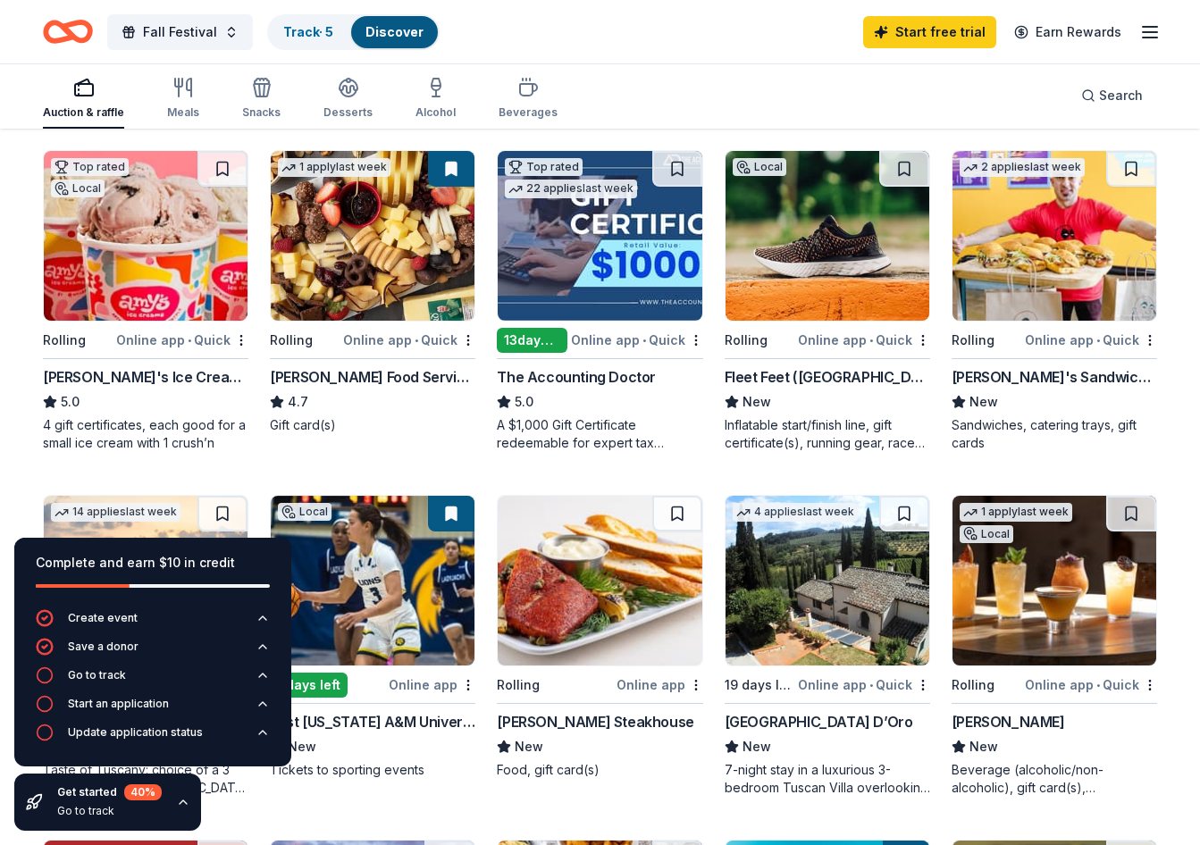
click at [427, 287] on img at bounding box center [373, 236] width 204 height 170
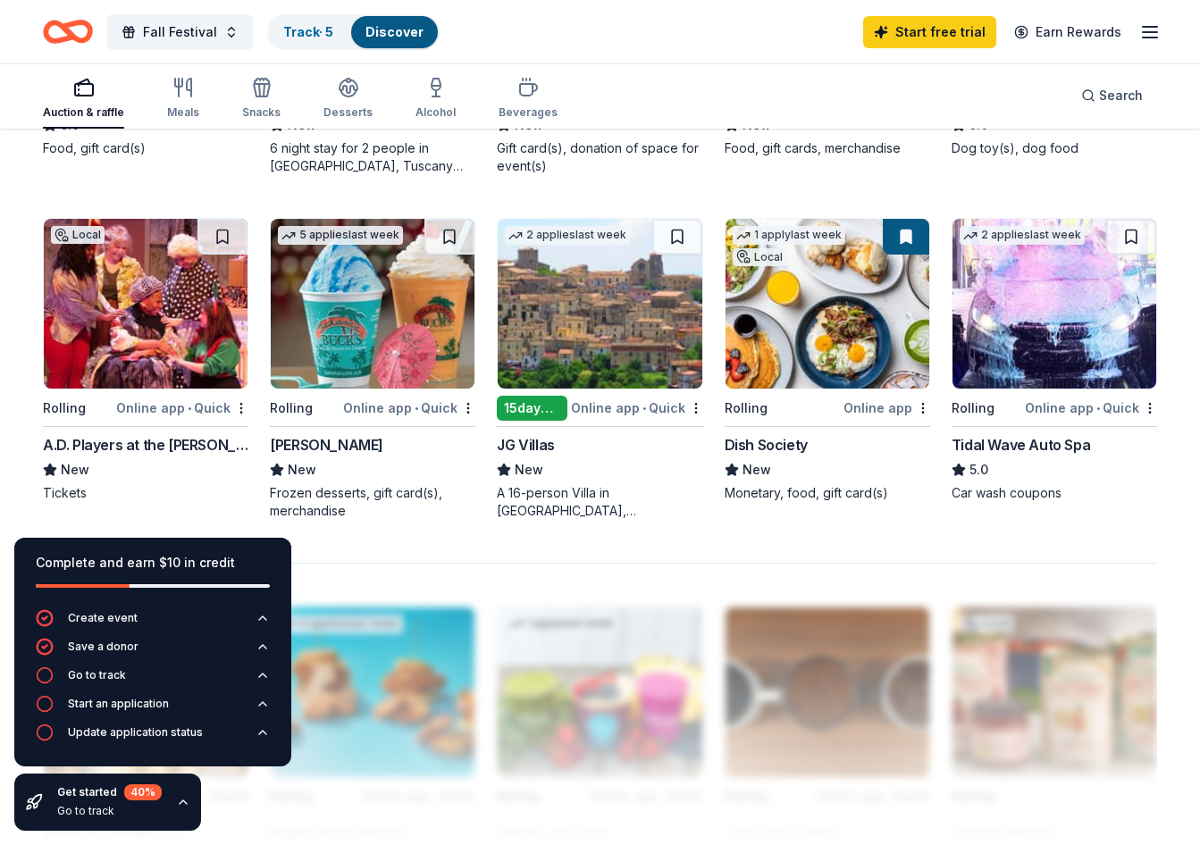
scroll to position [1161, 0]
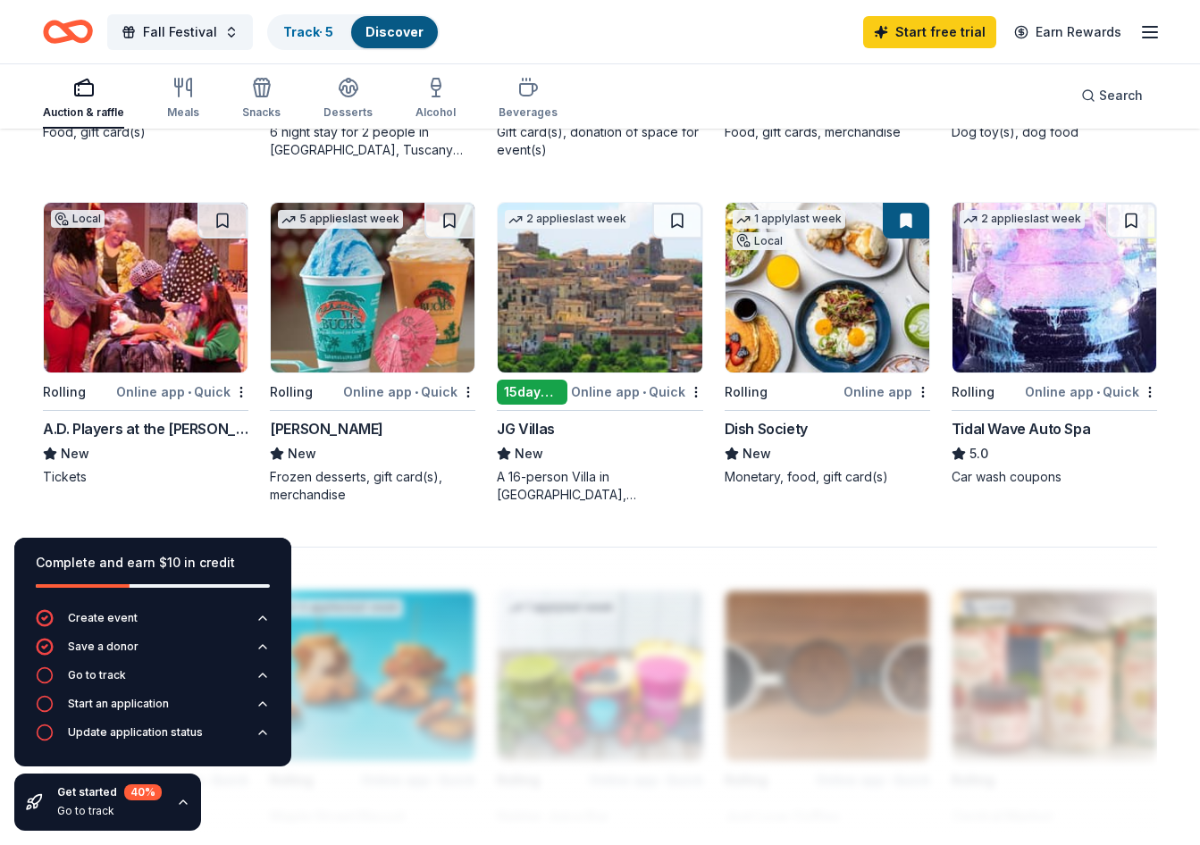
click at [356, 329] on img at bounding box center [373, 288] width 204 height 170
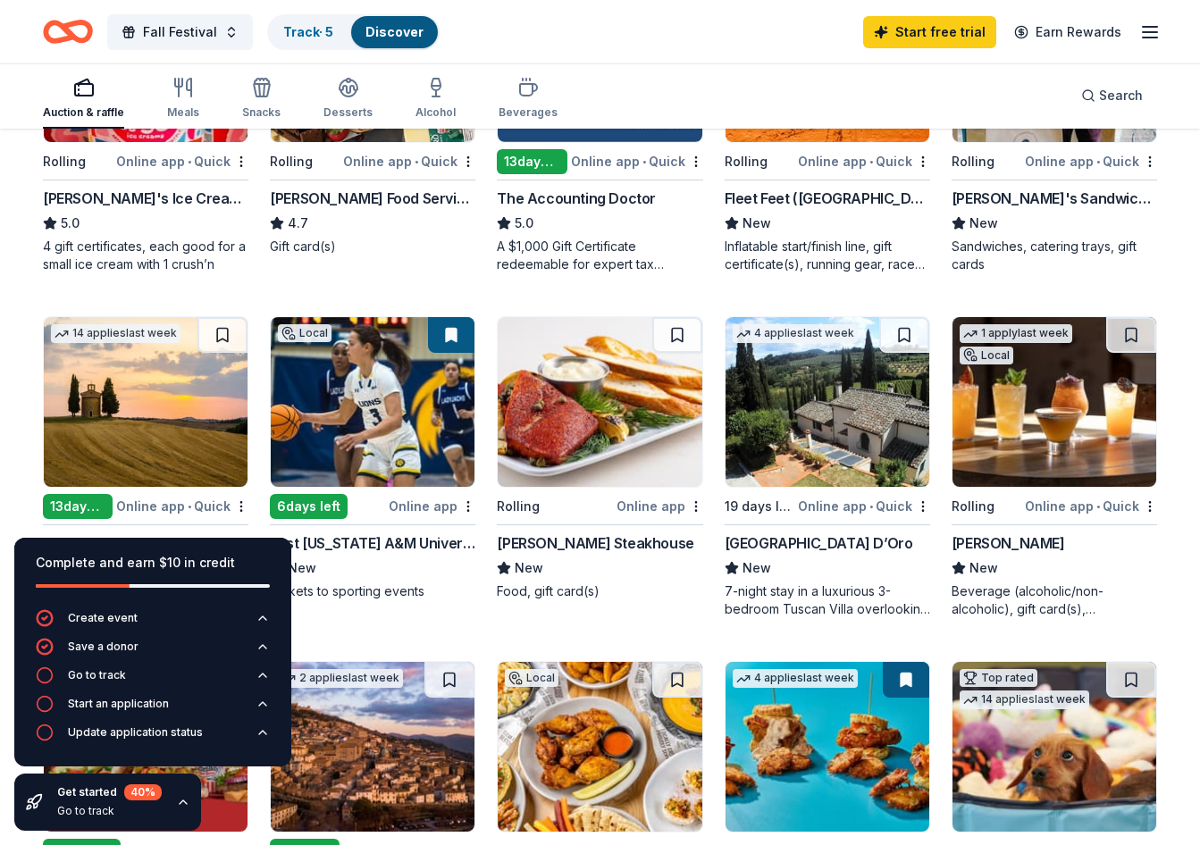
scroll to position [0, 0]
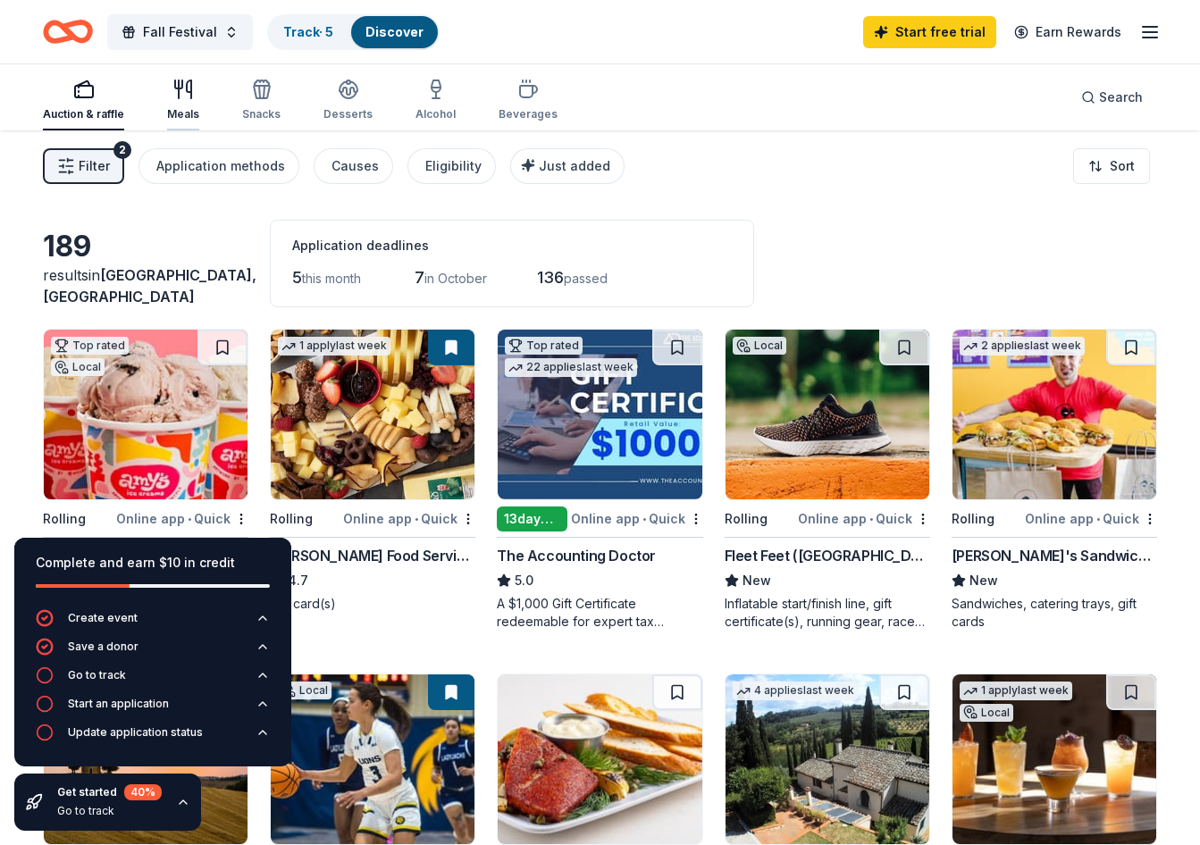
click at [195, 99] on div "button" at bounding box center [183, 89] width 32 height 21
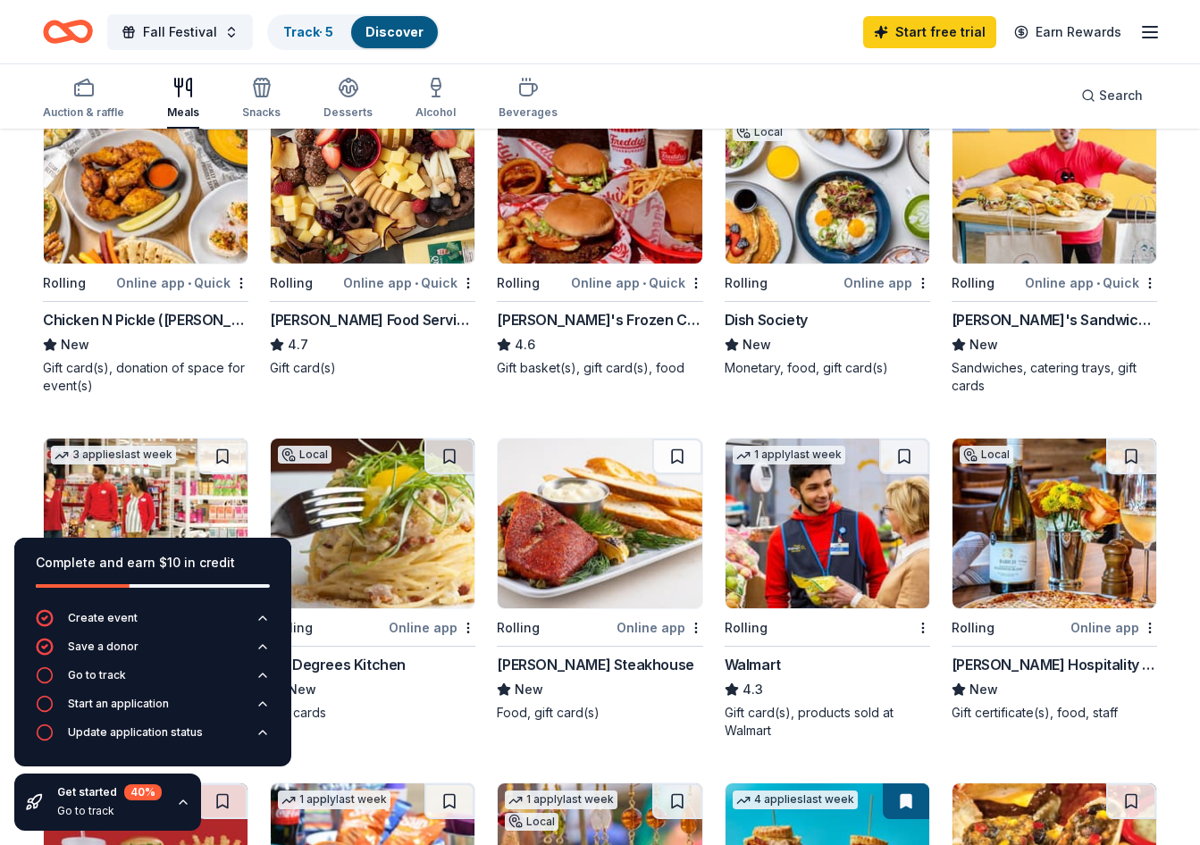
scroll to position [268, 0]
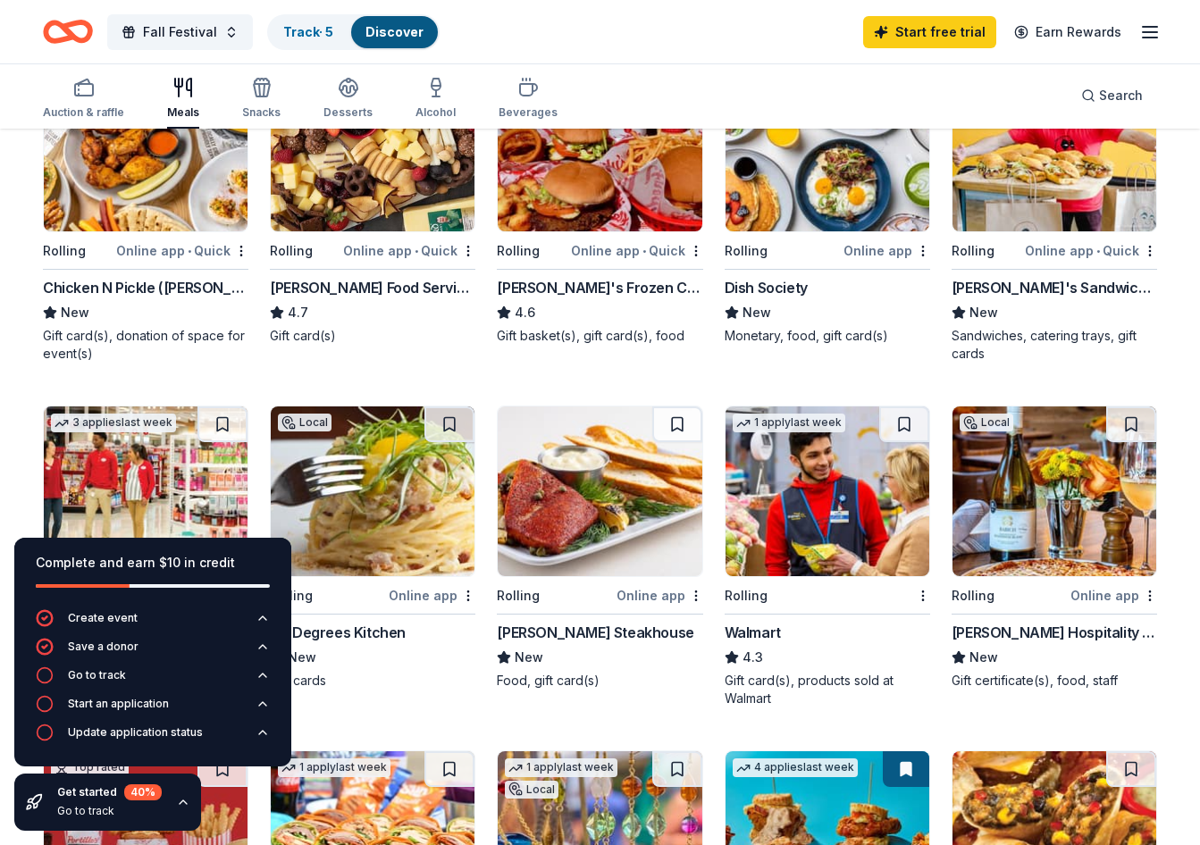
click at [607, 206] on img at bounding box center [600, 147] width 204 height 170
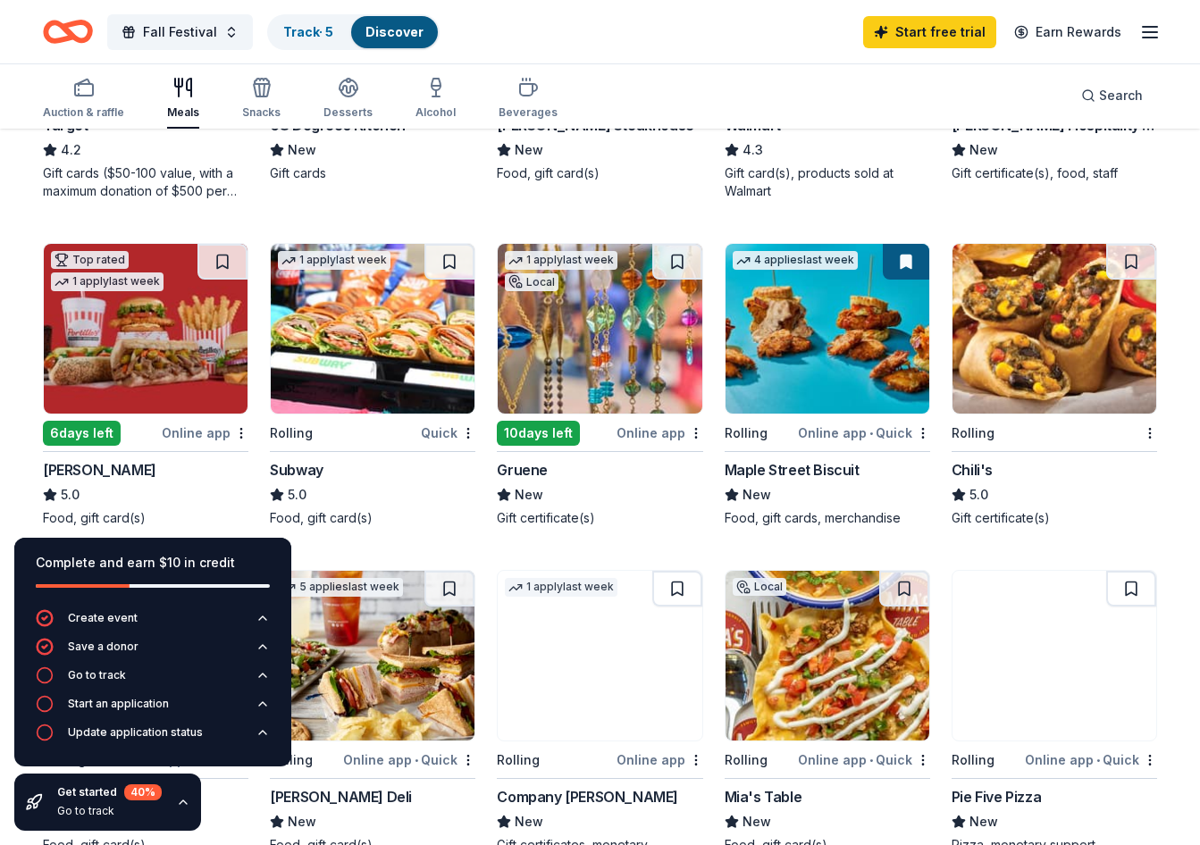
scroll to position [804, 0]
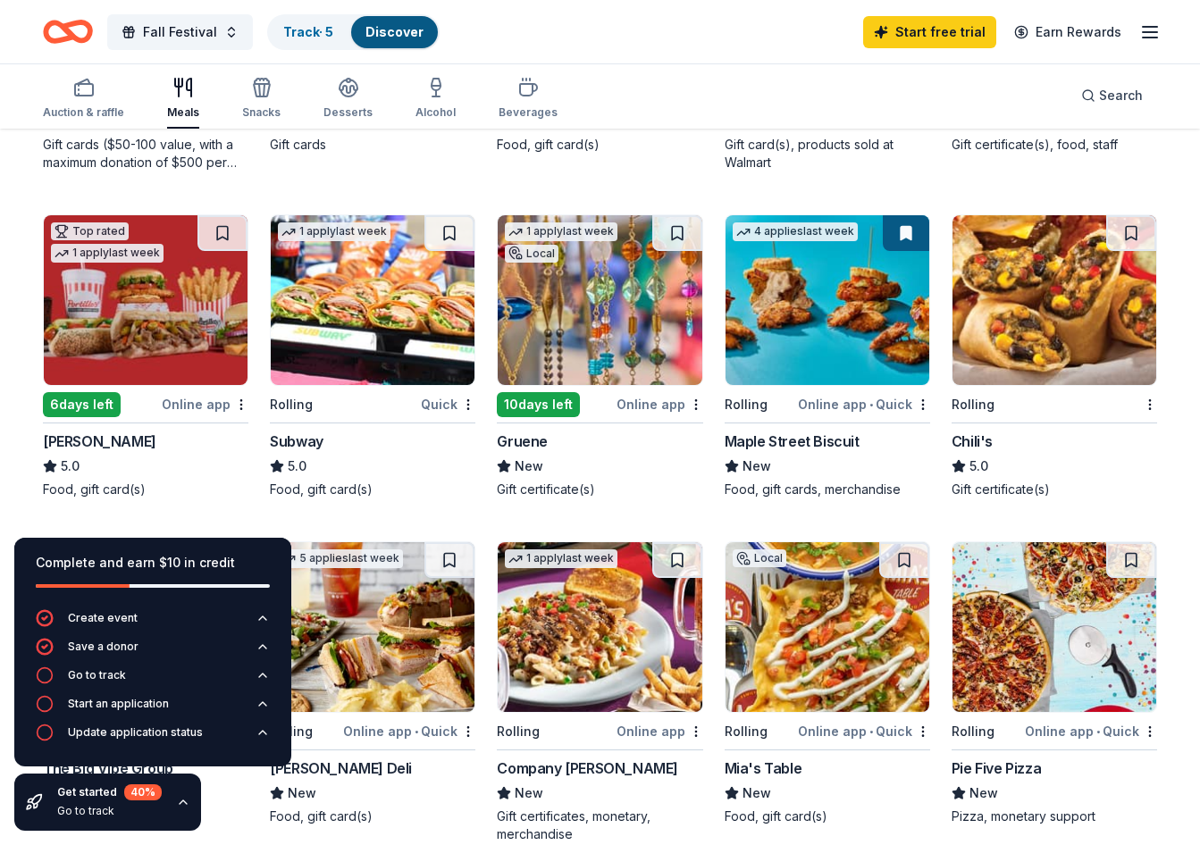
click at [1028, 281] on img at bounding box center [1054, 300] width 204 height 170
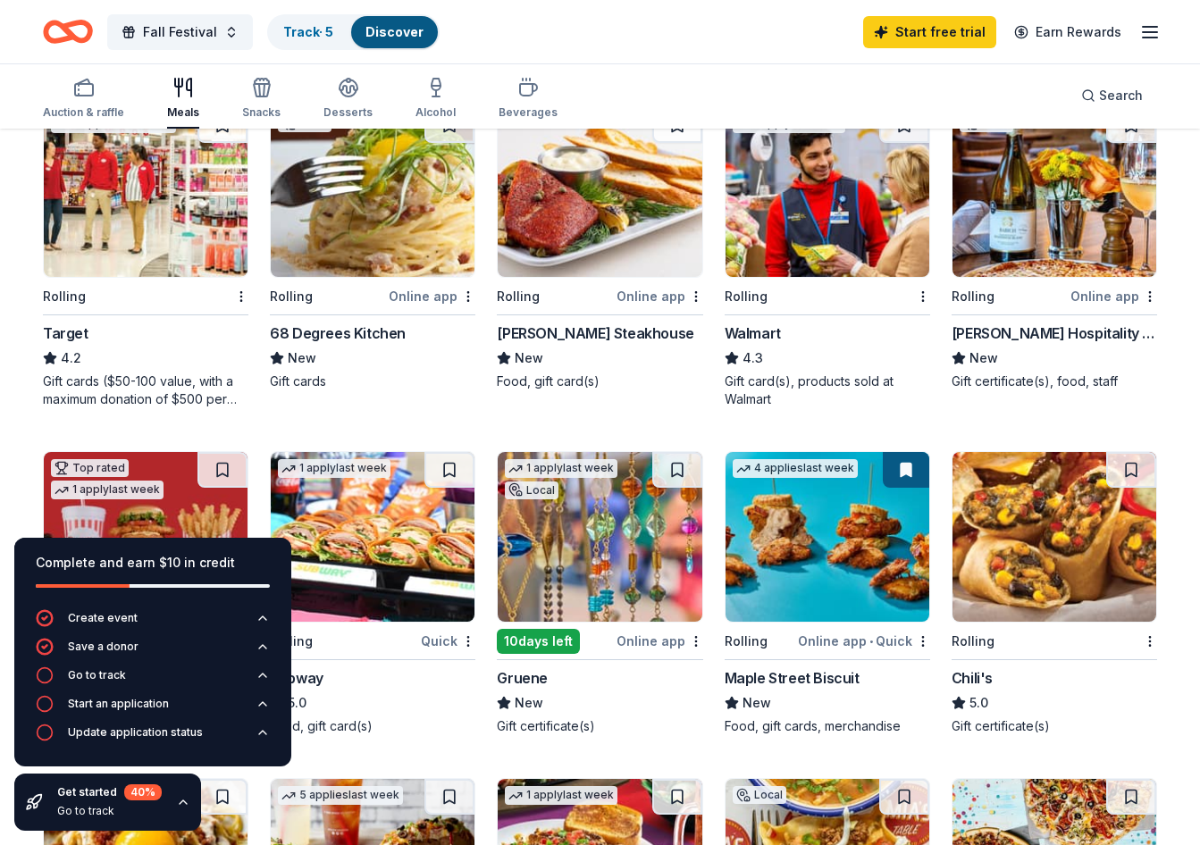
scroll to position [536, 0]
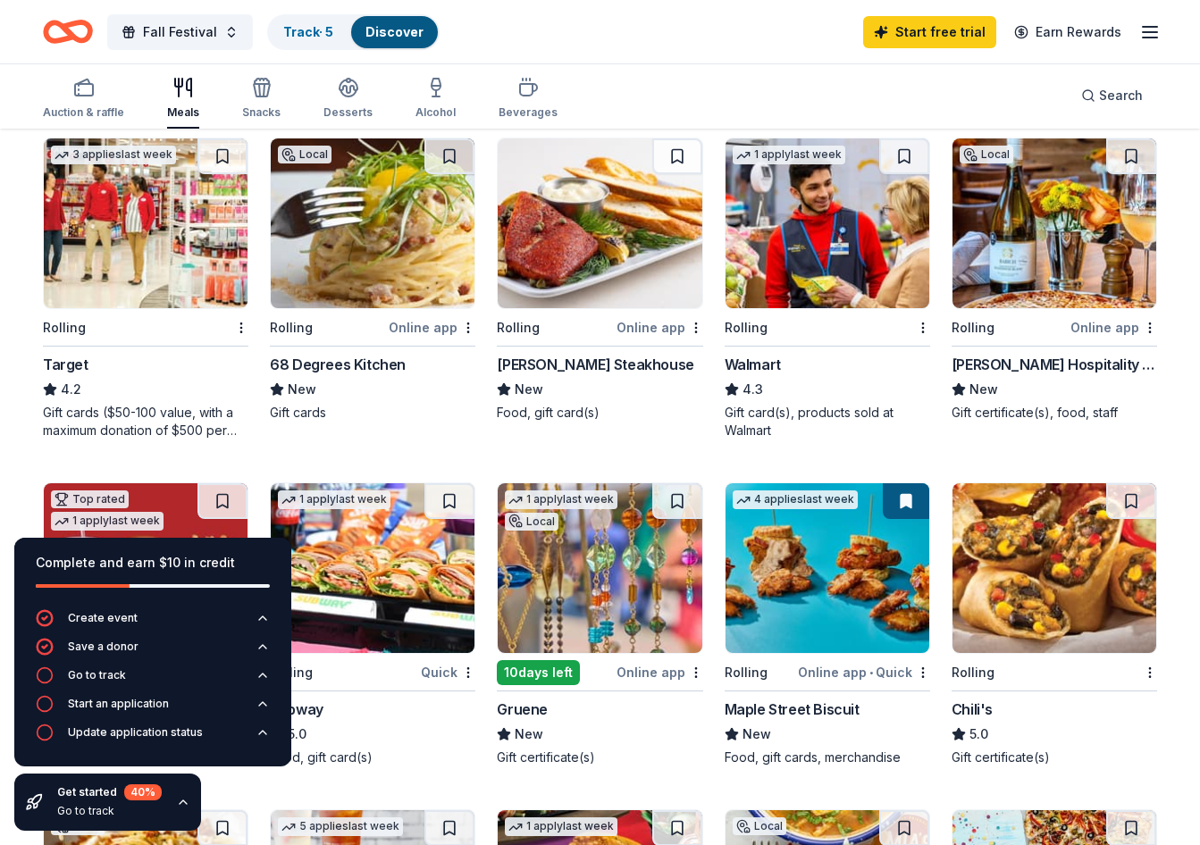
click at [358, 563] on img at bounding box center [373, 568] width 204 height 170
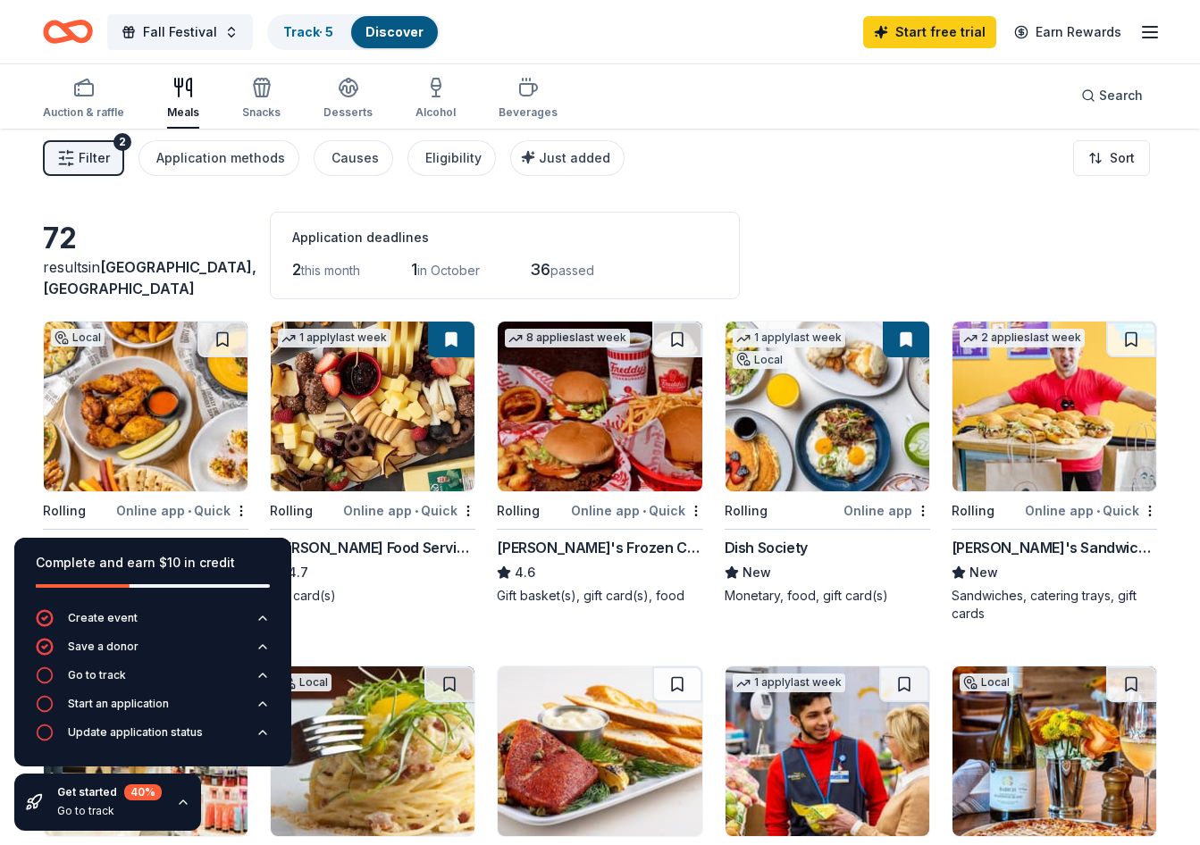
scroll to position [0, 0]
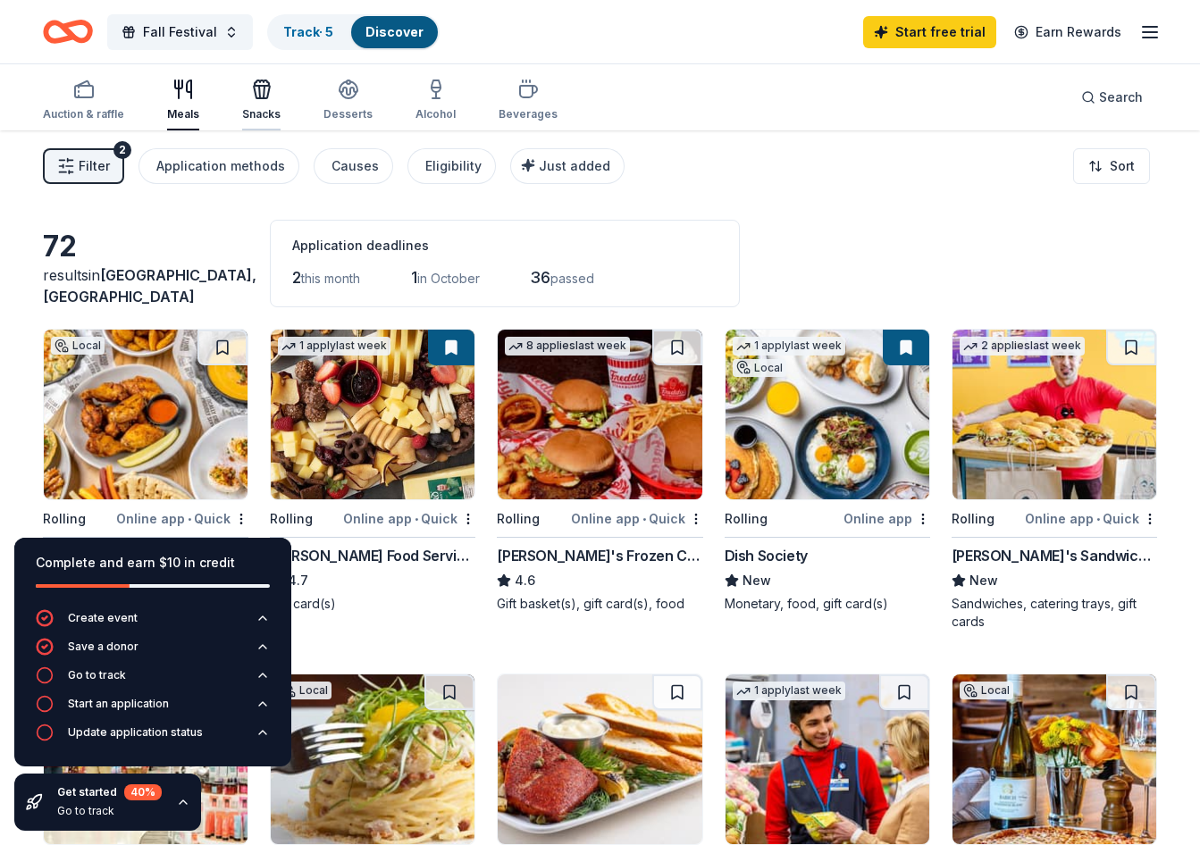
click at [255, 98] on icon "button" at bounding box center [262, 92] width 16 height 13
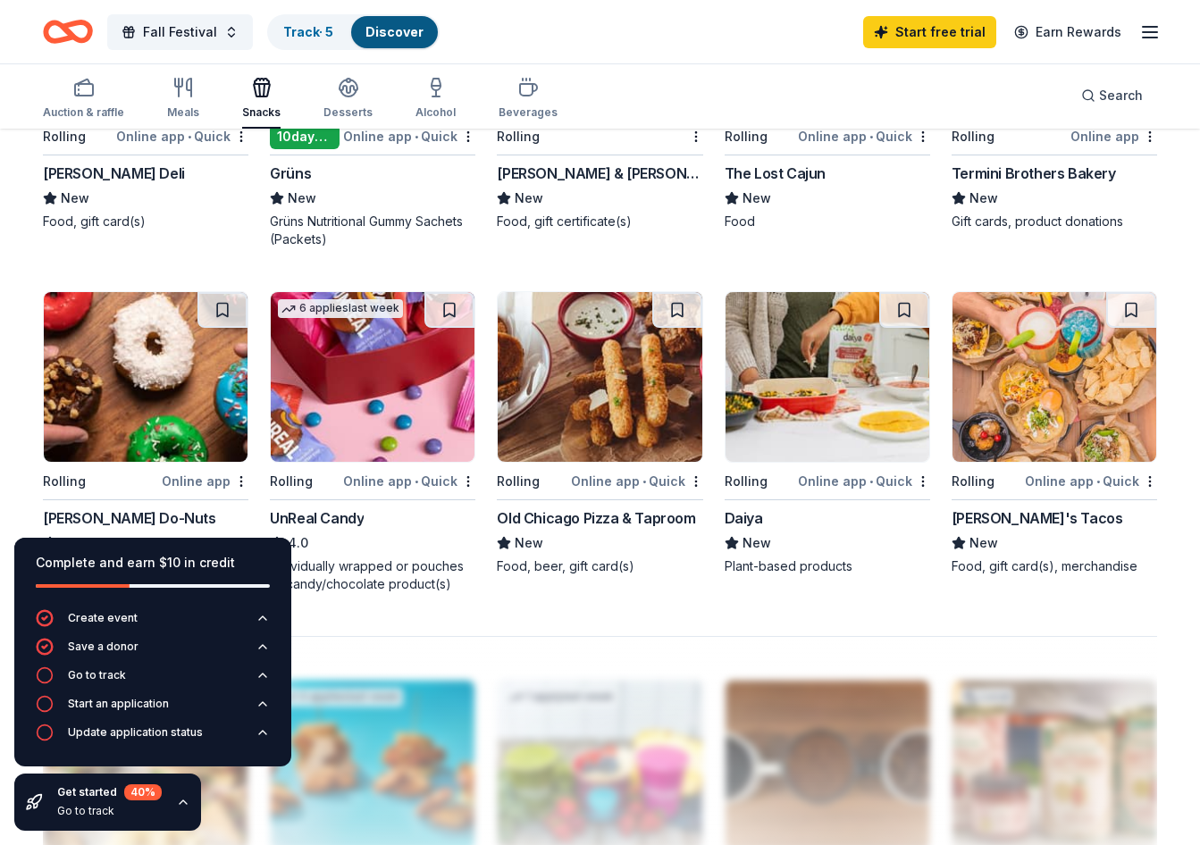
scroll to position [1161, 0]
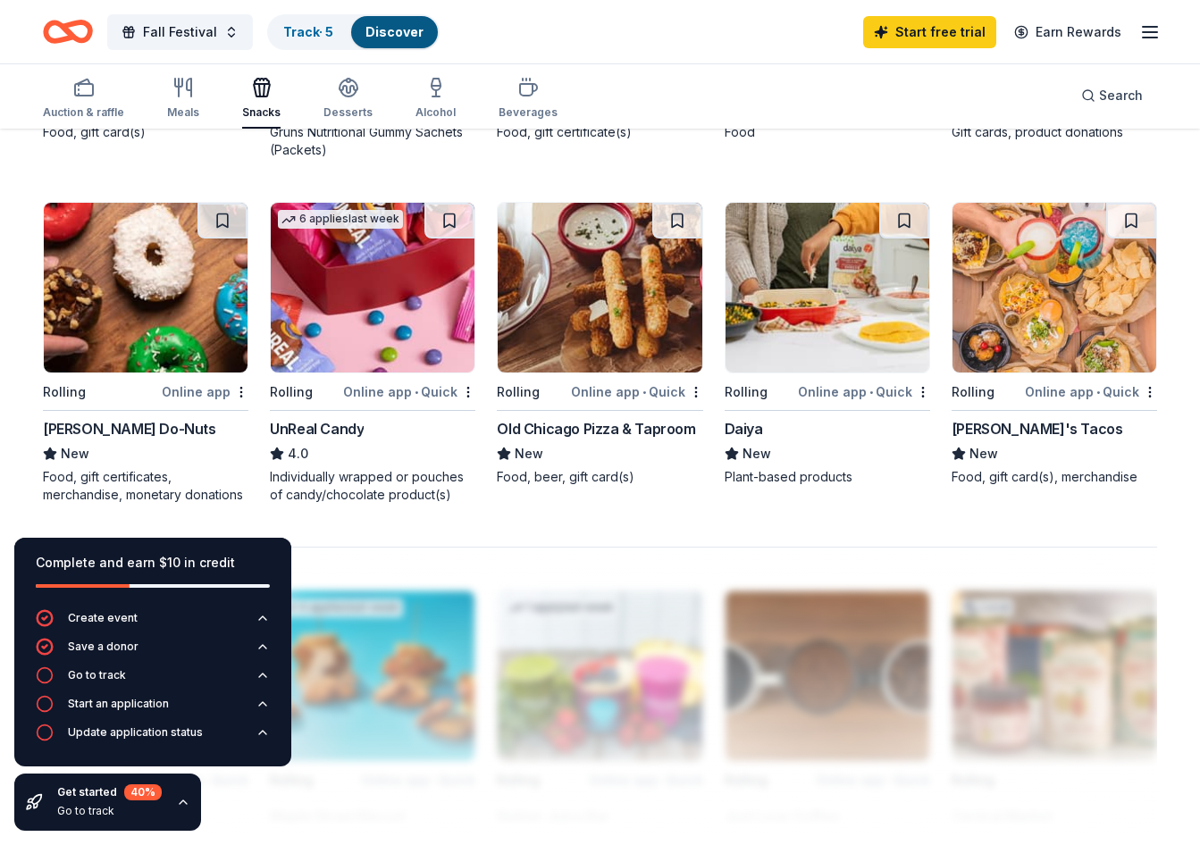
click at [172, 319] on img at bounding box center [146, 288] width 204 height 170
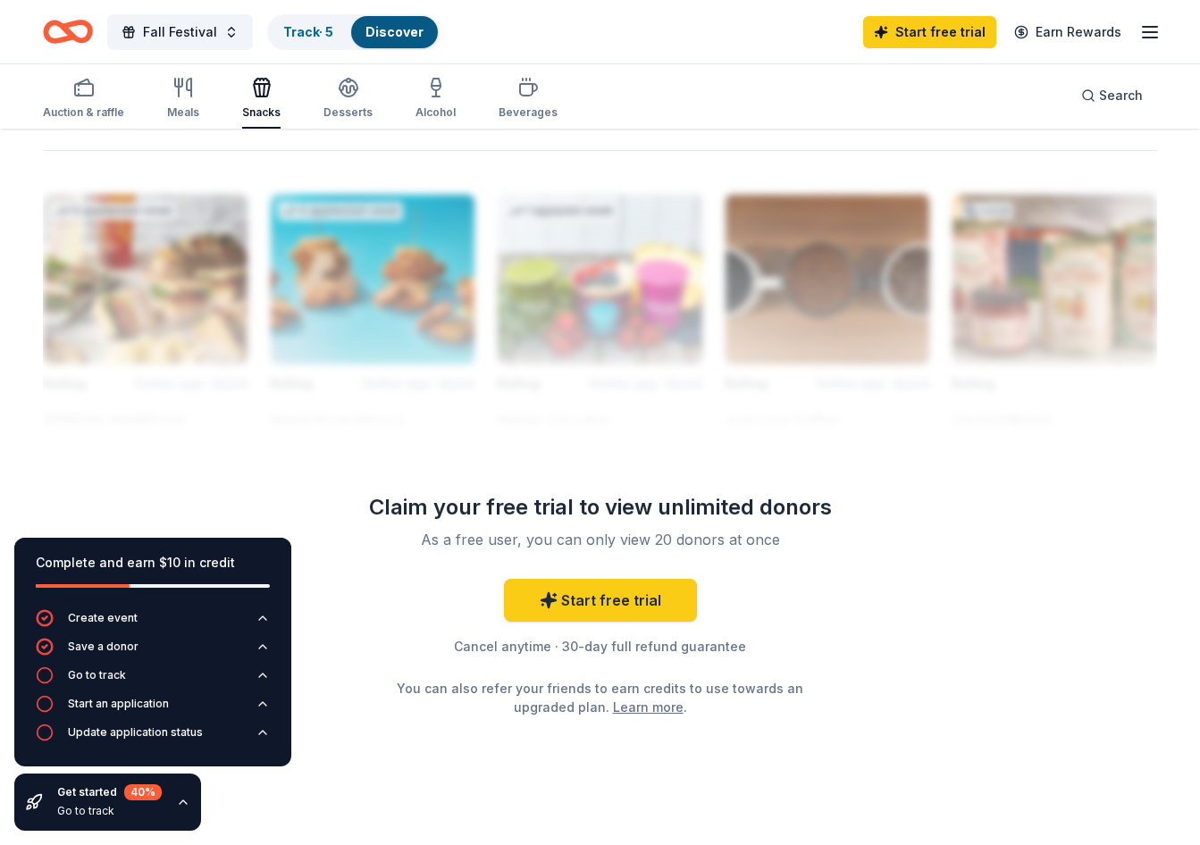
scroll to position [1579, 0]
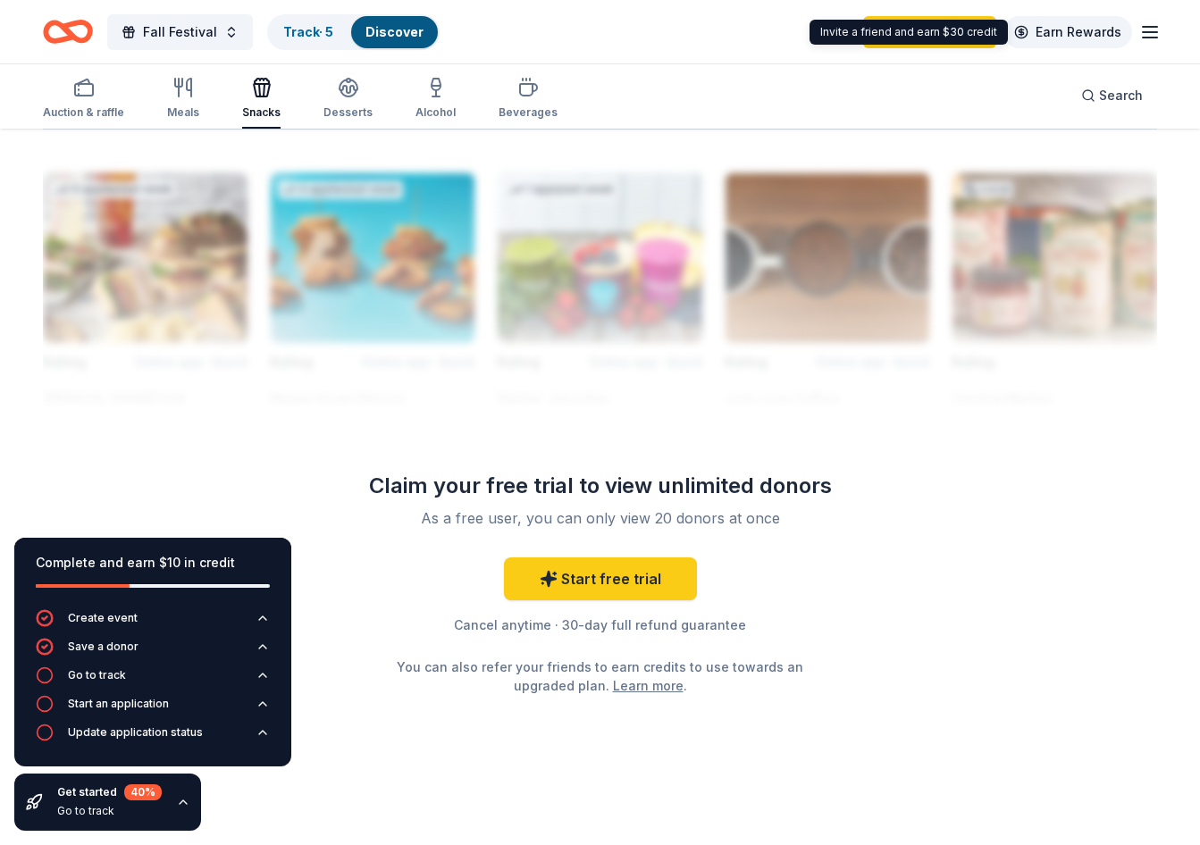
click at [1088, 31] on link "Earn Rewards" at bounding box center [1067, 32] width 129 height 32
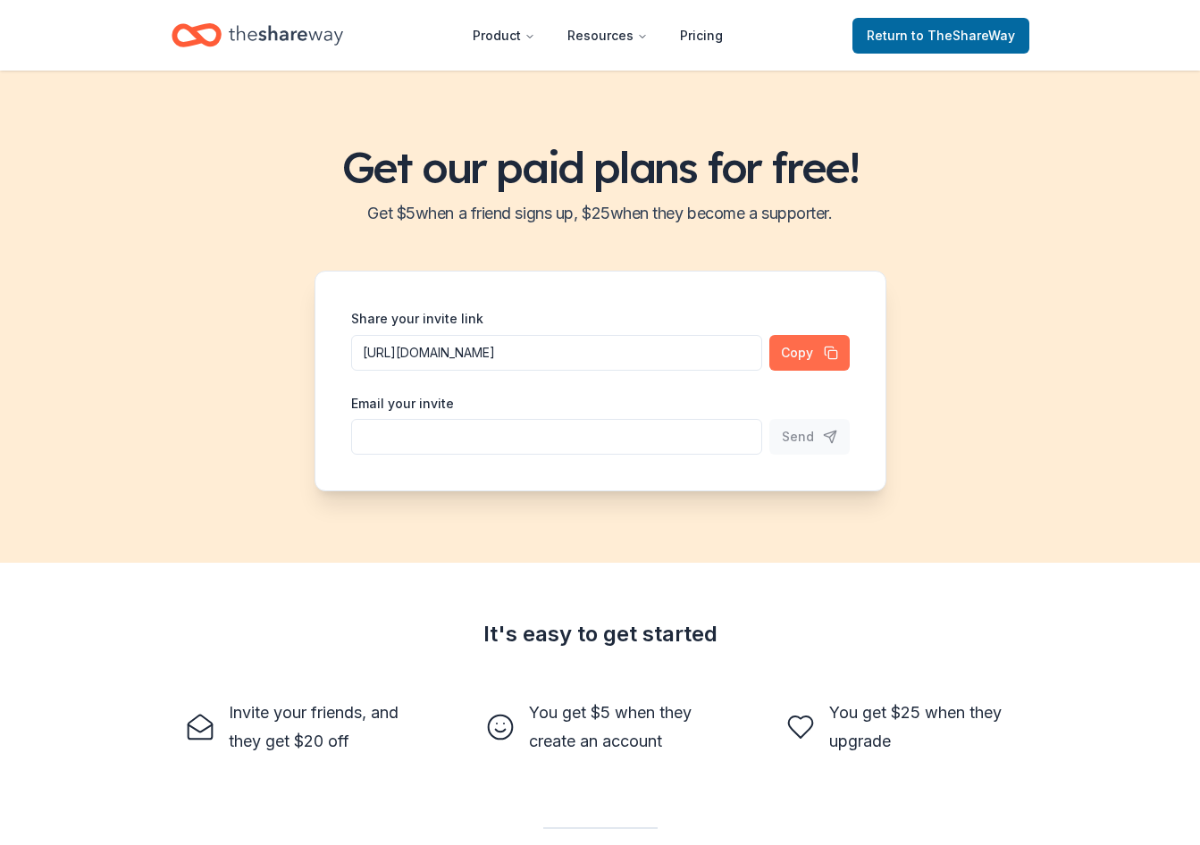
click at [806, 356] on button "Copy" at bounding box center [809, 353] width 80 height 36
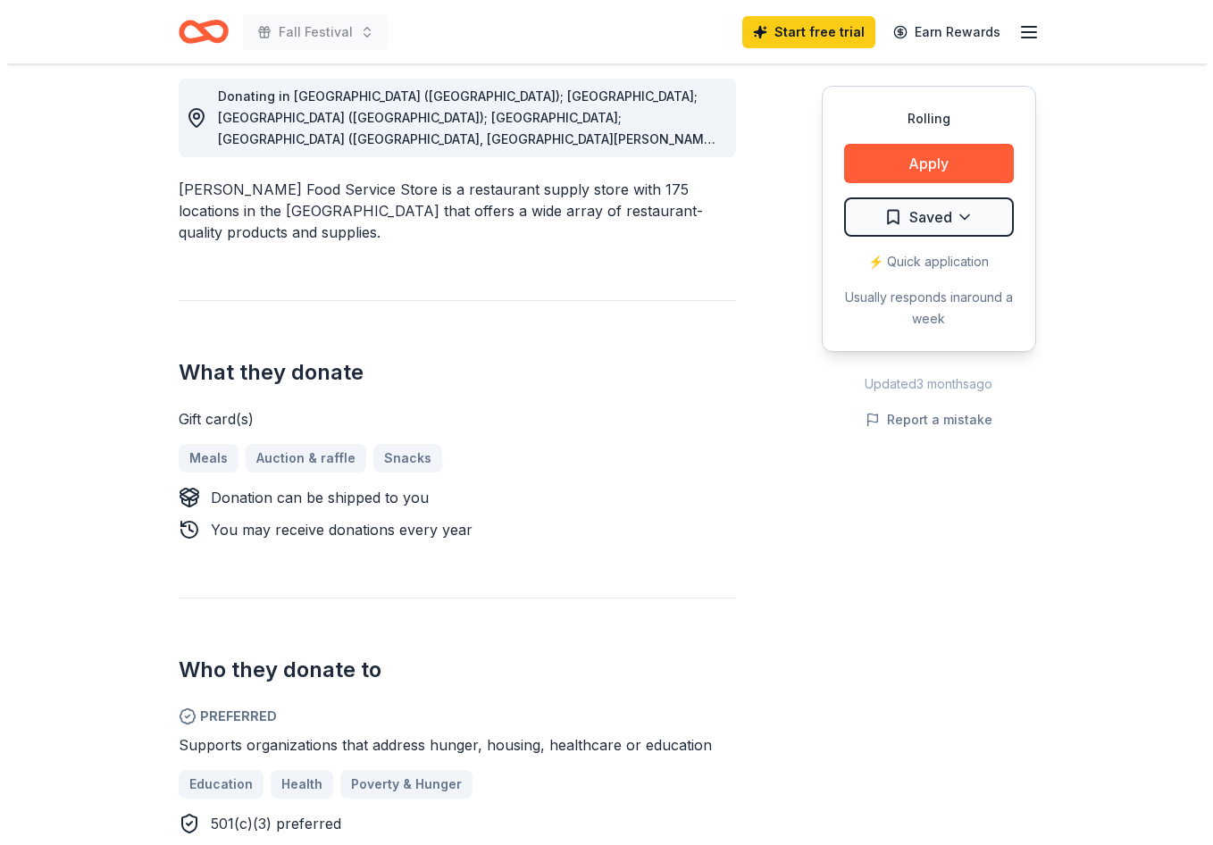
scroll to position [357, 0]
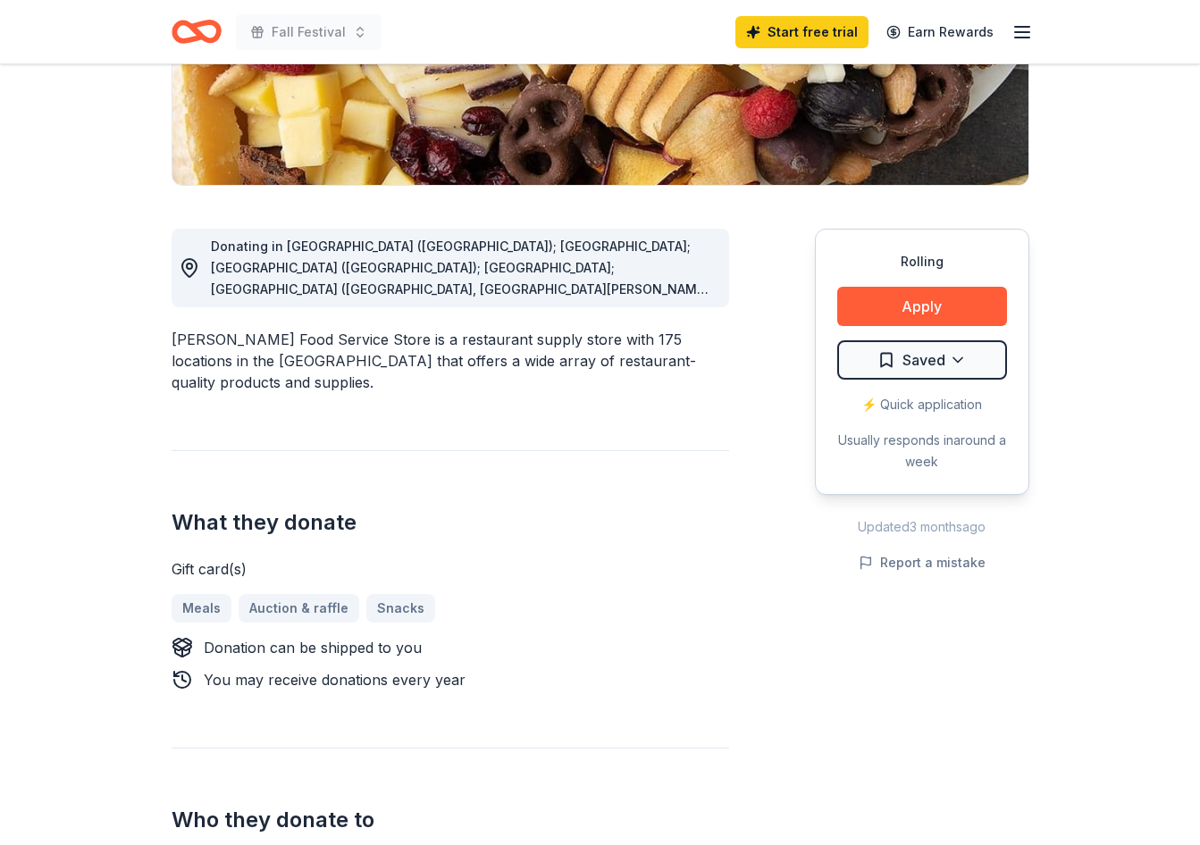
click at [650, 286] on span "Donating in AL (Huntsville); FL; GA (Lithia Springs); IL; IN (Elkhart, Fort Way…" at bounding box center [462, 482] width 502 height 487
click at [179, 262] on icon at bounding box center [189, 267] width 21 height 21
click at [924, 307] on button "Apply" at bounding box center [922, 306] width 170 height 39
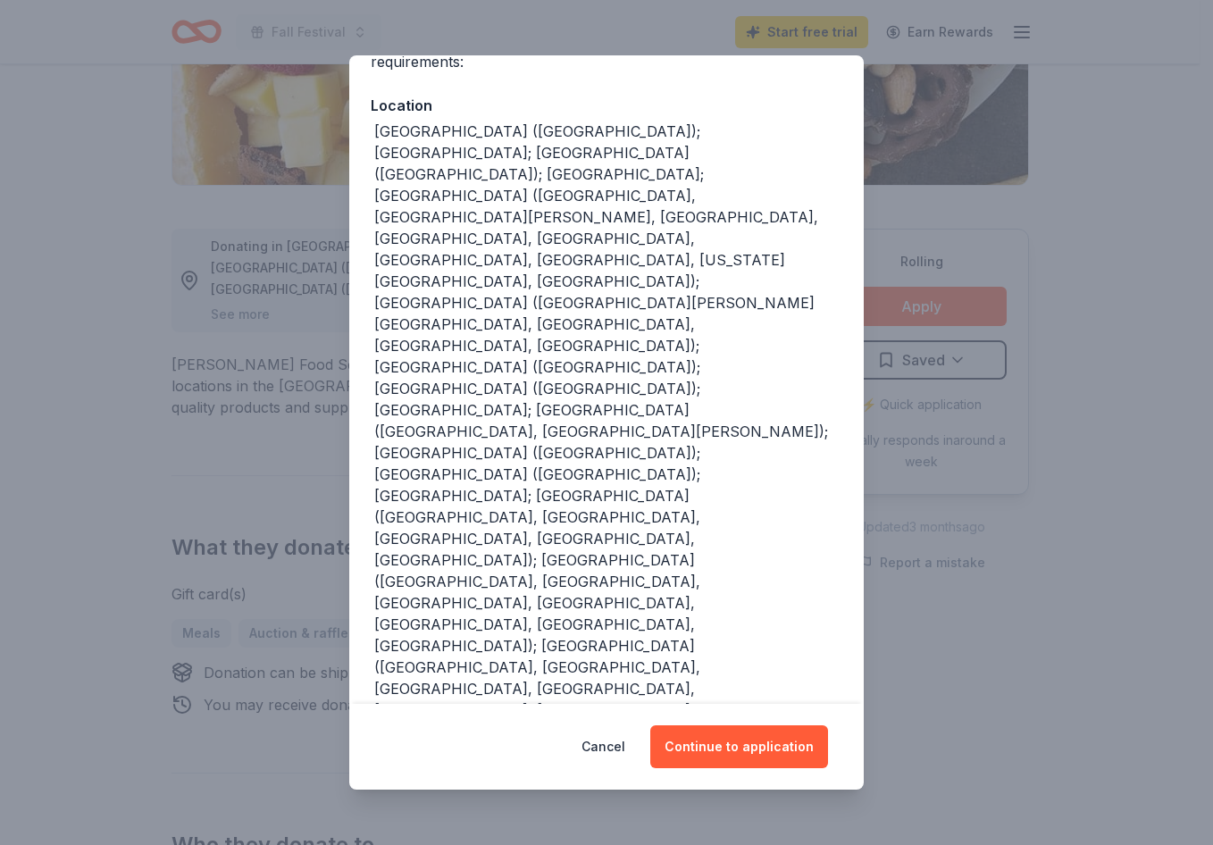
scroll to position [180, 0]
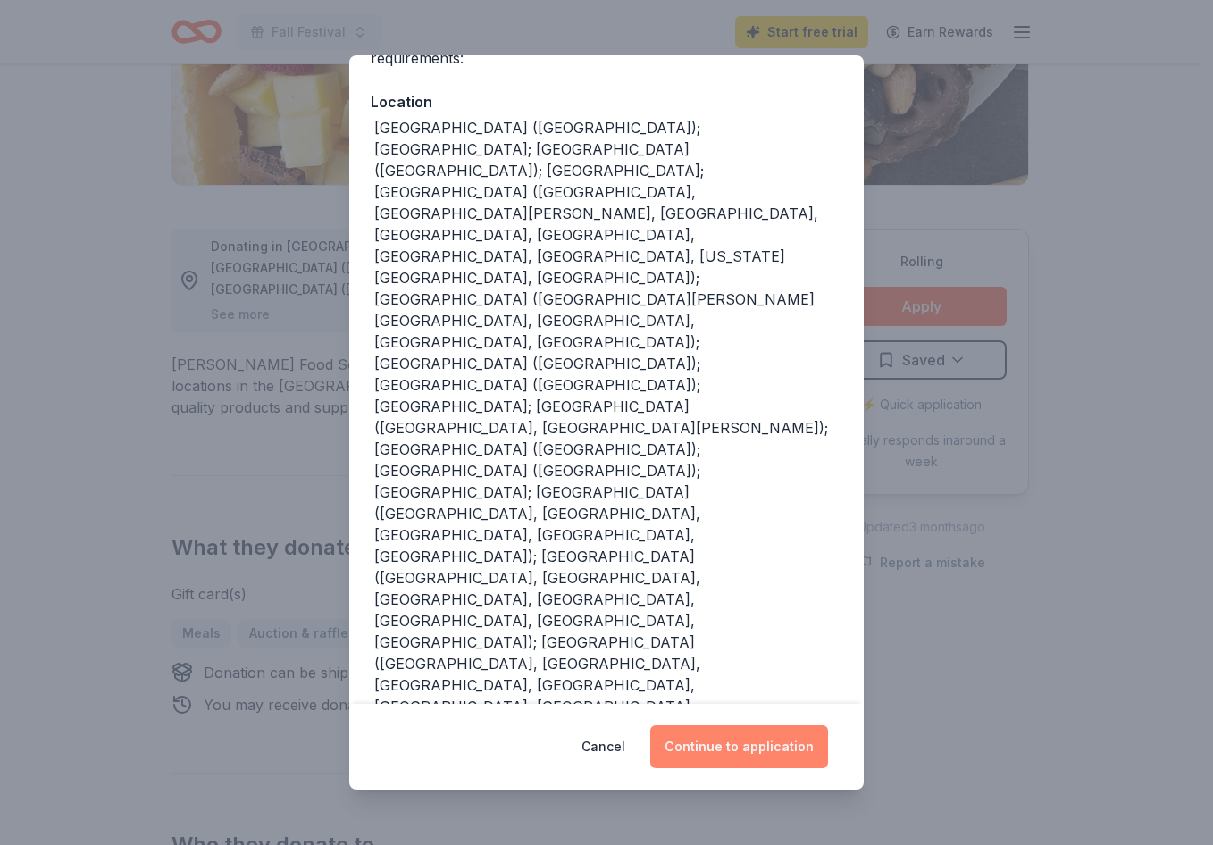
click at [774, 741] on button "Continue to application" at bounding box center [739, 746] width 178 height 43
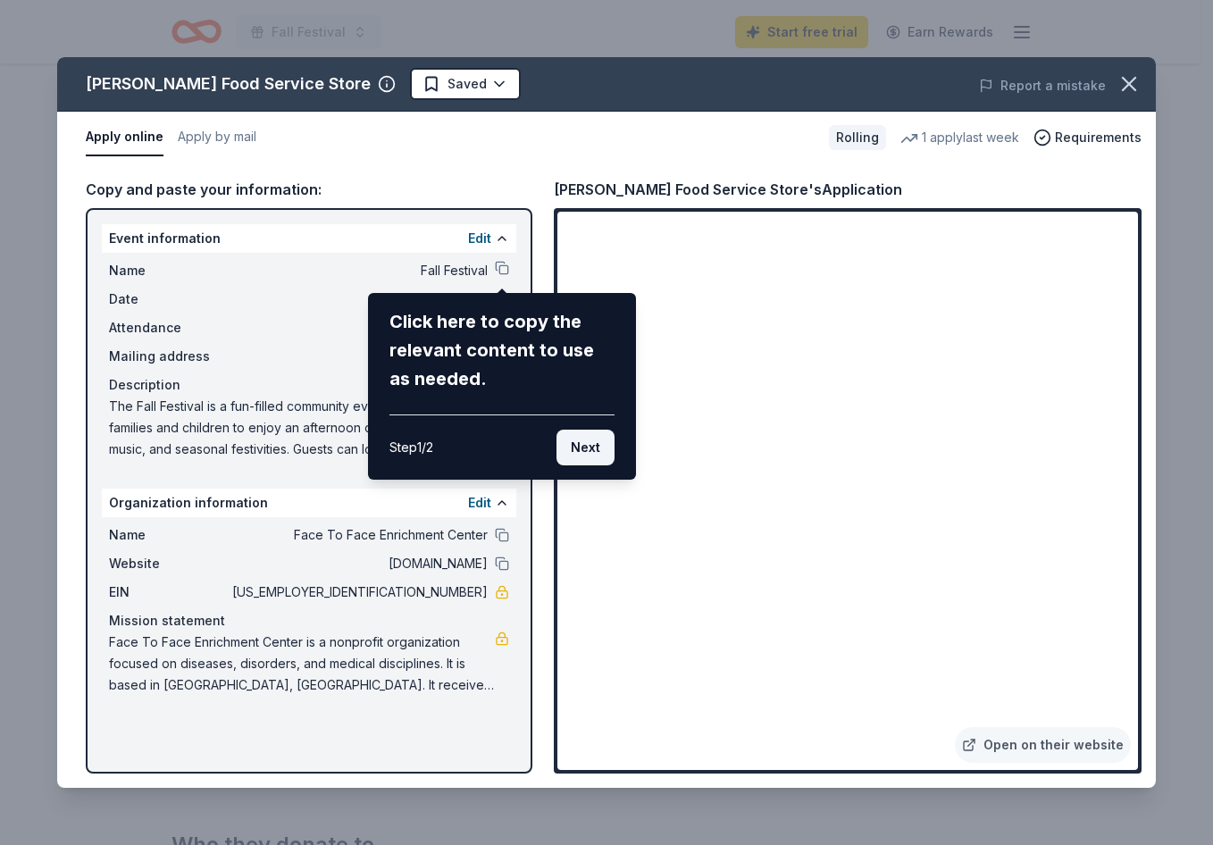
click at [583, 439] on button "Next" at bounding box center [586, 448] width 58 height 36
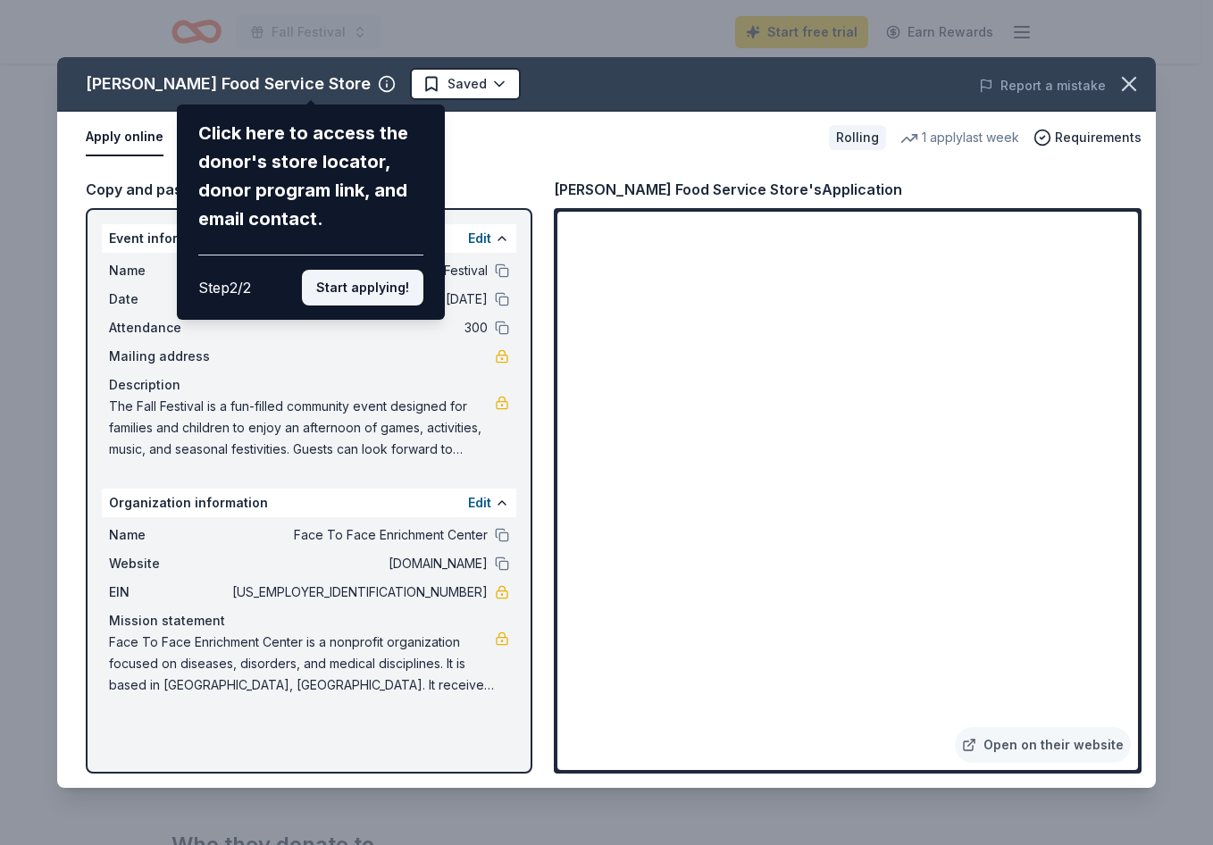
click at [398, 284] on button "Start applying!" at bounding box center [362, 288] width 121 height 36
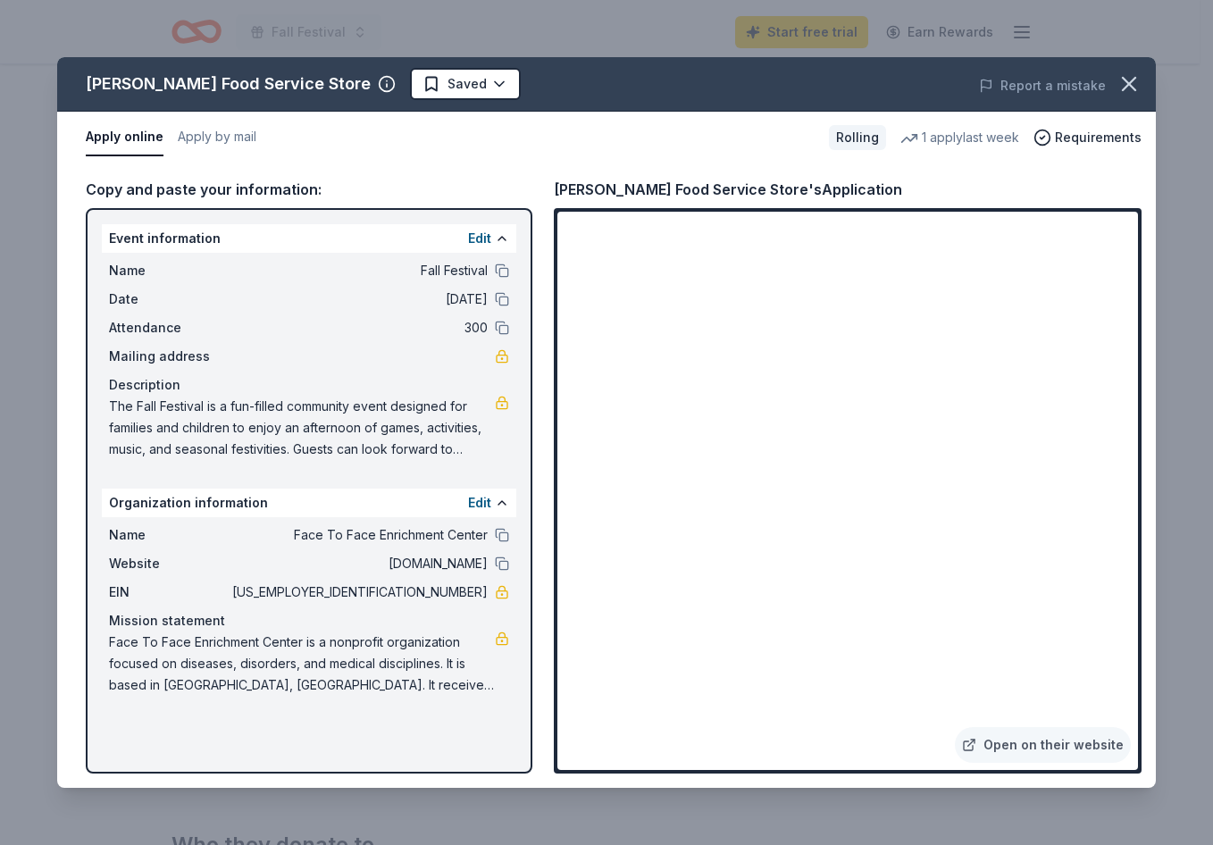
click at [433, 657] on span "Face To Face Enrichment Center is a nonprofit organization focused on diseases,…" at bounding box center [302, 664] width 386 height 64
click at [483, 510] on button "Edit" at bounding box center [479, 502] width 23 height 21
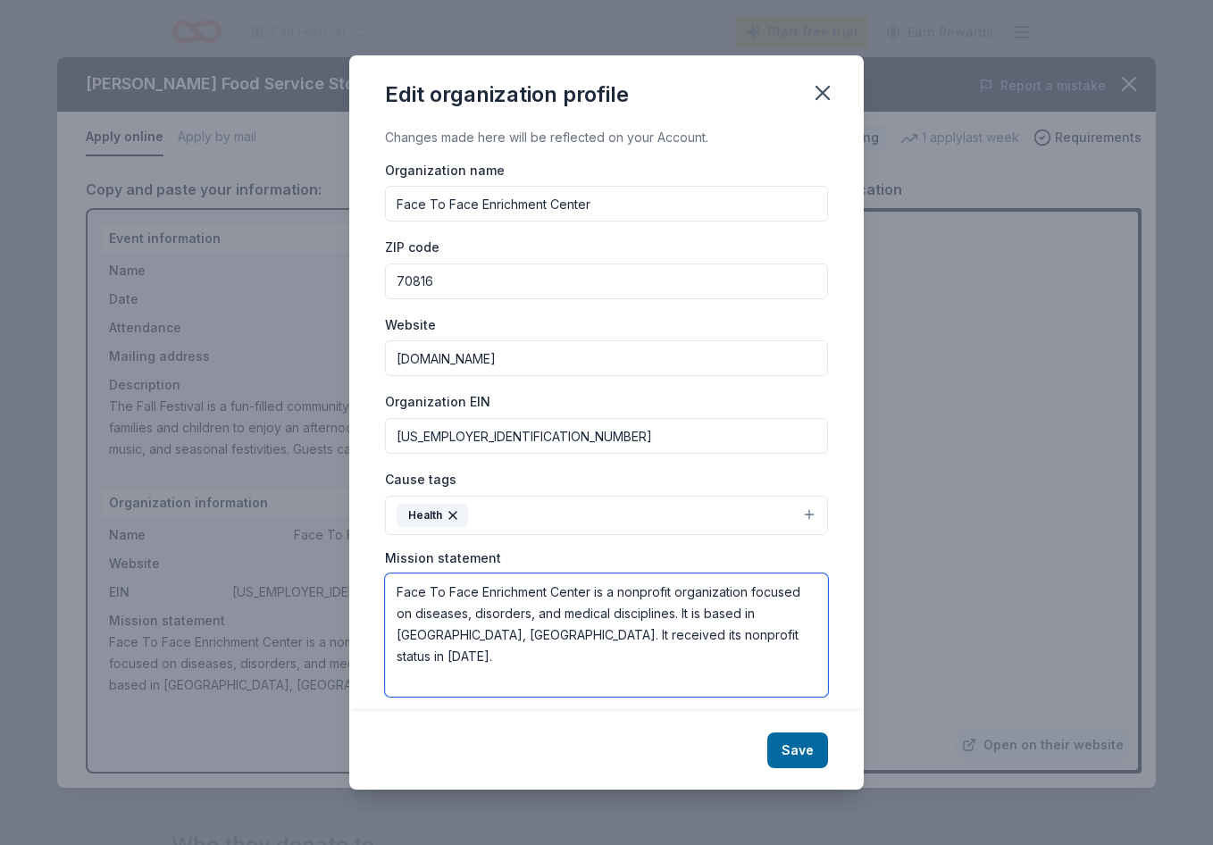
drag, startPoint x: 400, startPoint y: 592, endPoint x: 794, endPoint y: 653, distance: 398.6
click at [794, 653] on textarea "Face To Face Enrichment Center is a nonprofit organization focused on diseases,…" at bounding box center [606, 635] width 443 height 123
type textarea "F"
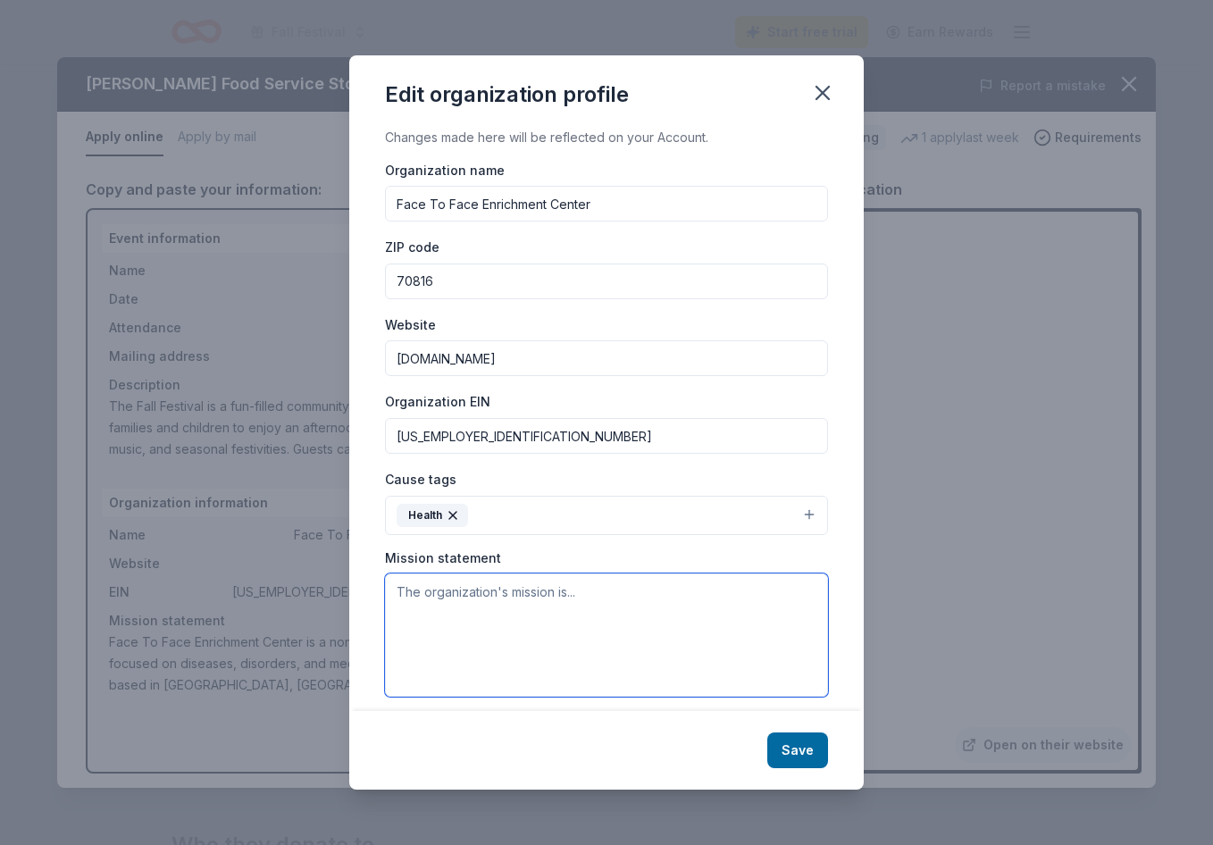
click at [567, 632] on textarea at bounding box center [606, 635] width 443 height 123
paste textarea "Face to Face Enrichment Center is a nonprofit organization committed to empower…"
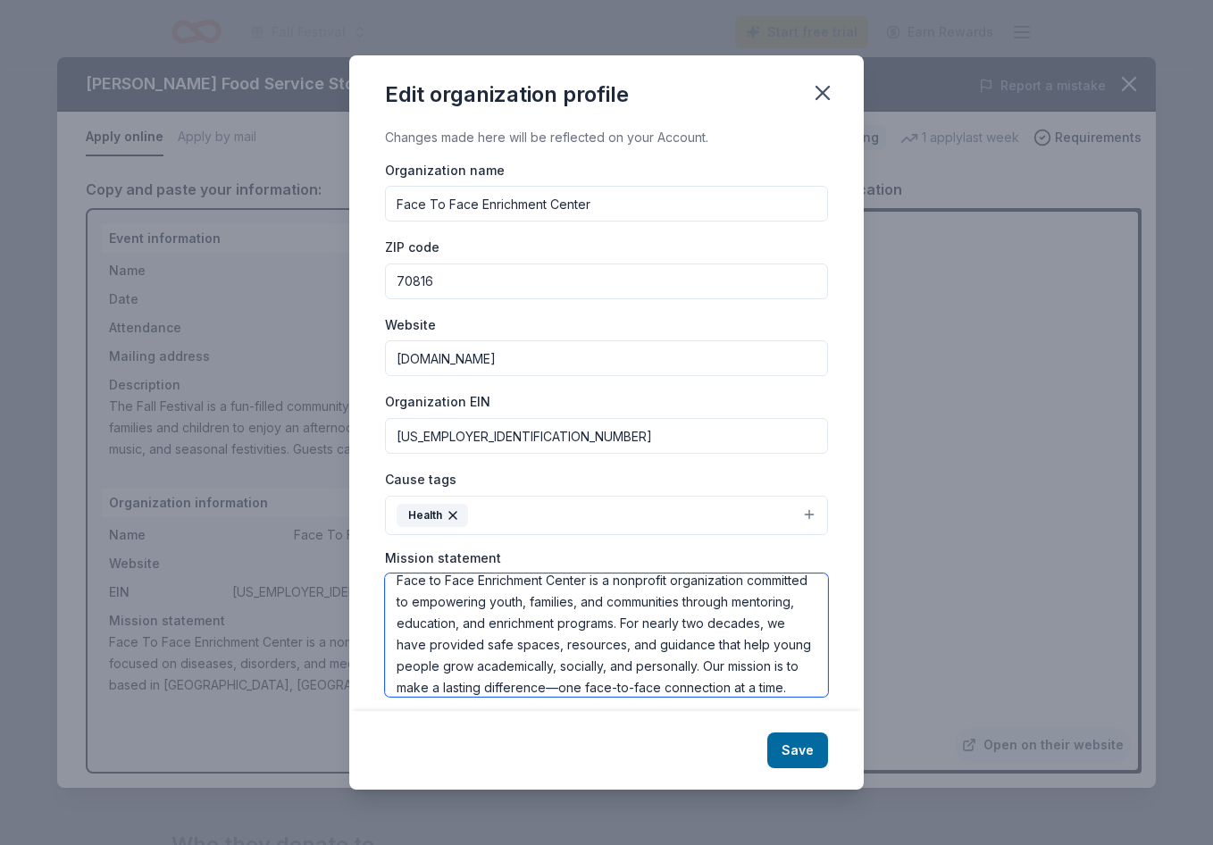
scroll to position [0, 0]
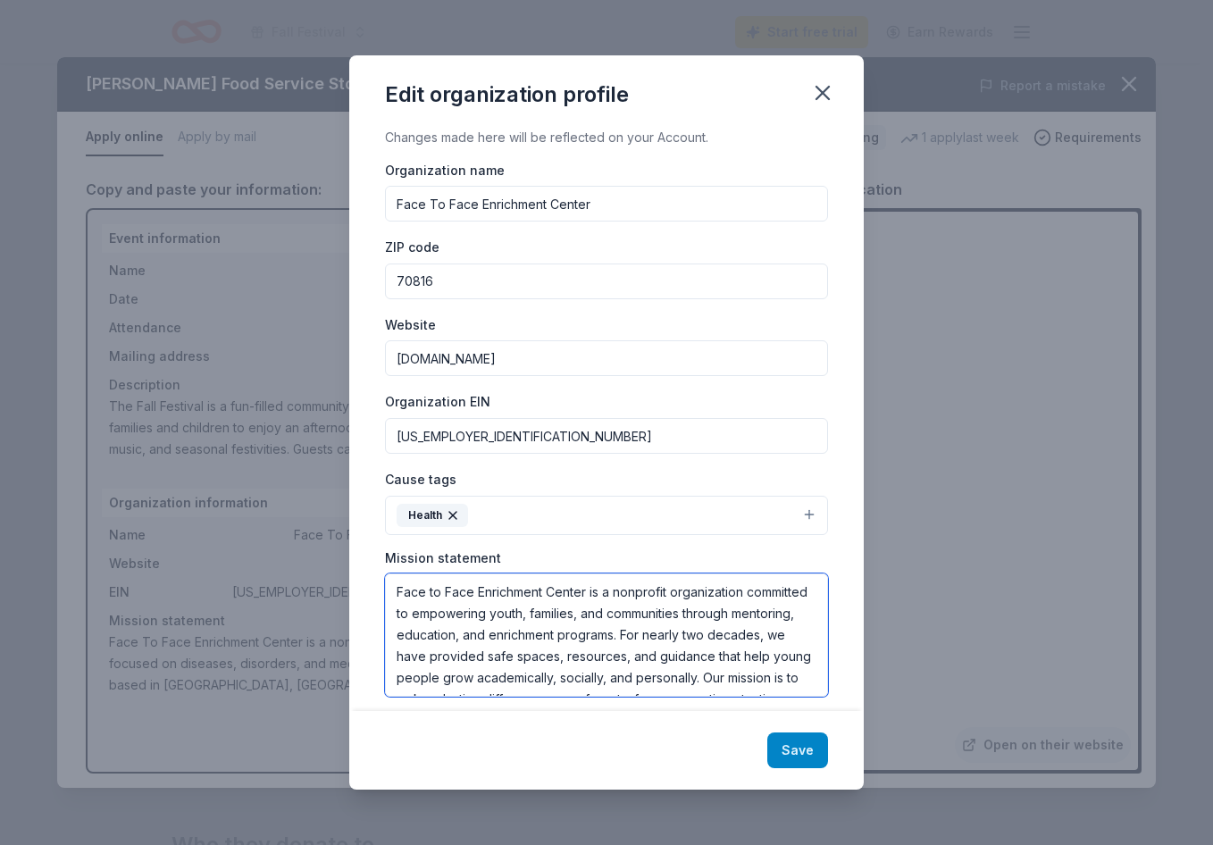
type textarea "Face to Face Enrichment Center is a nonprofit organization committed to empower…"
click at [810, 751] on button "Save" at bounding box center [797, 751] width 61 height 36
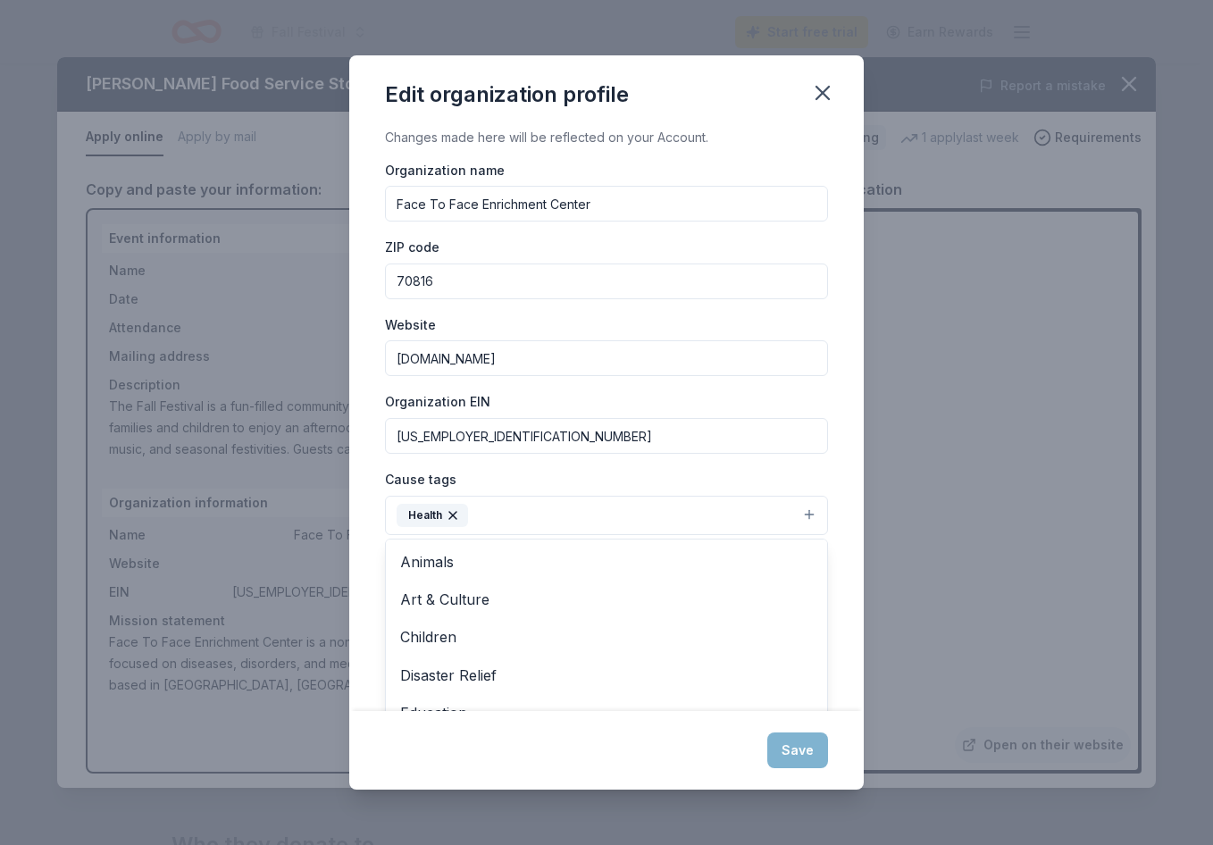
click at [663, 522] on button "Health" at bounding box center [606, 515] width 443 height 39
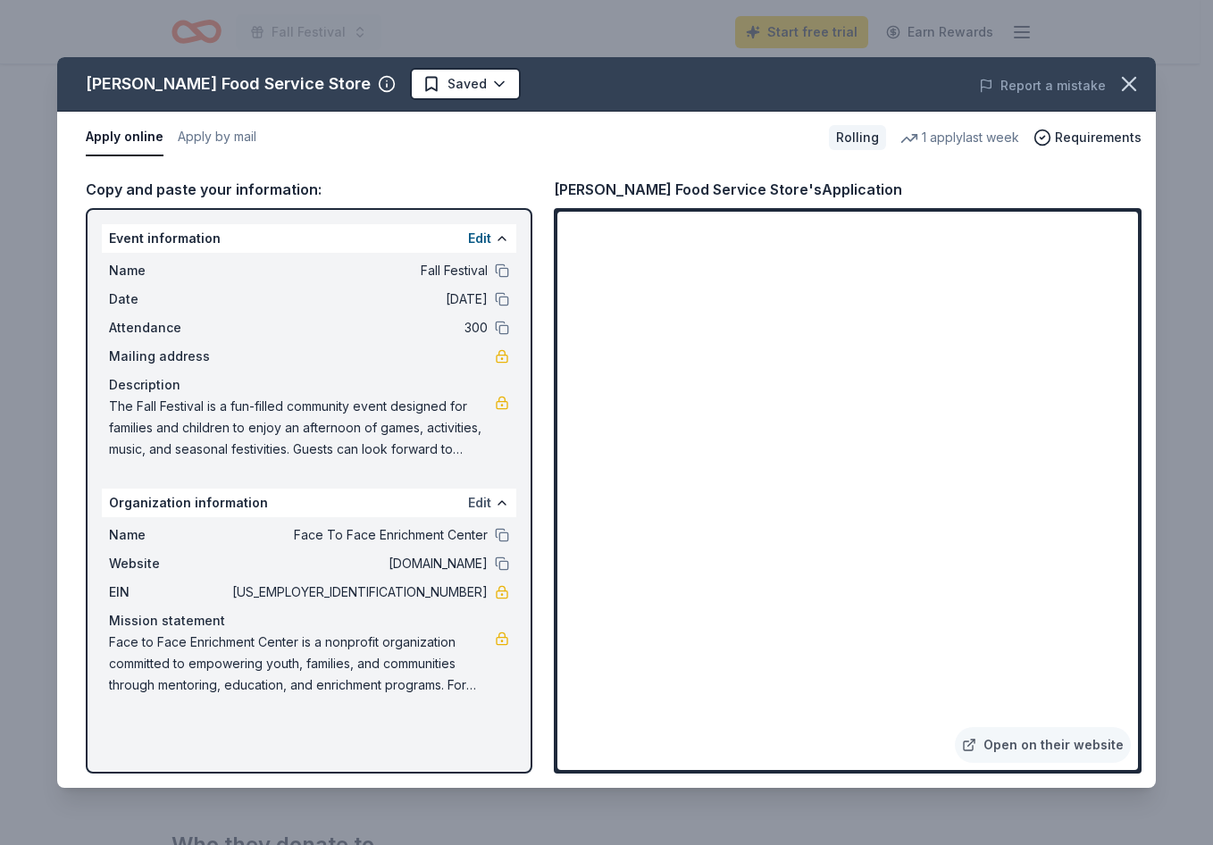
click at [480, 500] on button "Edit" at bounding box center [479, 502] width 23 height 21
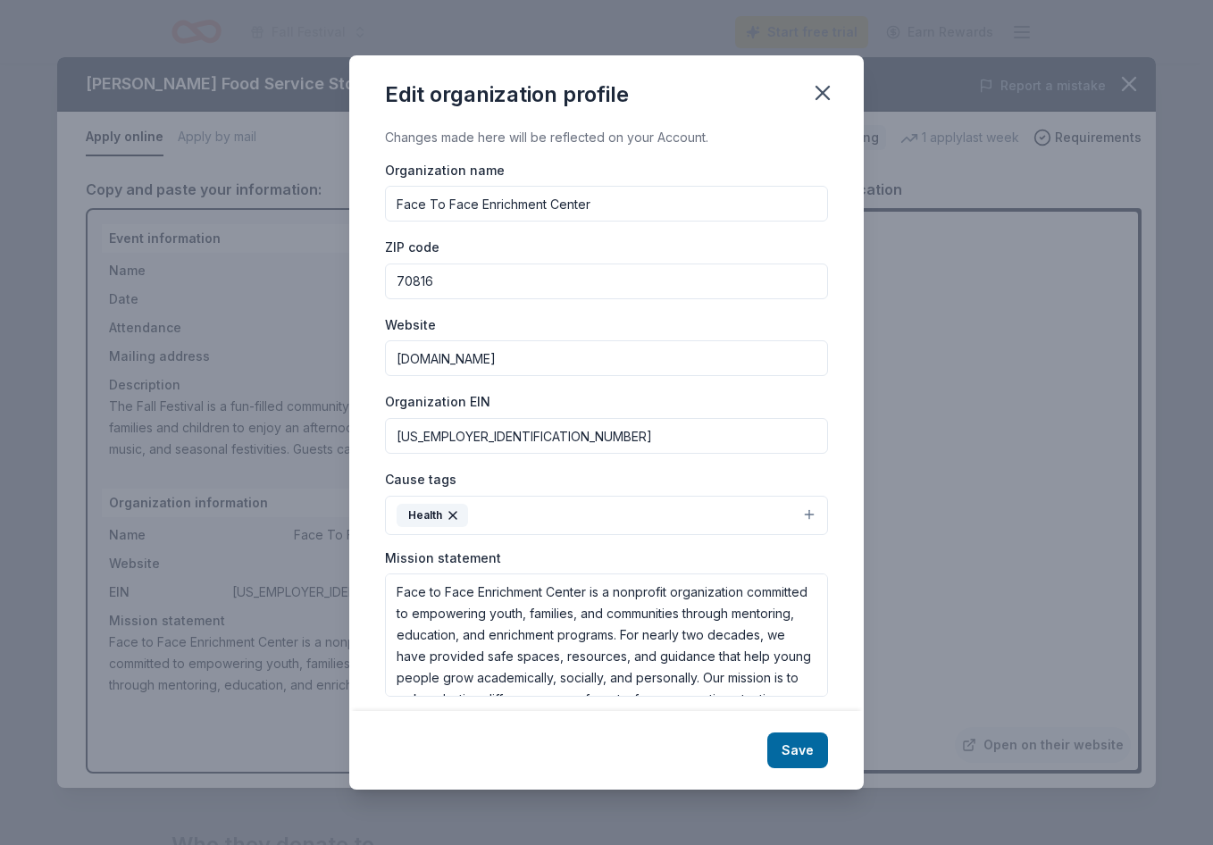
click at [755, 511] on button "Health" at bounding box center [606, 515] width 443 height 39
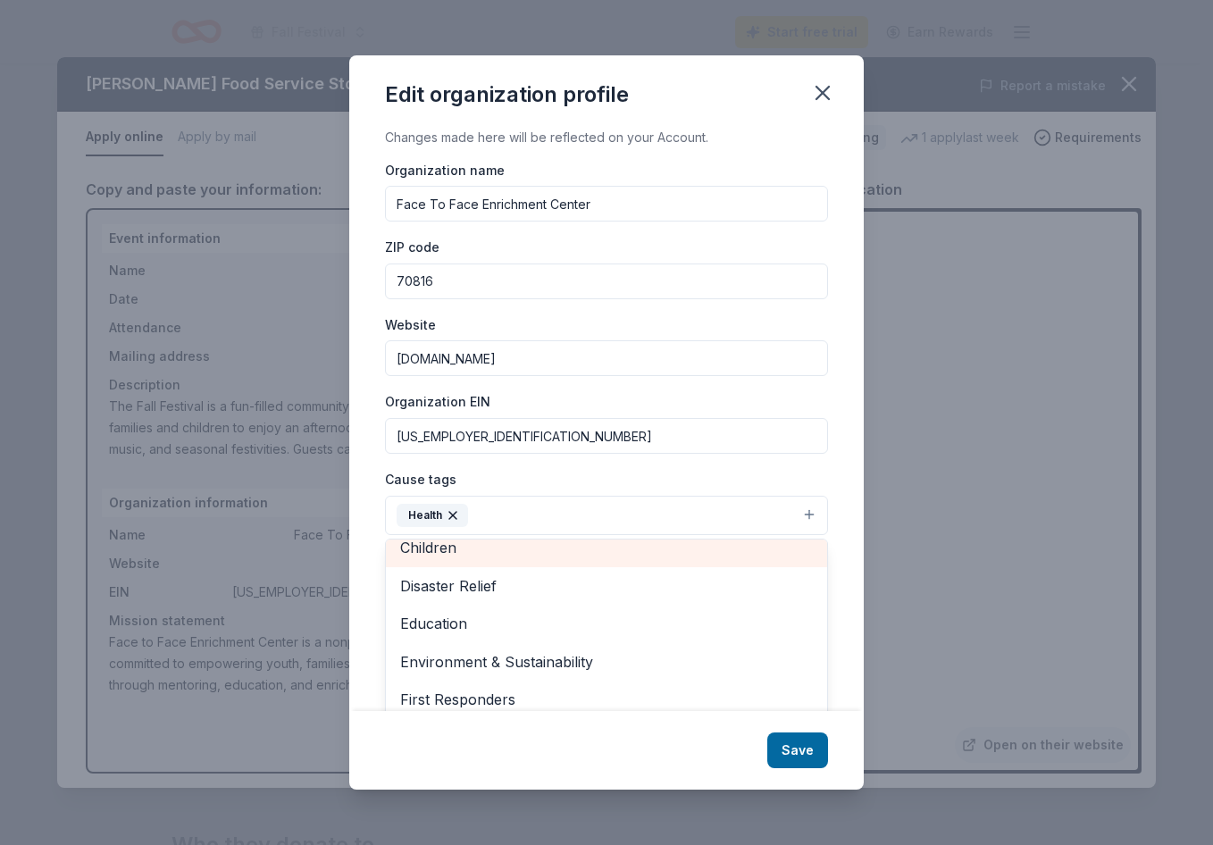
scroll to position [80, 0]
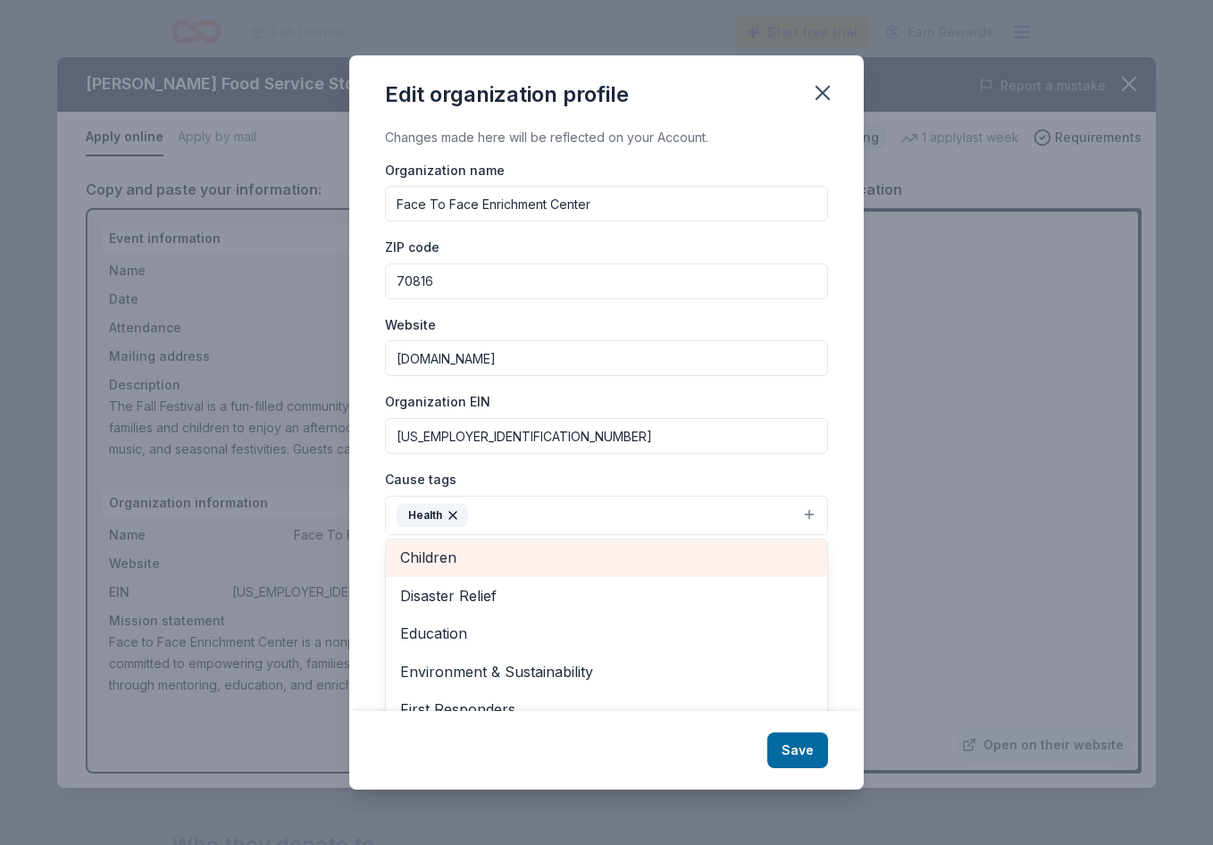
click at [561, 557] on span "Children" at bounding box center [606, 557] width 413 height 23
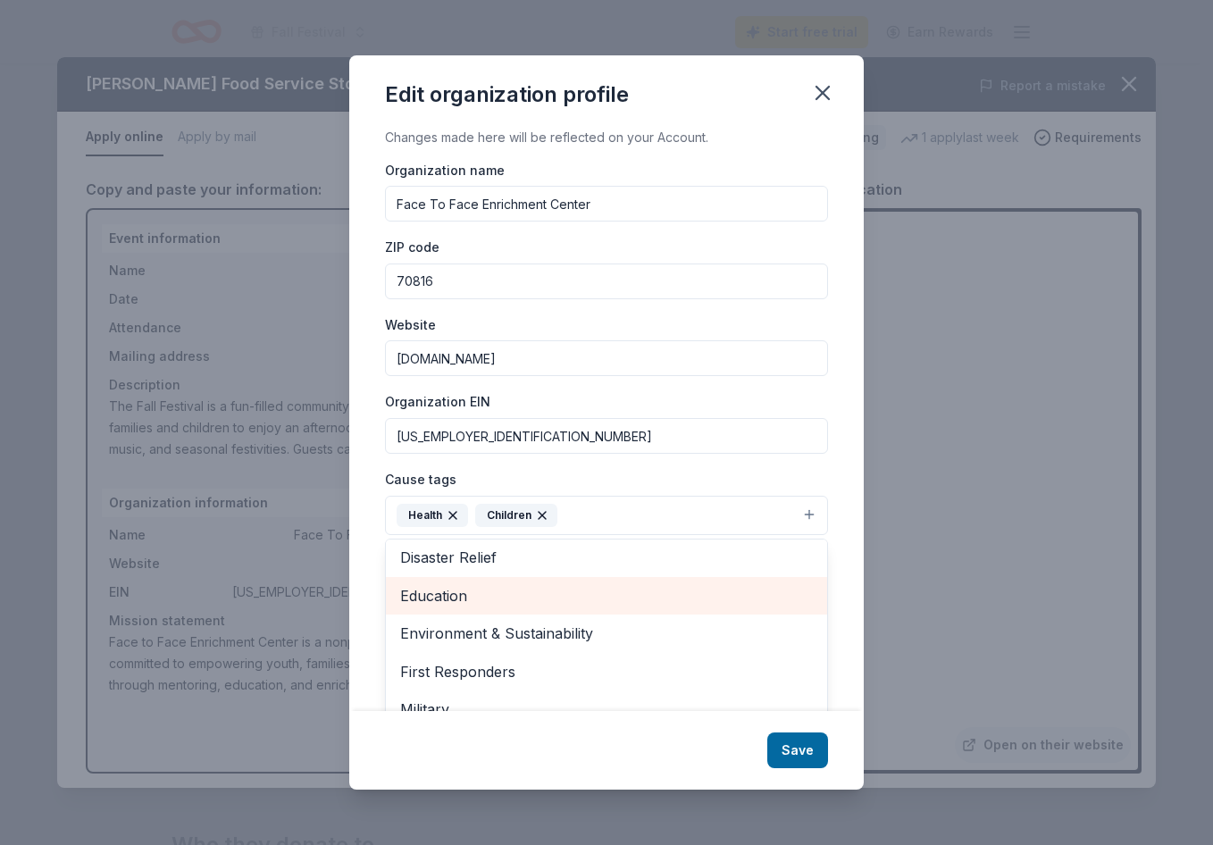
click at [511, 595] on span "Education" at bounding box center [606, 595] width 413 height 23
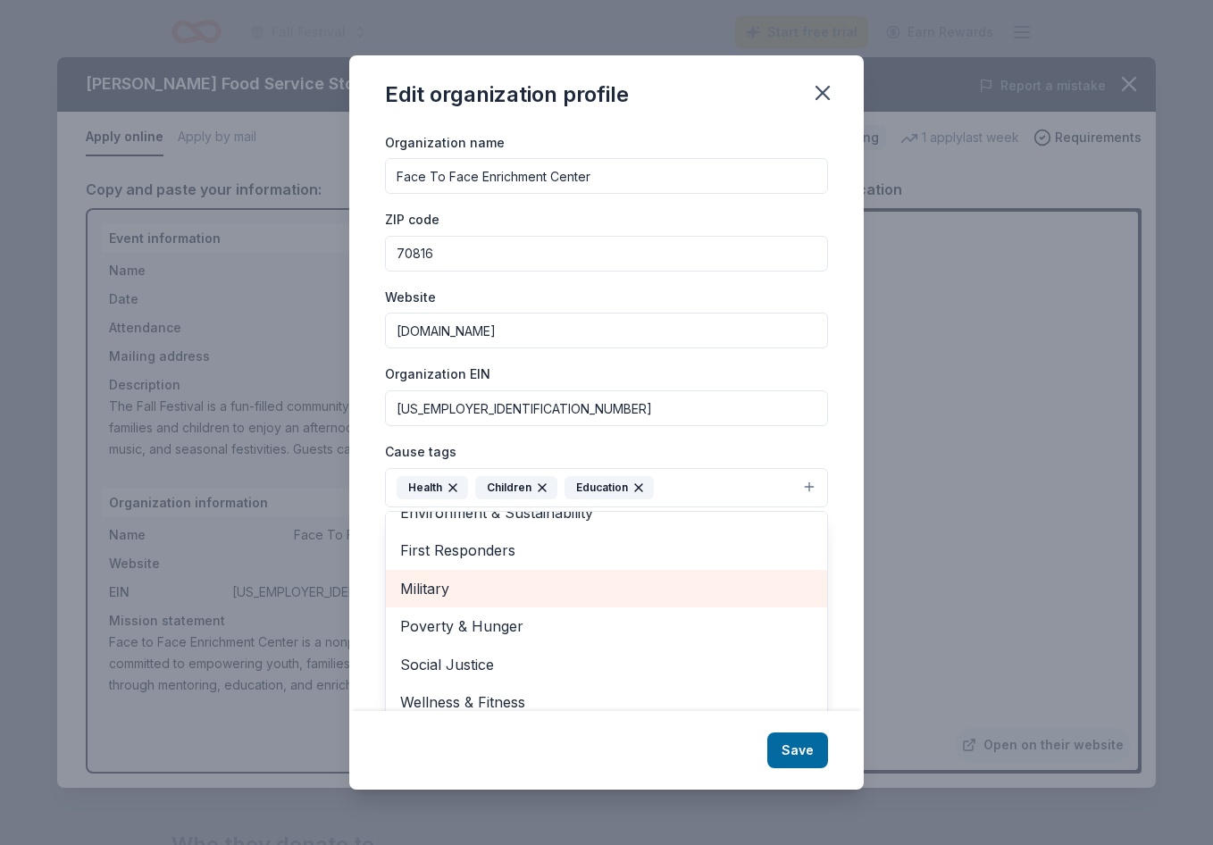
scroll to position [41, 0]
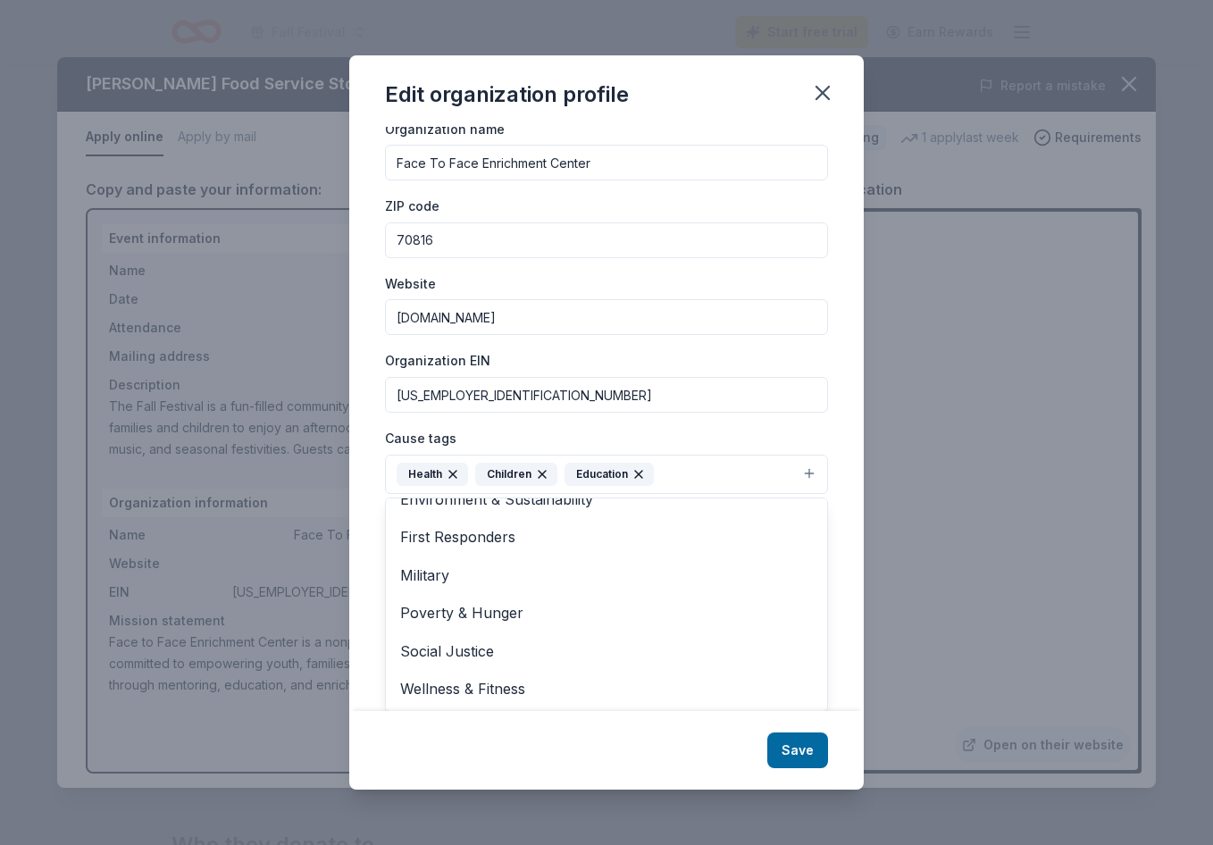
click at [800, 755] on div "Edit organization profile Changes made here will be reflected on your Account. …" at bounding box center [606, 422] width 515 height 735
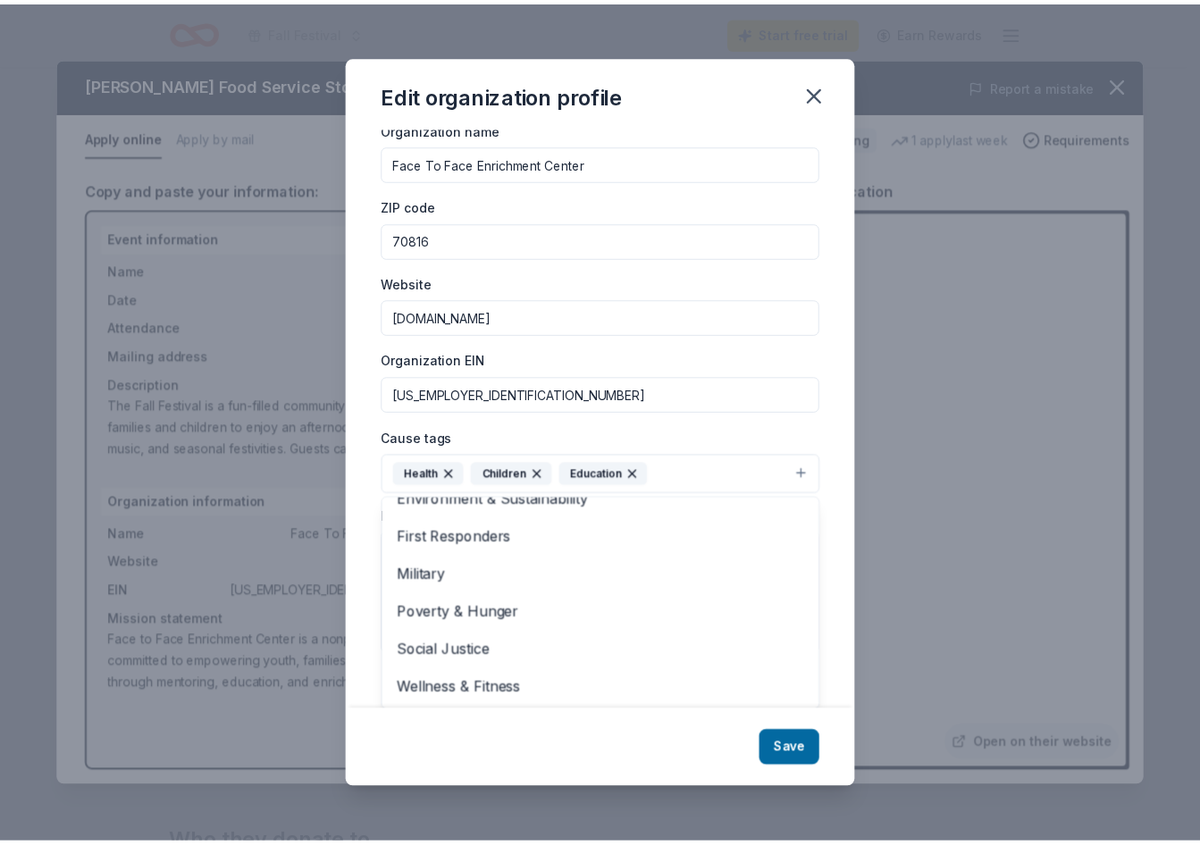
scroll to position [14, 0]
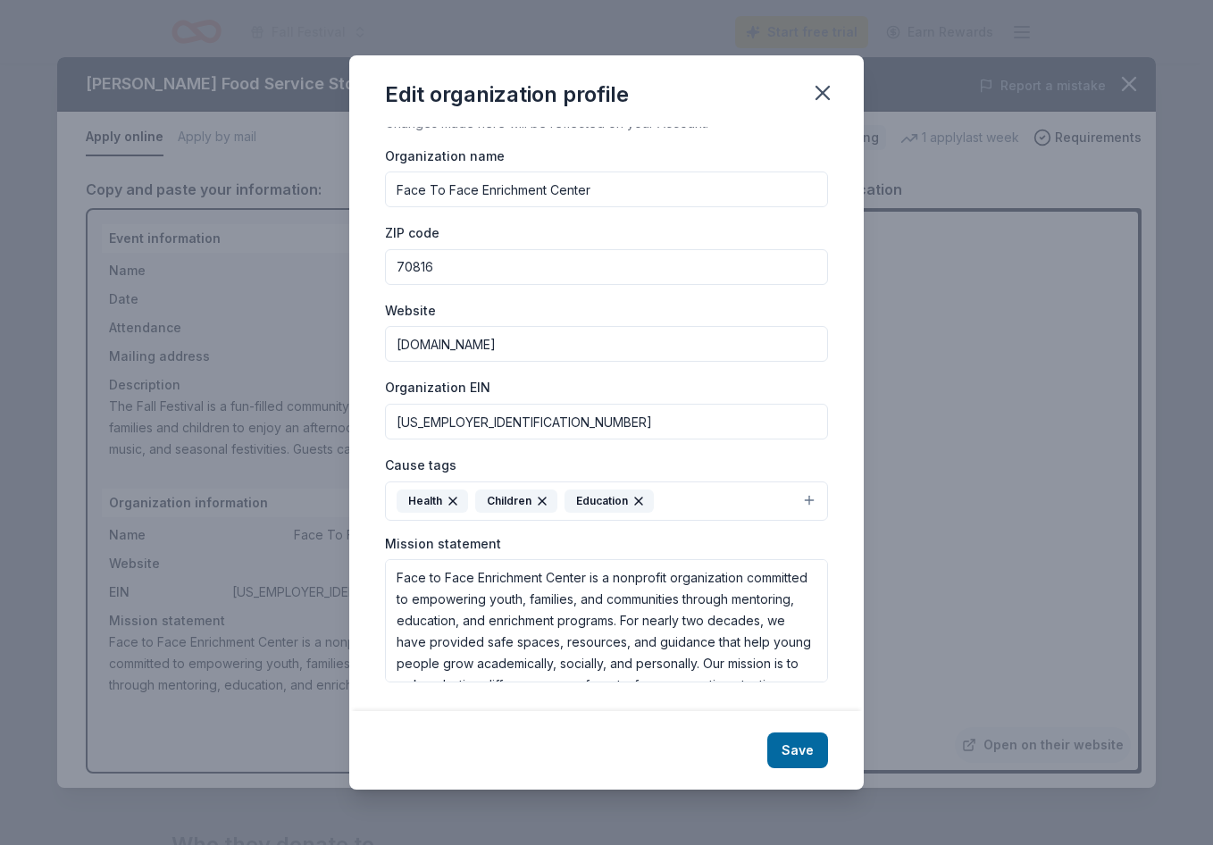
click at [800, 755] on button "Save" at bounding box center [797, 751] width 61 height 36
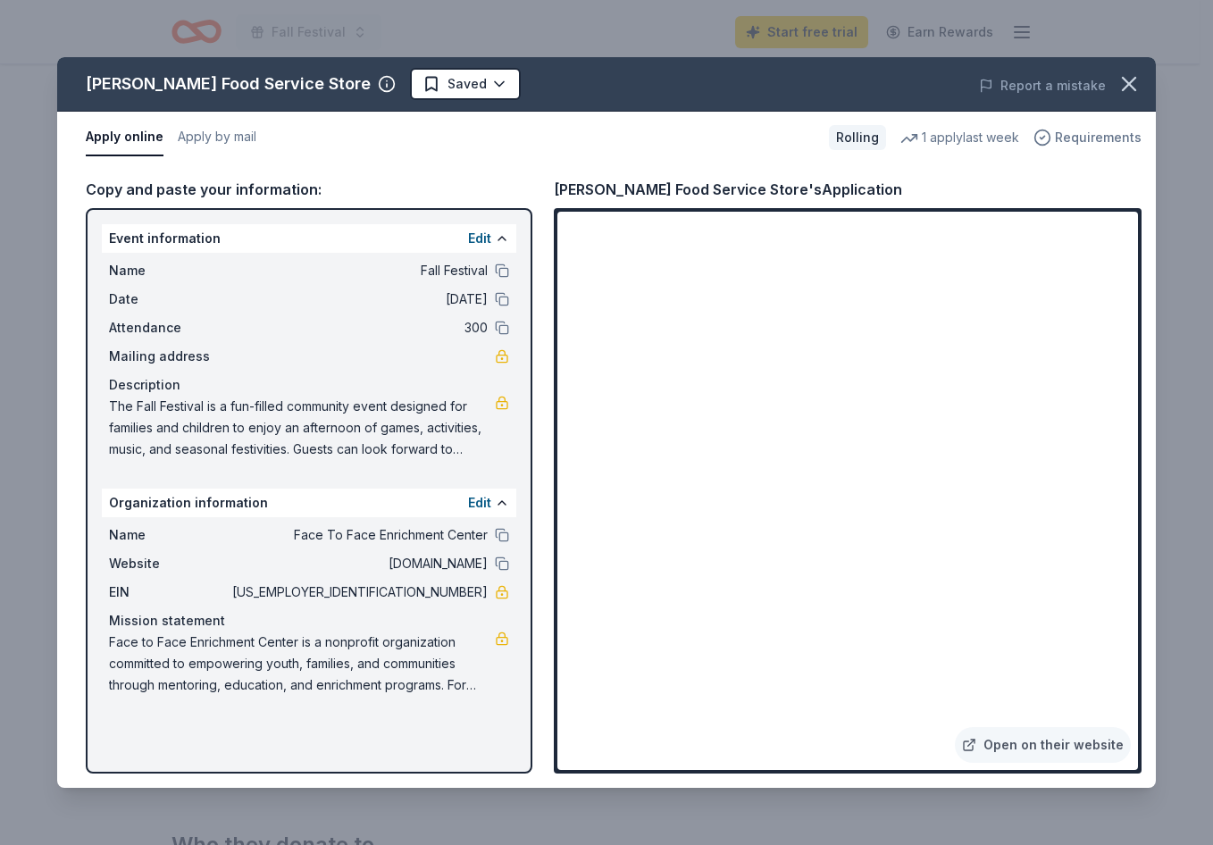
click at [1104, 136] on span "Requirements" at bounding box center [1098, 137] width 87 height 21
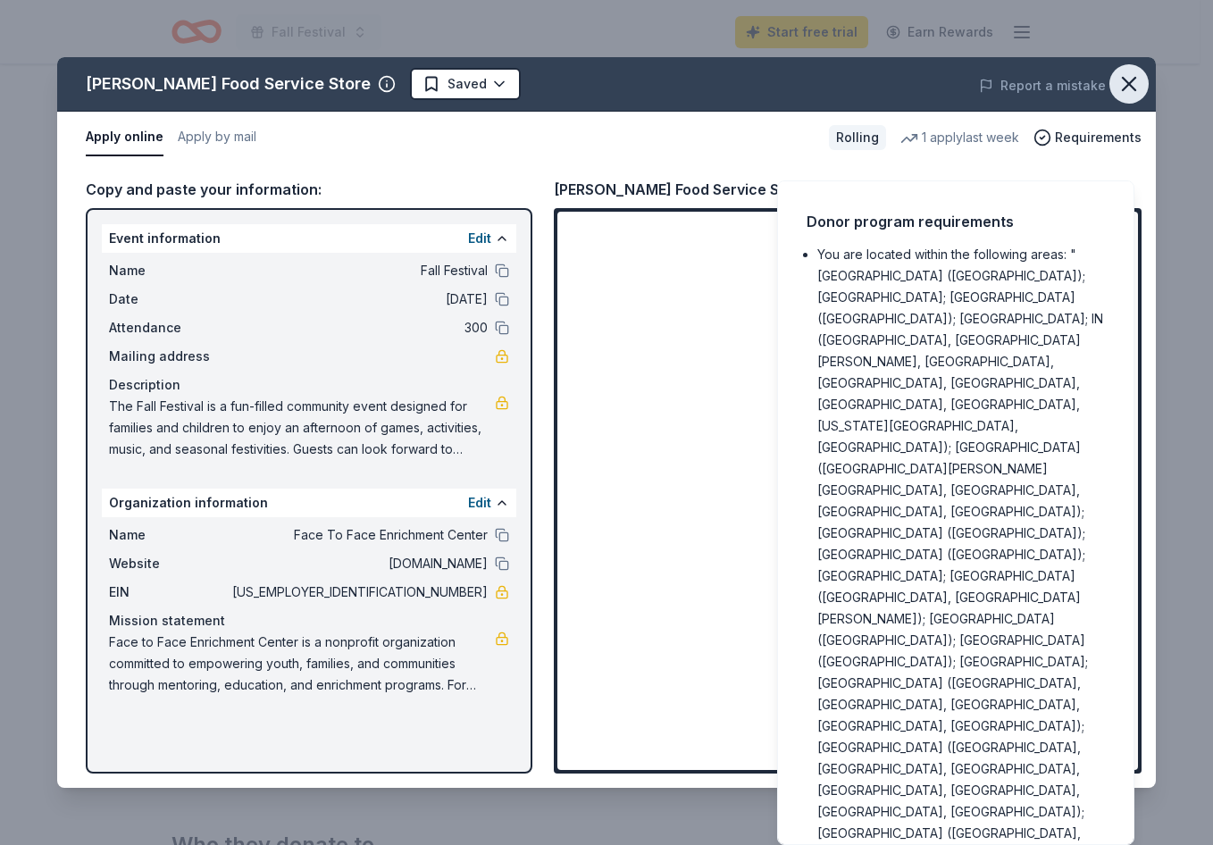
click at [1130, 80] on icon "button" at bounding box center [1129, 83] width 25 height 25
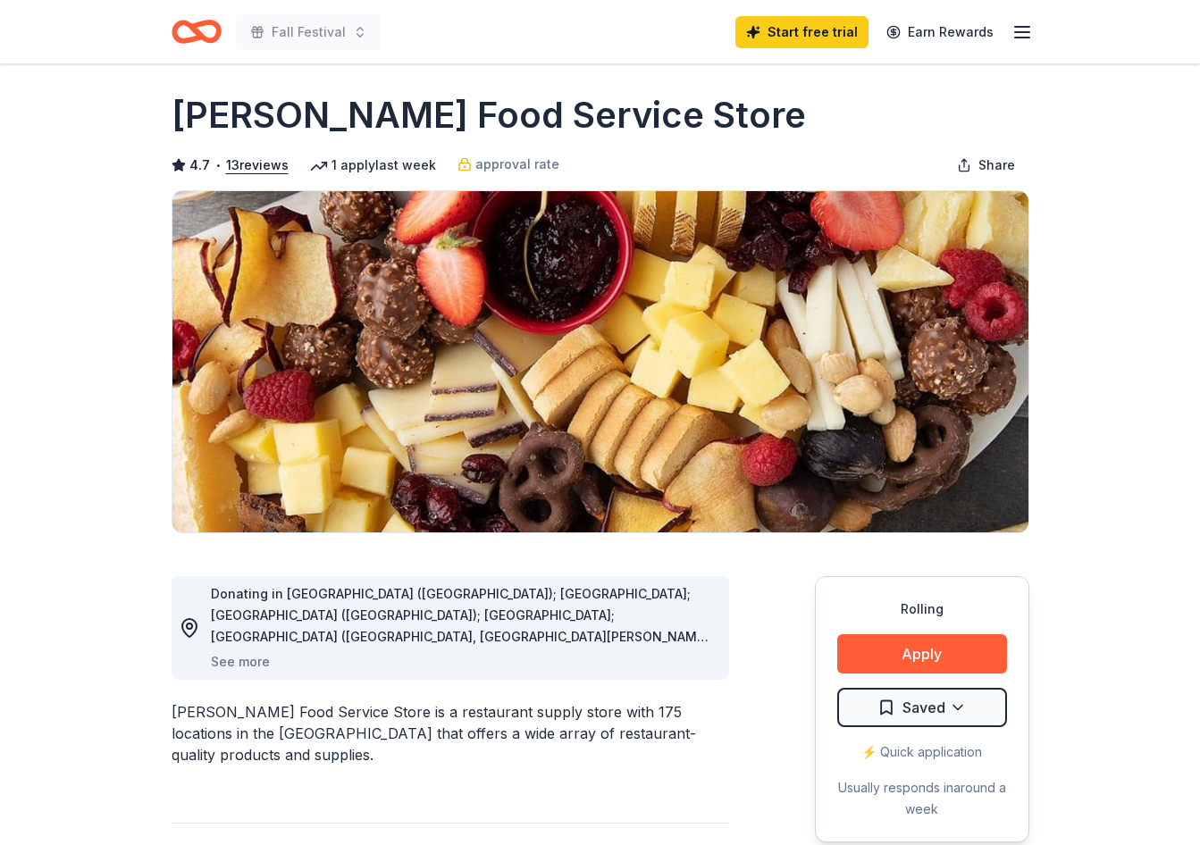
scroll to position [0, 0]
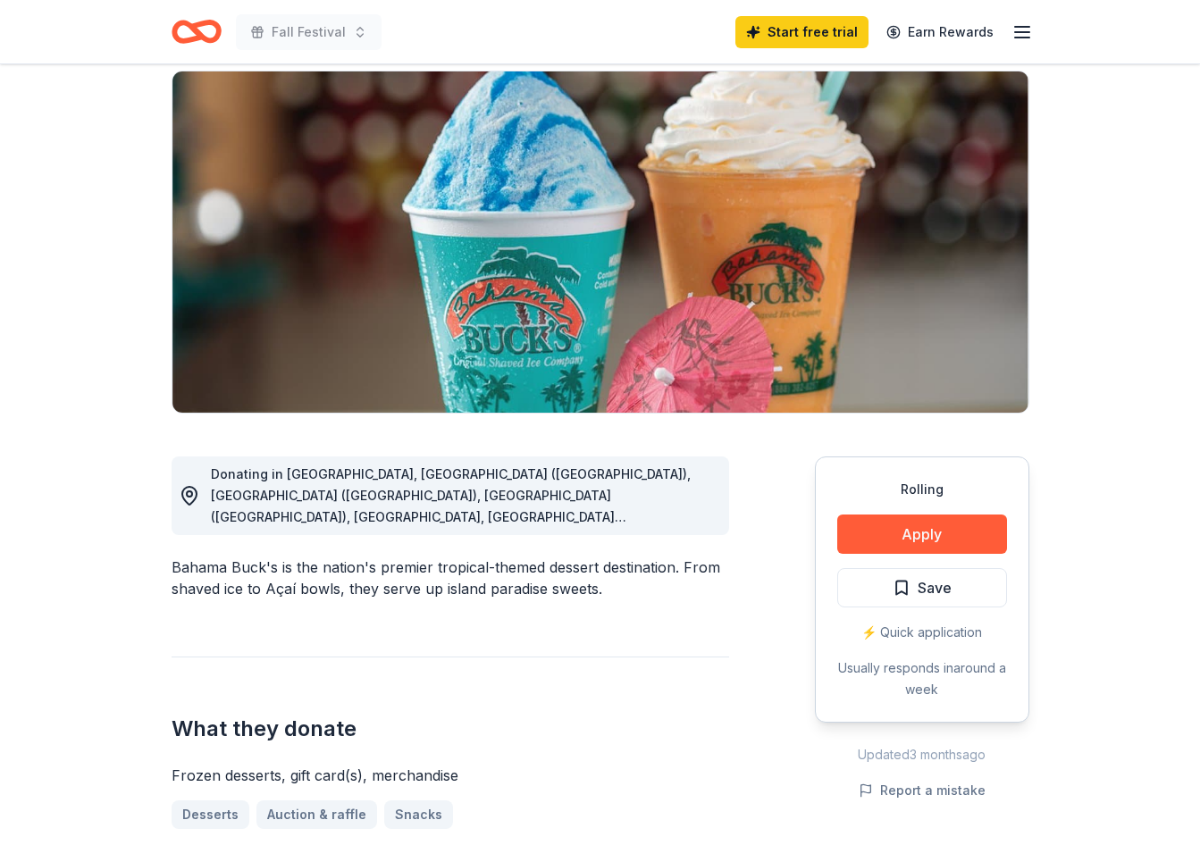
scroll to position [179, 0]
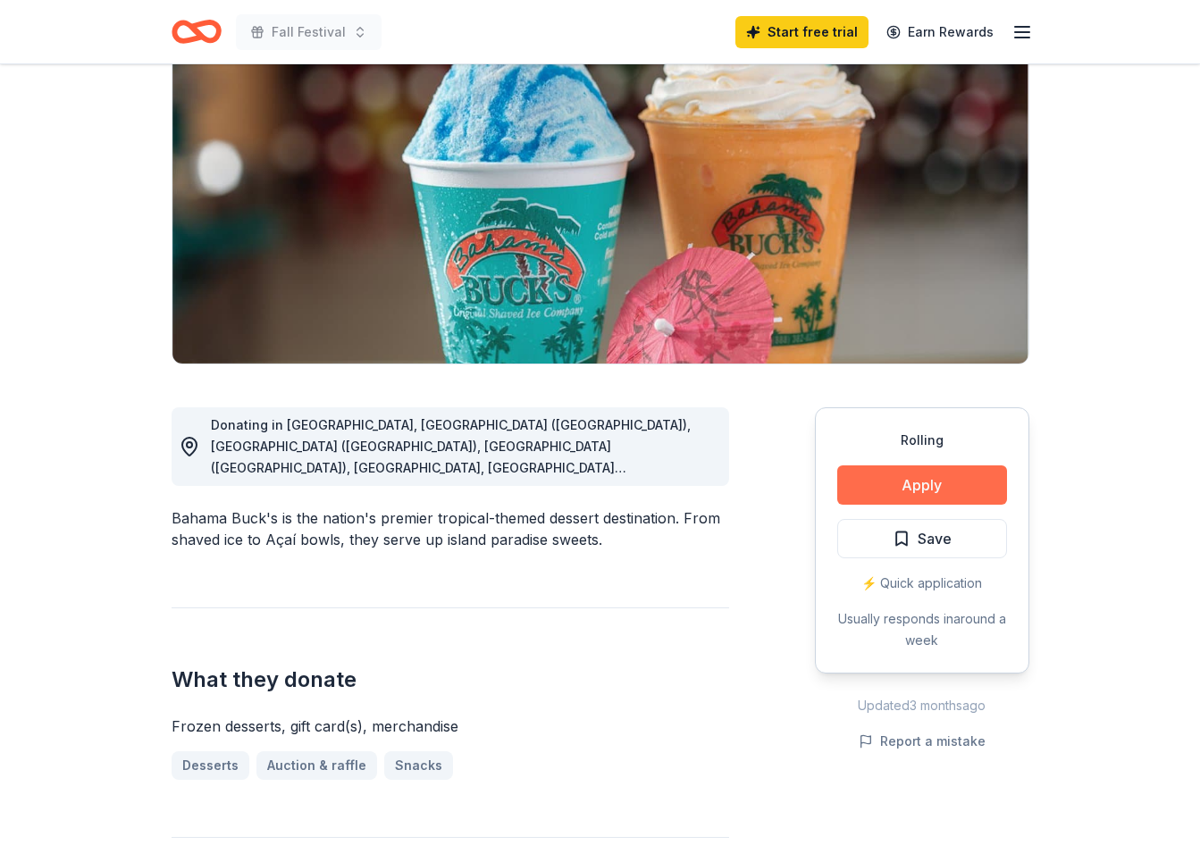
click at [908, 497] on button "Apply" at bounding box center [922, 484] width 170 height 39
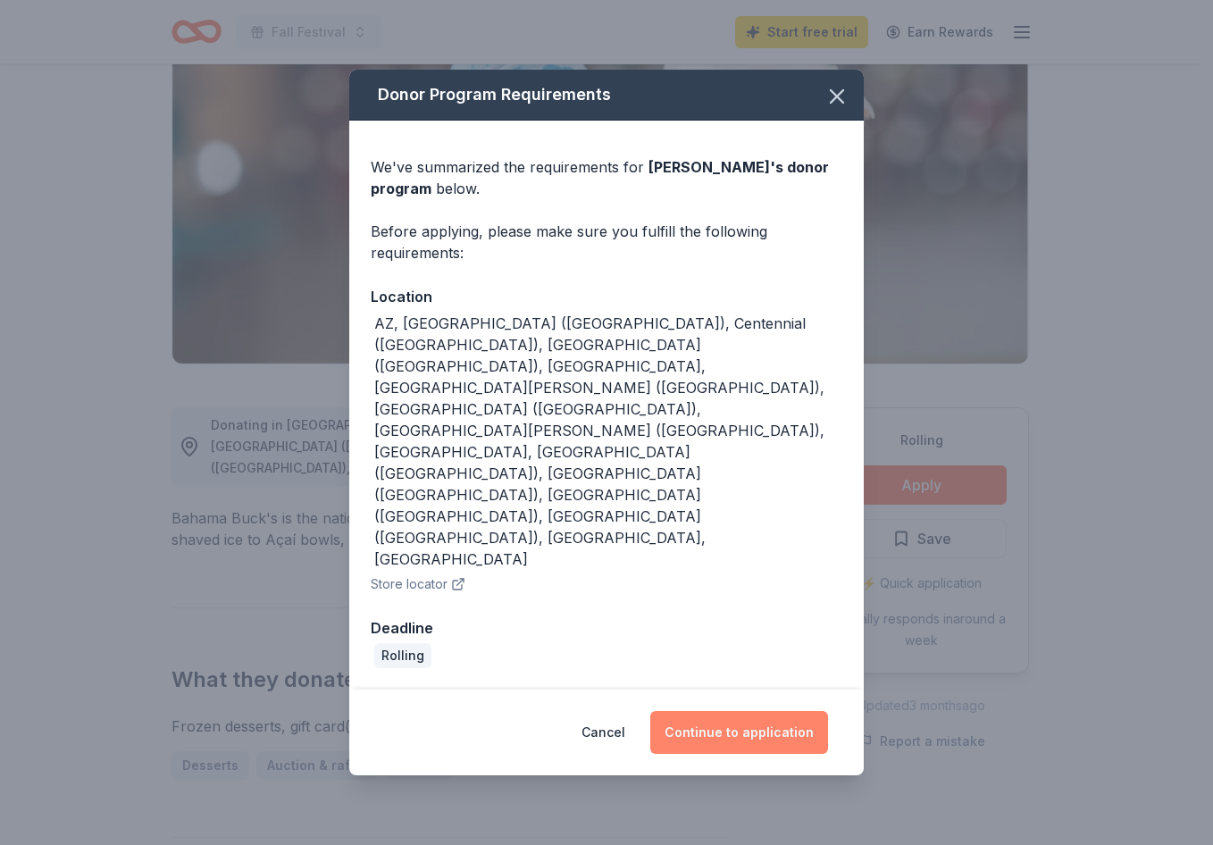
click at [749, 711] on button "Continue to application" at bounding box center [739, 732] width 178 height 43
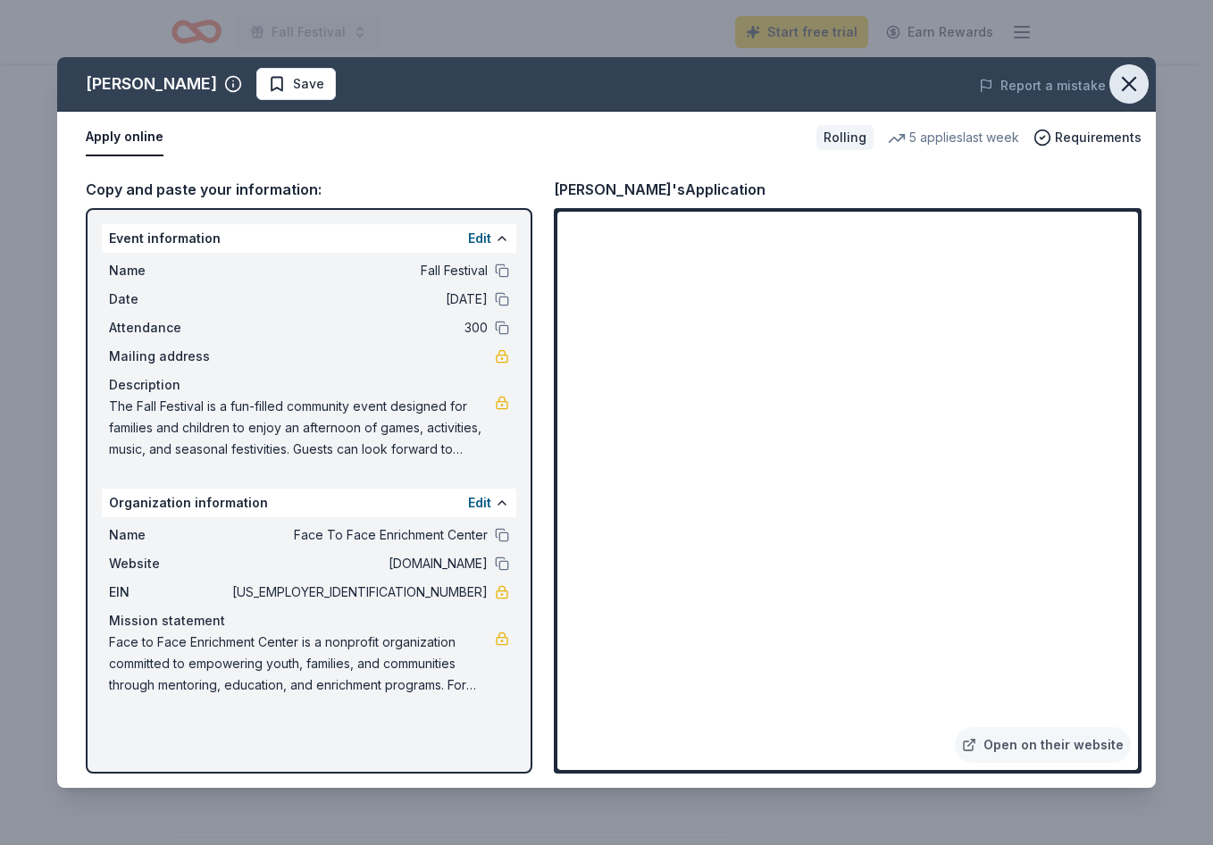
click at [1126, 86] on icon "button" at bounding box center [1129, 83] width 25 height 25
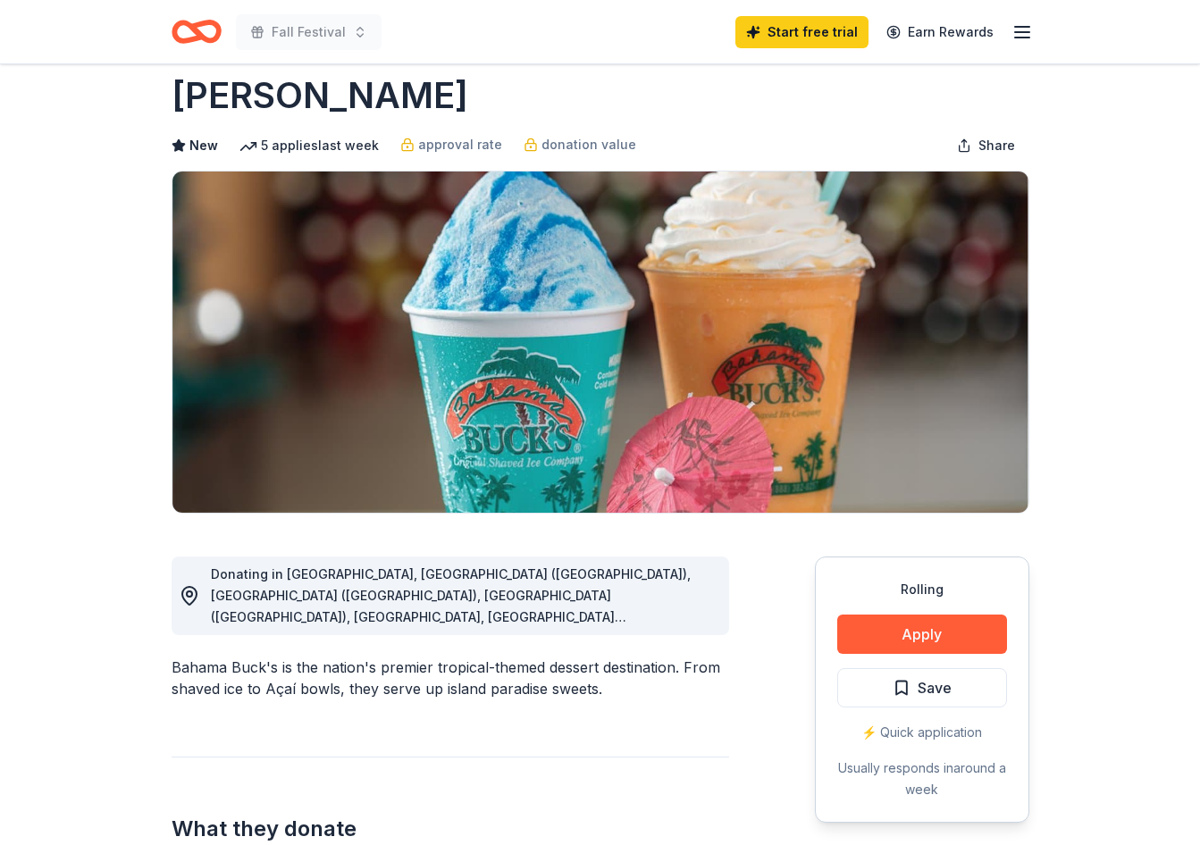
scroll to position [0, 0]
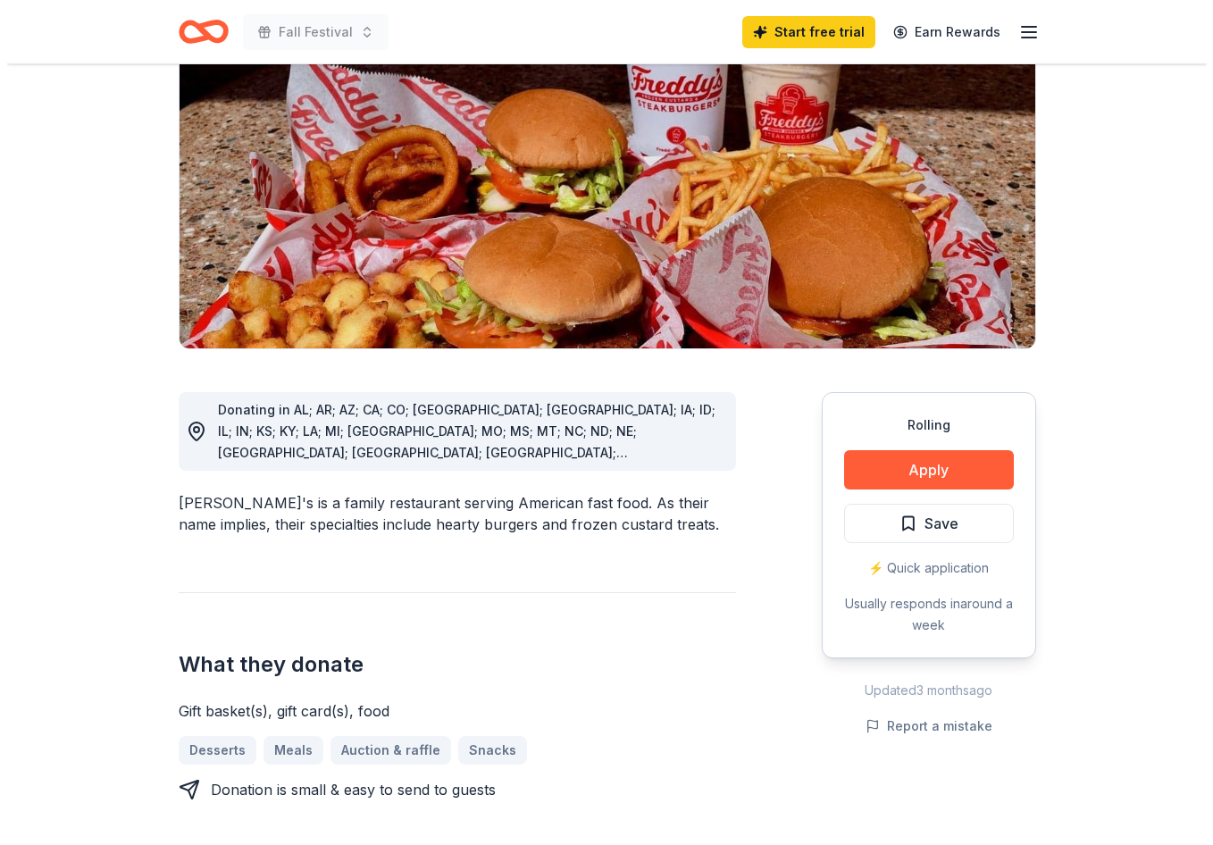
scroll to position [268, 0]
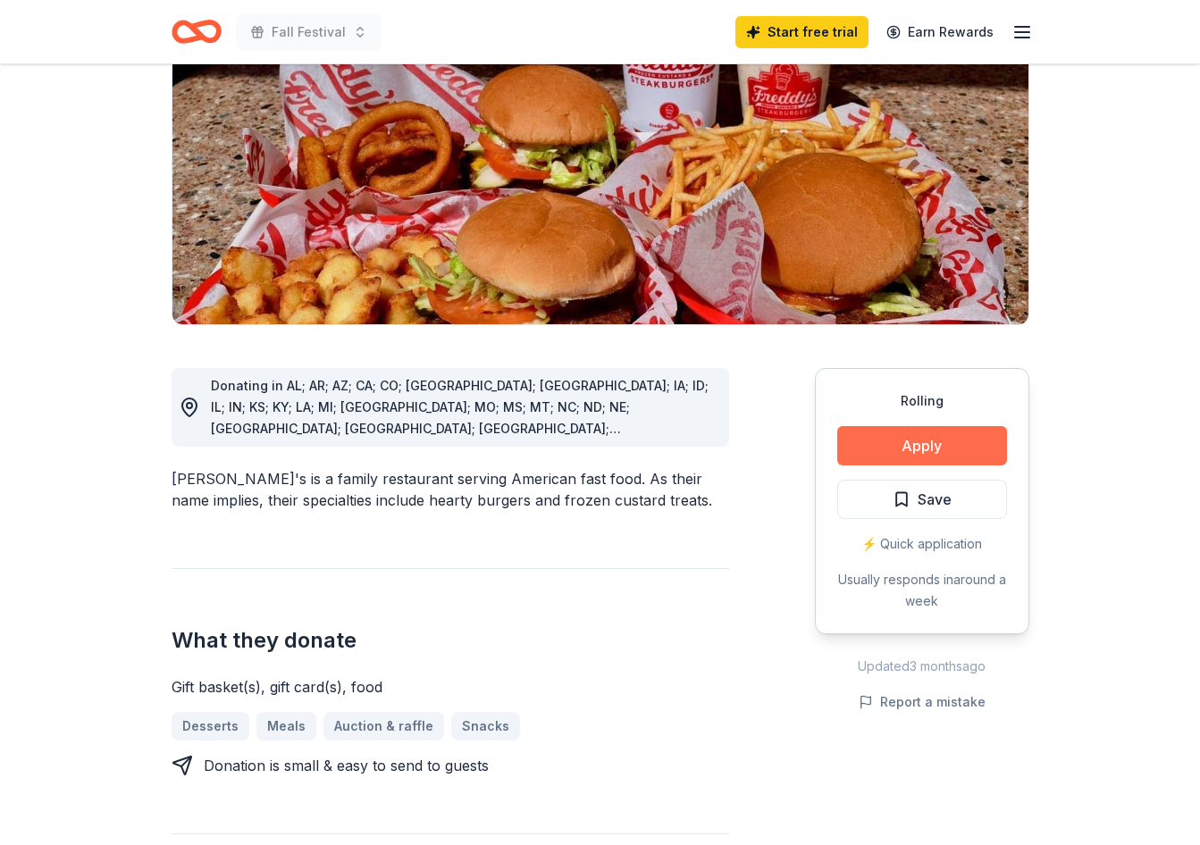
click at [873, 426] on button "Apply" at bounding box center [922, 445] width 170 height 39
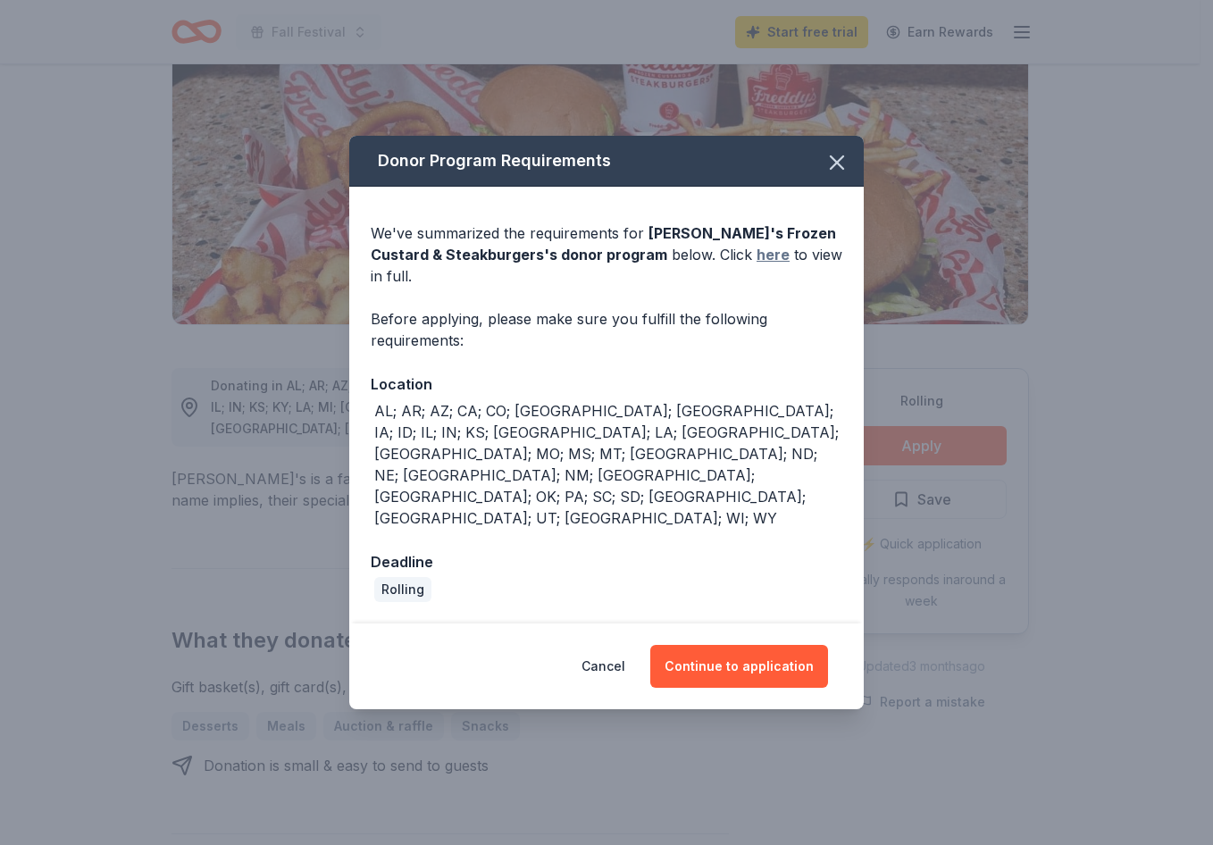
click at [757, 265] on link "here" at bounding box center [773, 254] width 33 height 21
click at [727, 645] on button "Continue to application" at bounding box center [739, 666] width 178 height 43
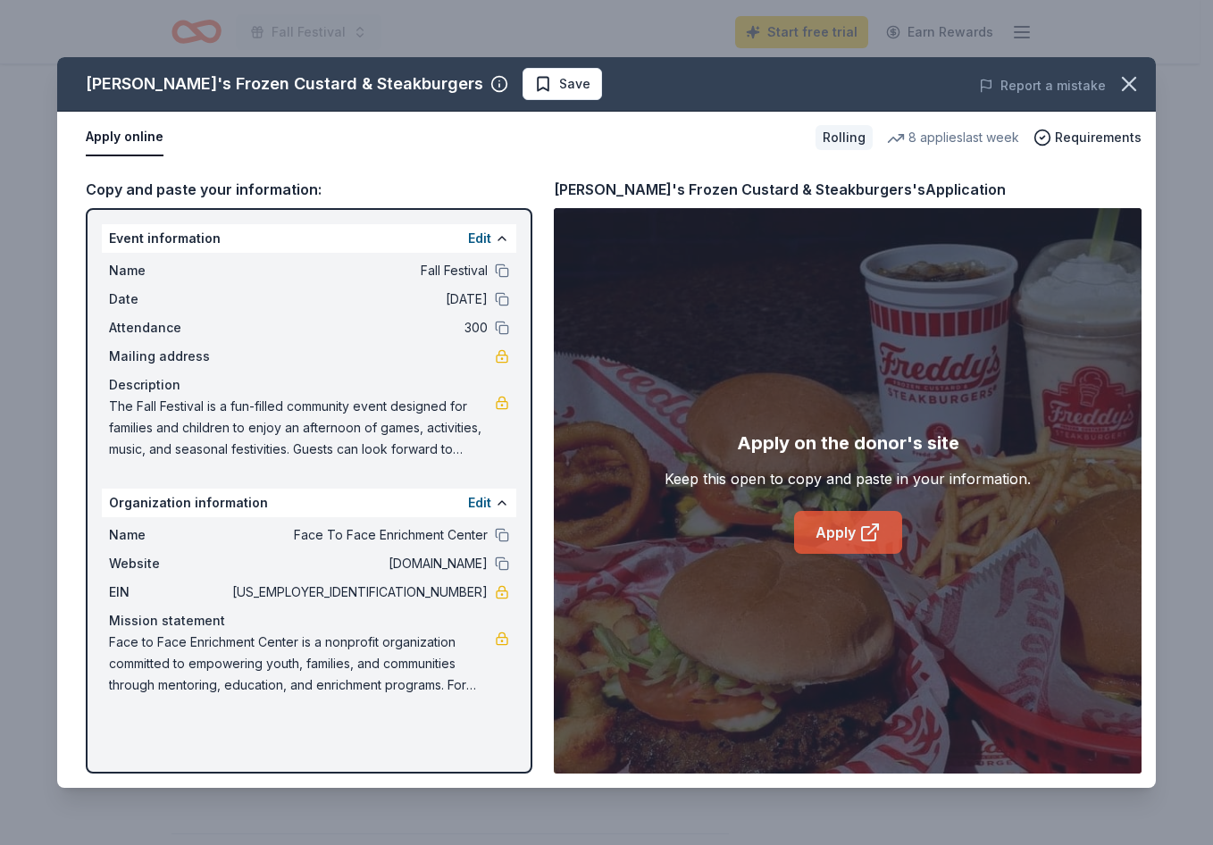
click at [840, 527] on link "Apply" at bounding box center [848, 532] width 108 height 43
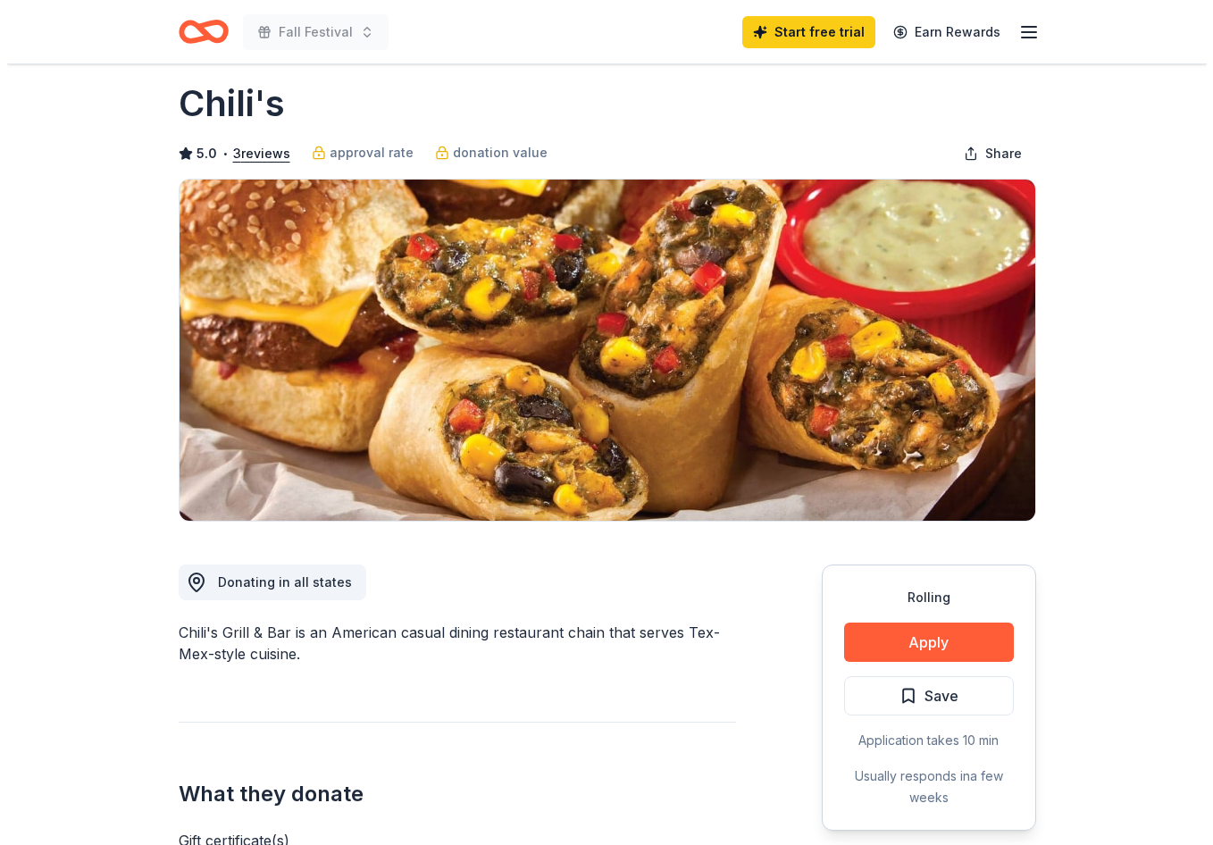
scroll to position [179, 0]
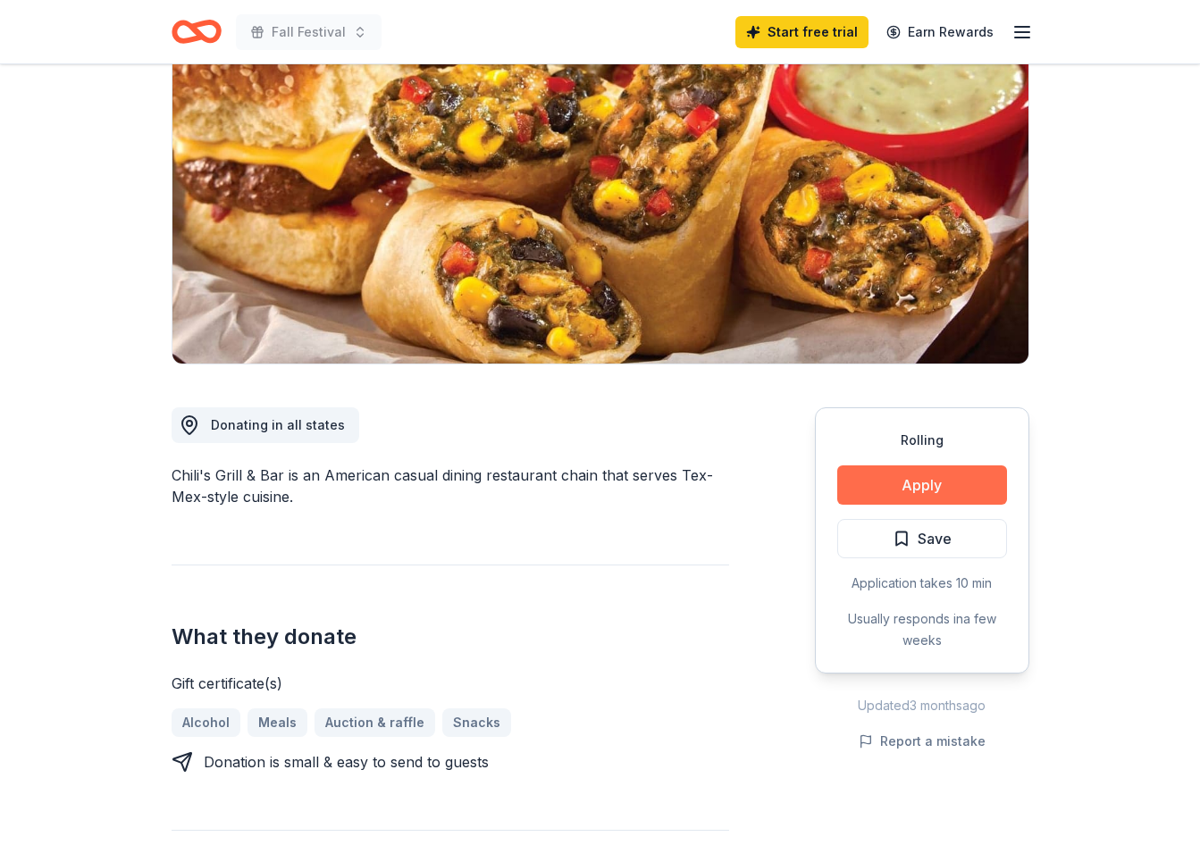
click at [1001, 478] on button "Apply" at bounding box center [922, 484] width 170 height 39
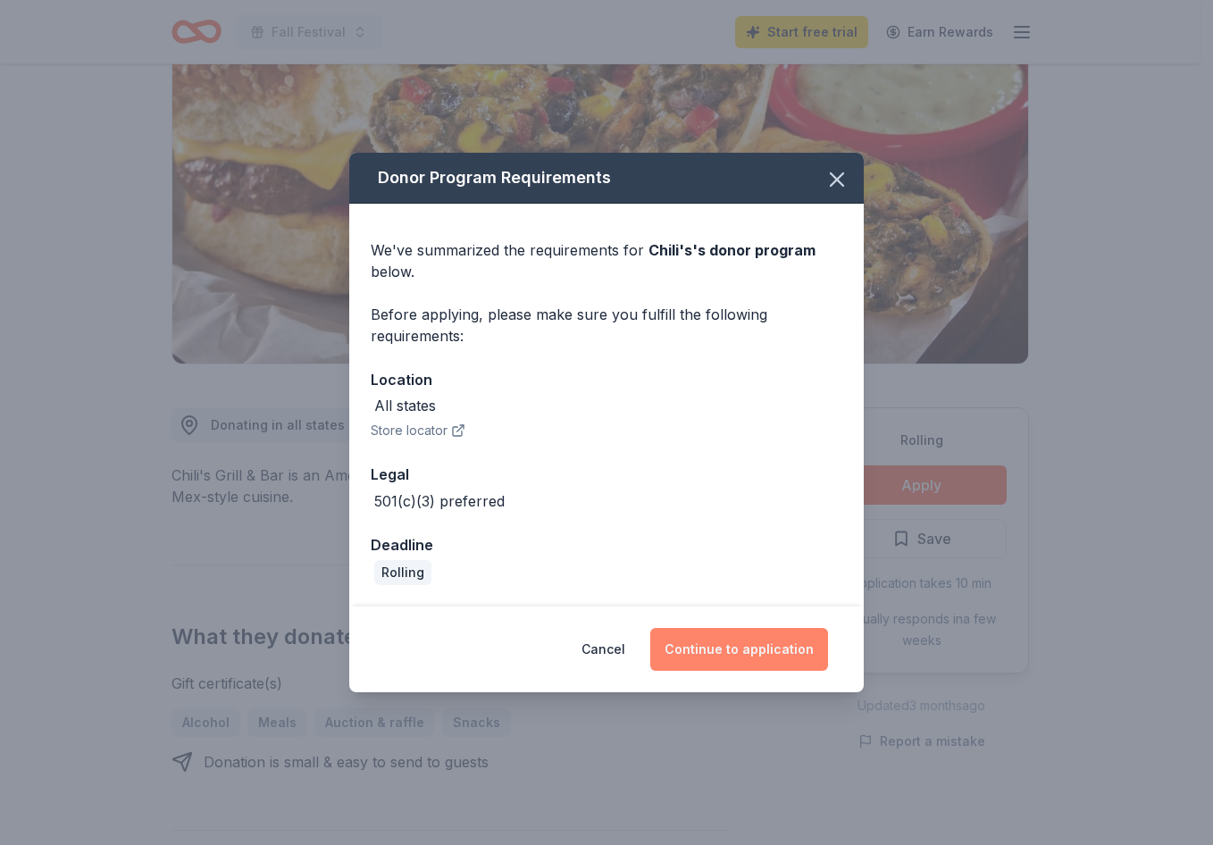
click at [783, 647] on button "Continue to application" at bounding box center [739, 649] width 178 height 43
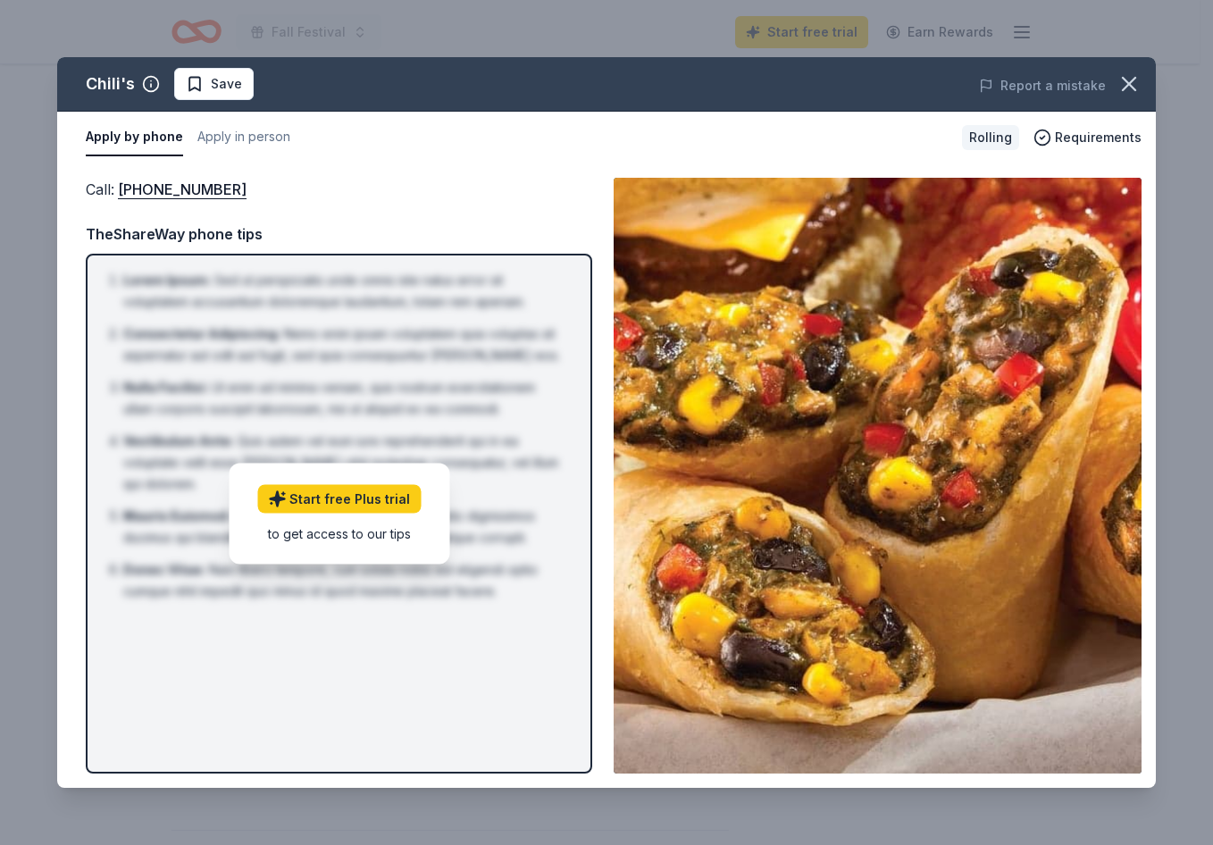
click at [465, 473] on li "Vestibulum Ante : Quis autem vel eum iure reprehenderit qui in ea voluptate vel…" at bounding box center [344, 463] width 442 height 64
click at [347, 493] on link "Start free Plus trial" at bounding box center [338, 498] width 163 height 29
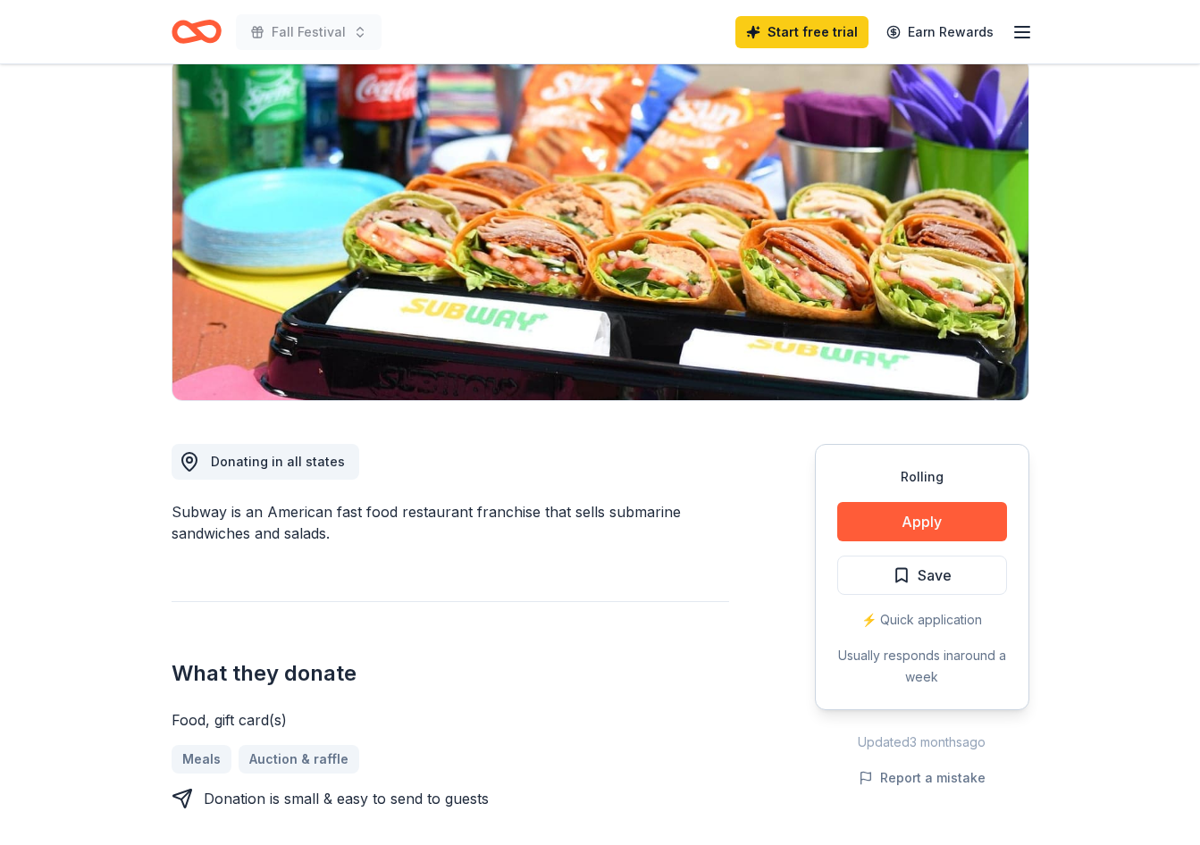
scroll to position [179, 0]
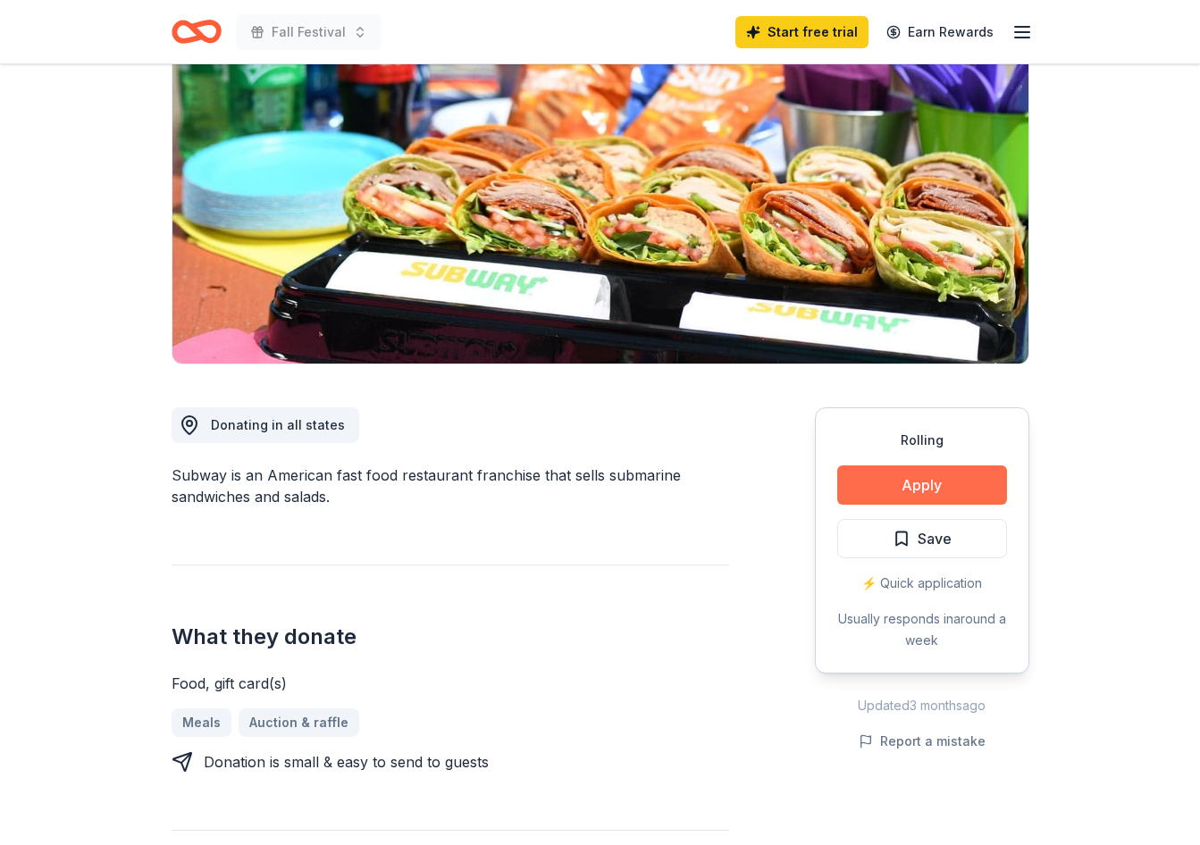
click at [935, 487] on button "Apply" at bounding box center [922, 484] width 170 height 39
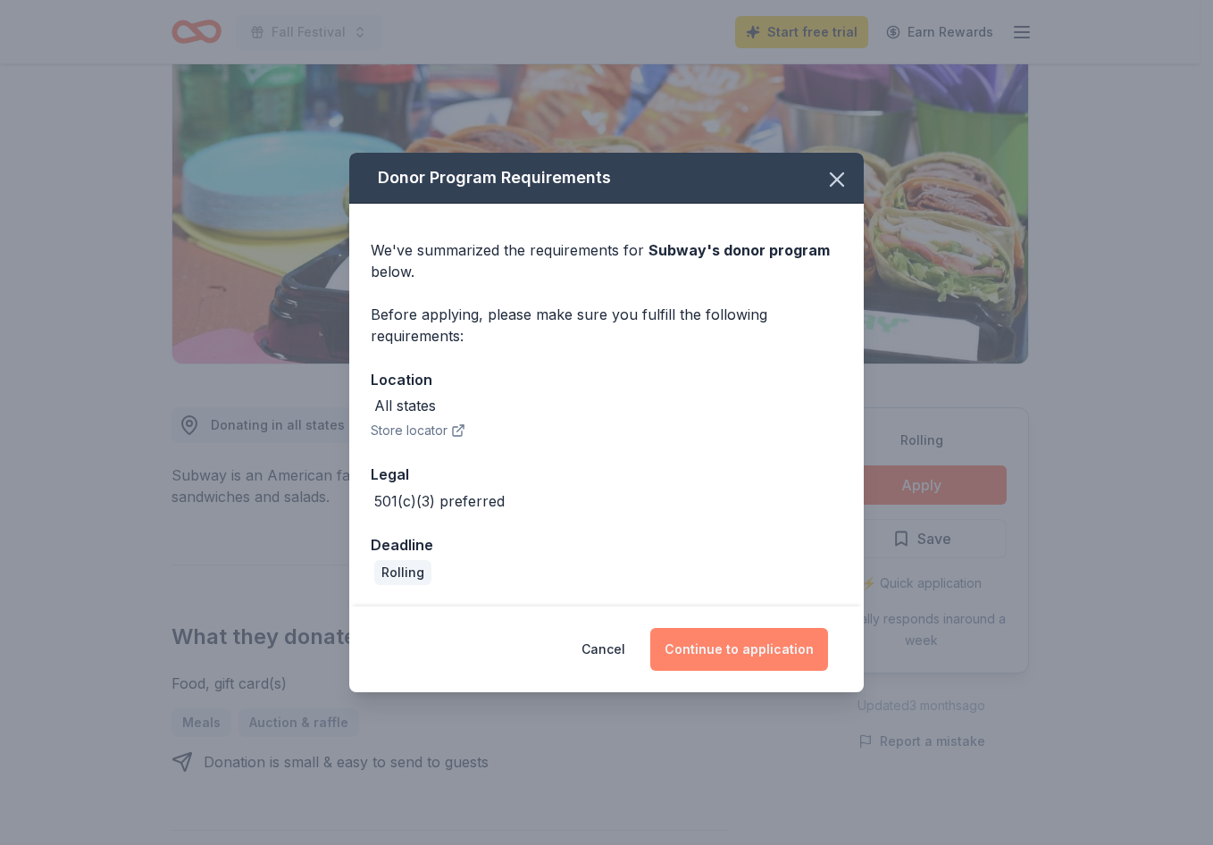
click at [781, 635] on button "Continue to application" at bounding box center [739, 649] width 178 height 43
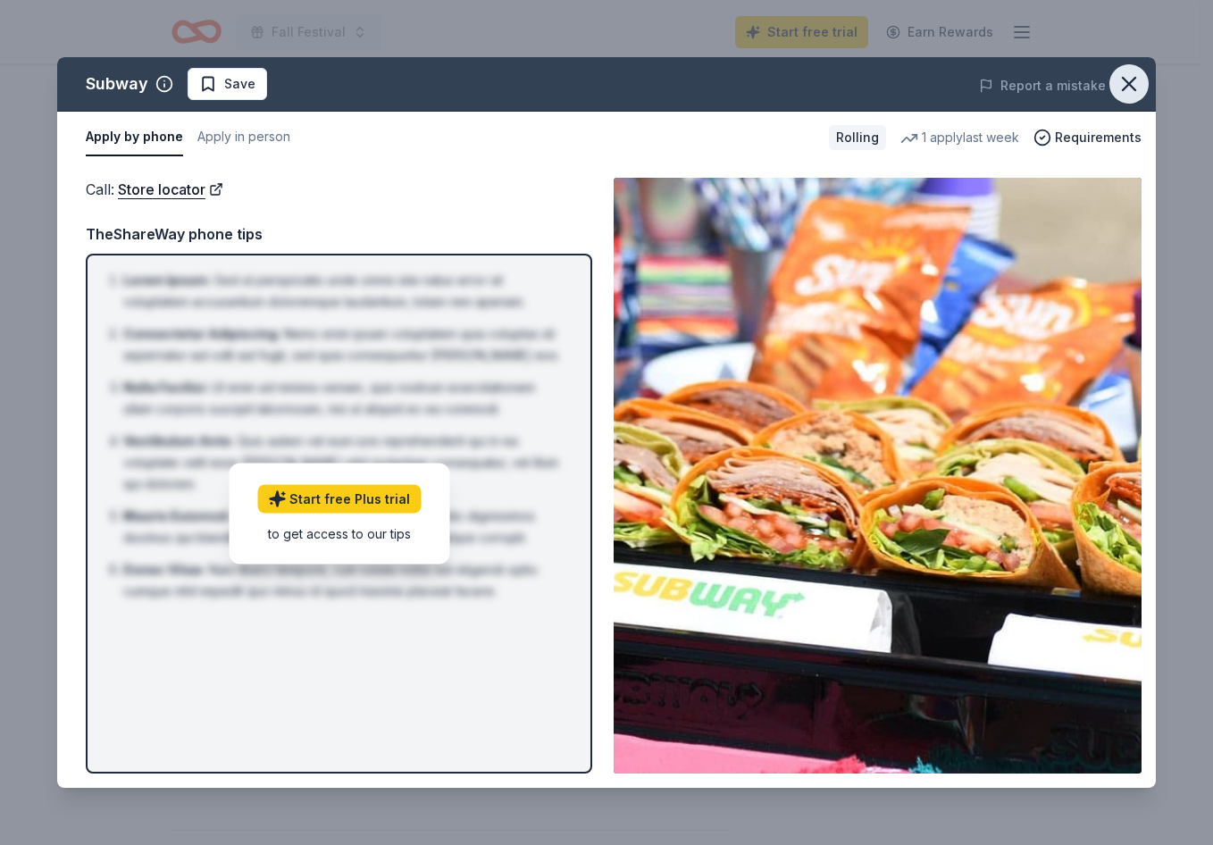
click at [1136, 79] on icon "button" at bounding box center [1129, 83] width 25 height 25
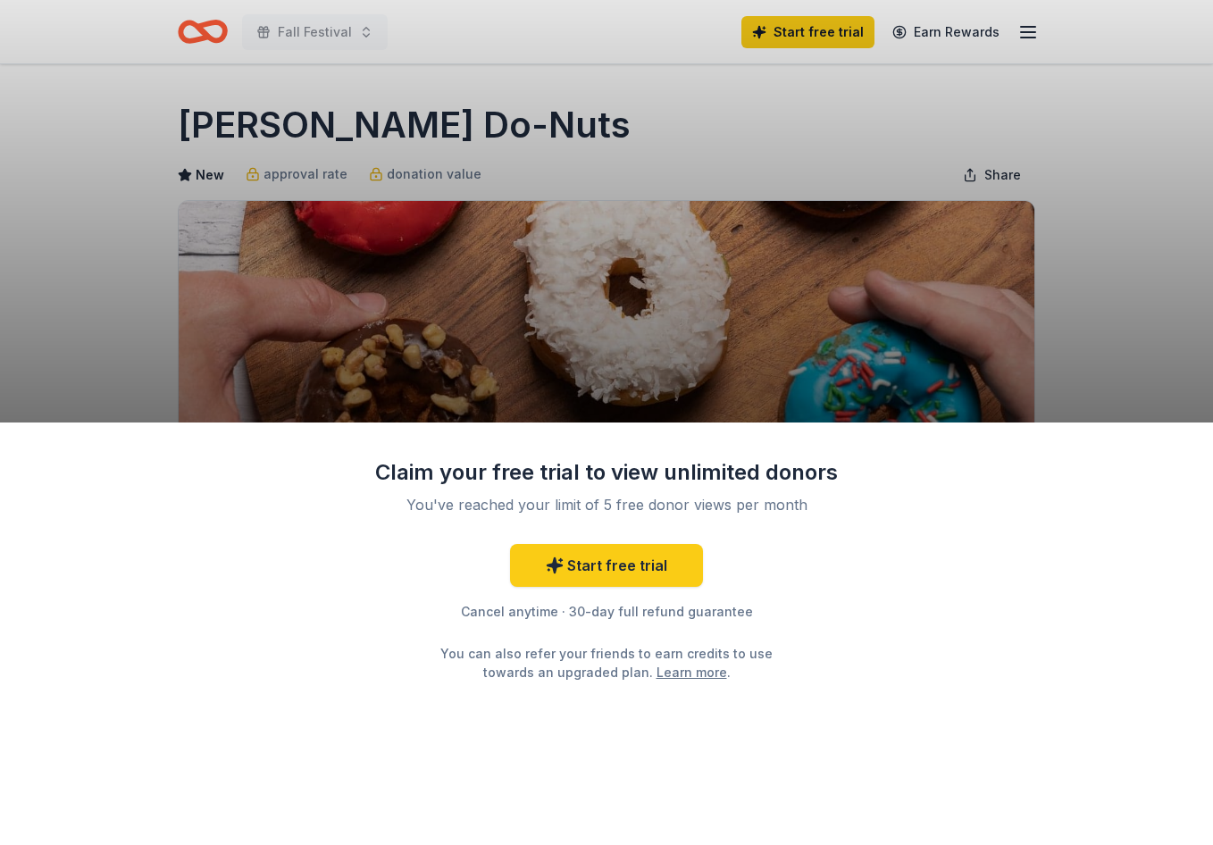
click at [934, 14] on div "Claim your free trial to view unlimited donors You've reached your limit of 5 f…" at bounding box center [606, 422] width 1213 height 845
drag, startPoint x: 927, startPoint y: 48, endPoint x: 931, endPoint y: 26, distance: 22.6
click at [927, 44] on div "Claim your free trial to view unlimited donors You've reached your limit of 5 f…" at bounding box center [606, 422] width 1213 height 845
click at [931, 23] on div "Claim your free trial to view unlimited donors You've reached your limit of 5 f…" at bounding box center [606, 422] width 1213 height 845
click at [931, 29] on div "Claim your free trial to view unlimited donors You've reached your limit of 5 f…" at bounding box center [606, 422] width 1213 height 845
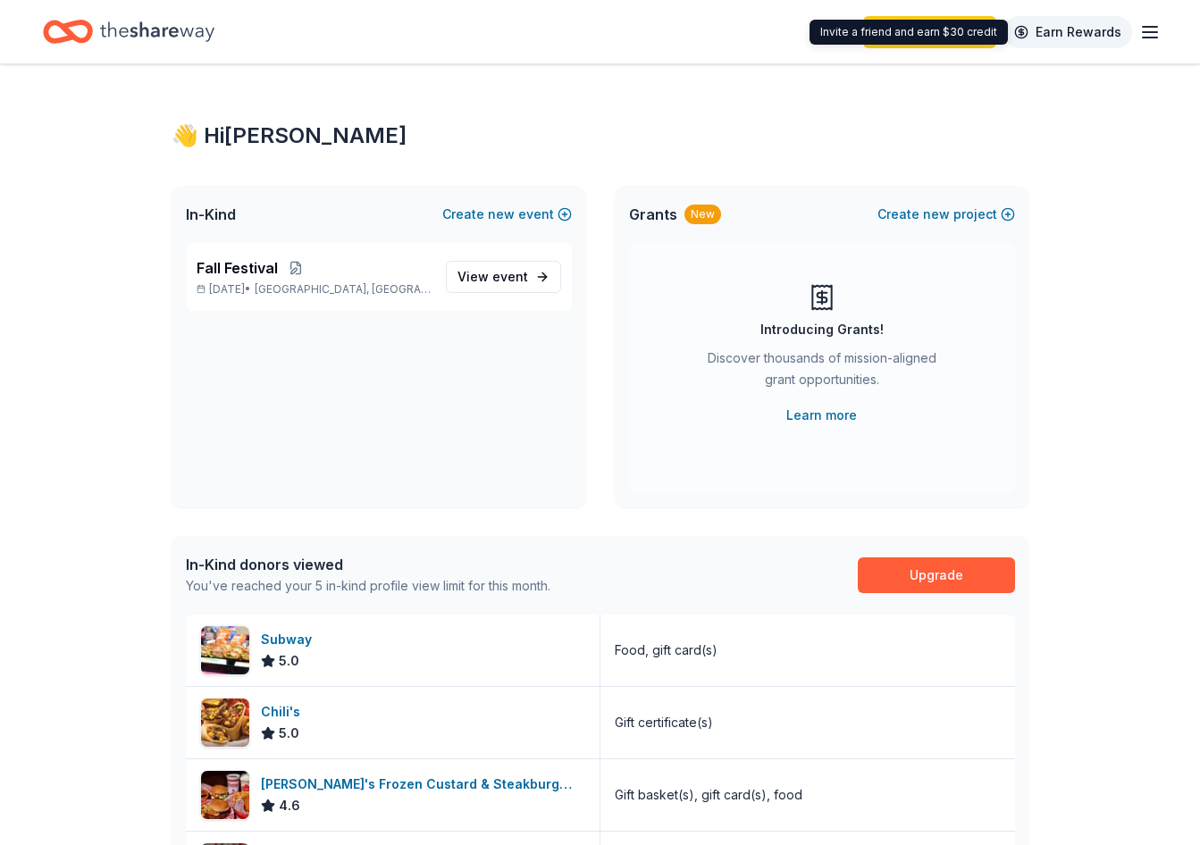
click at [1069, 29] on link "Earn Rewards" at bounding box center [1067, 32] width 129 height 32
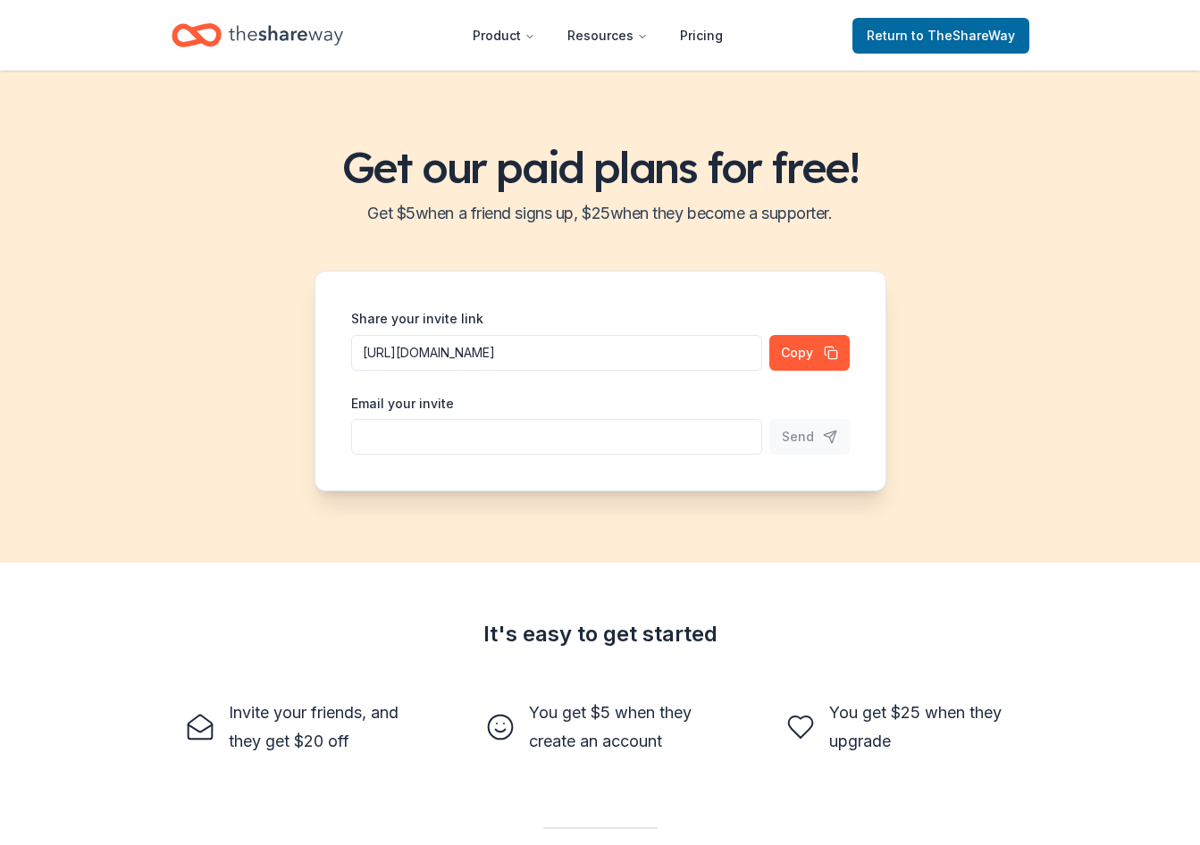
click at [1069, 29] on header "Product Resources Pricing Return to TheShareWay" at bounding box center [600, 35] width 1200 height 71
click at [796, 365] on button "Copy" at bounding box center [809, 353] width 80 height 36
